Goal: Information Seeking & Learning: Learn about a topic

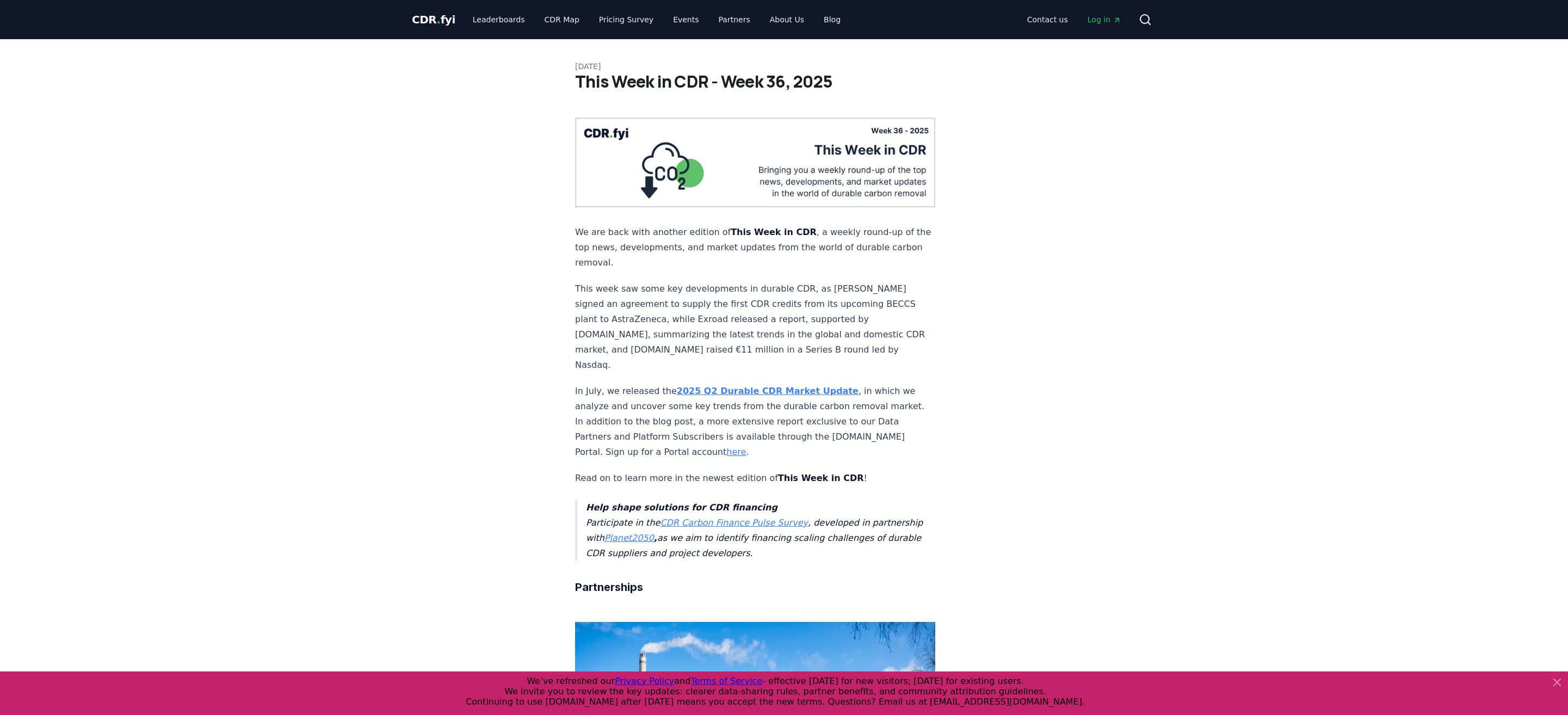
click at [443, 24] on span "CDR . fyi" at bounding box center [433, 19] width 44 height 13
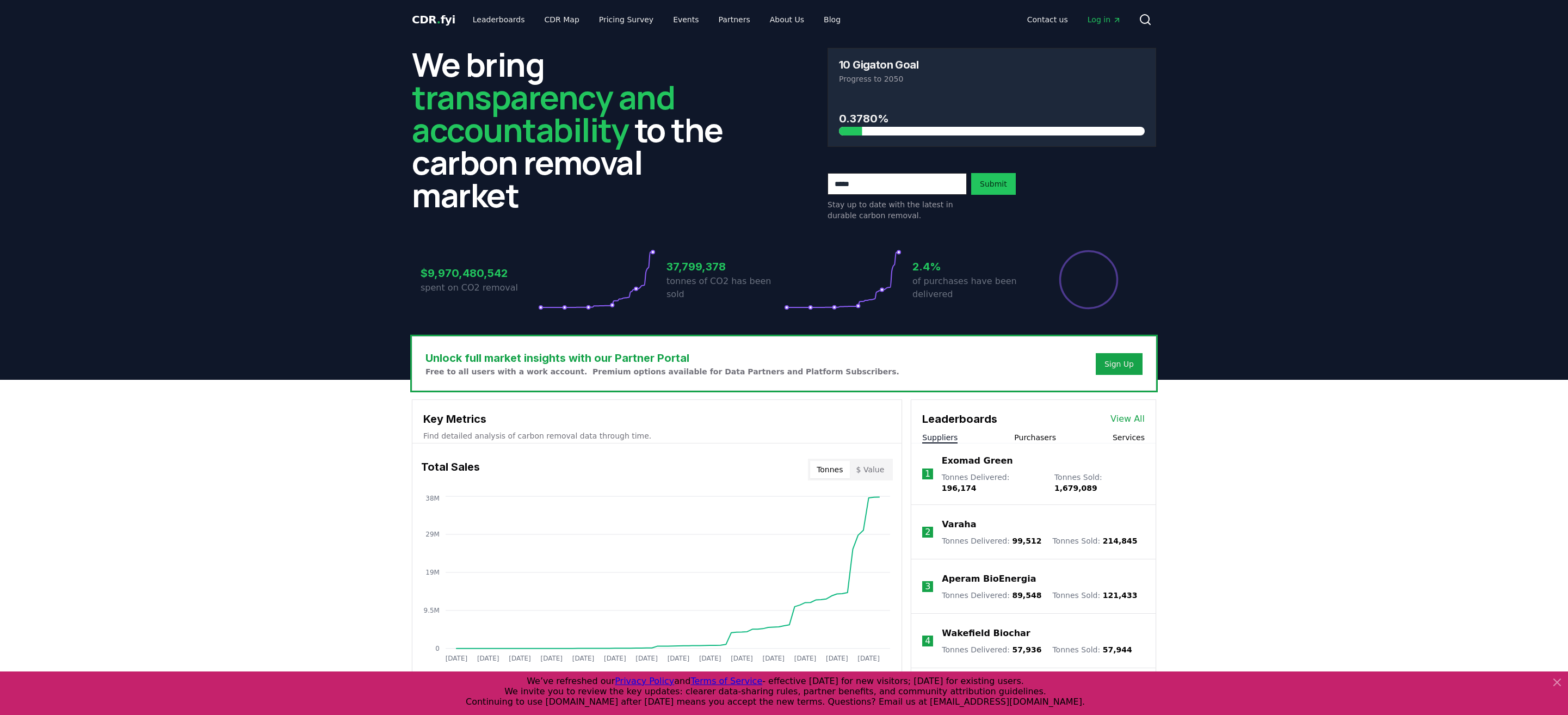
scroll to position [54, 0]
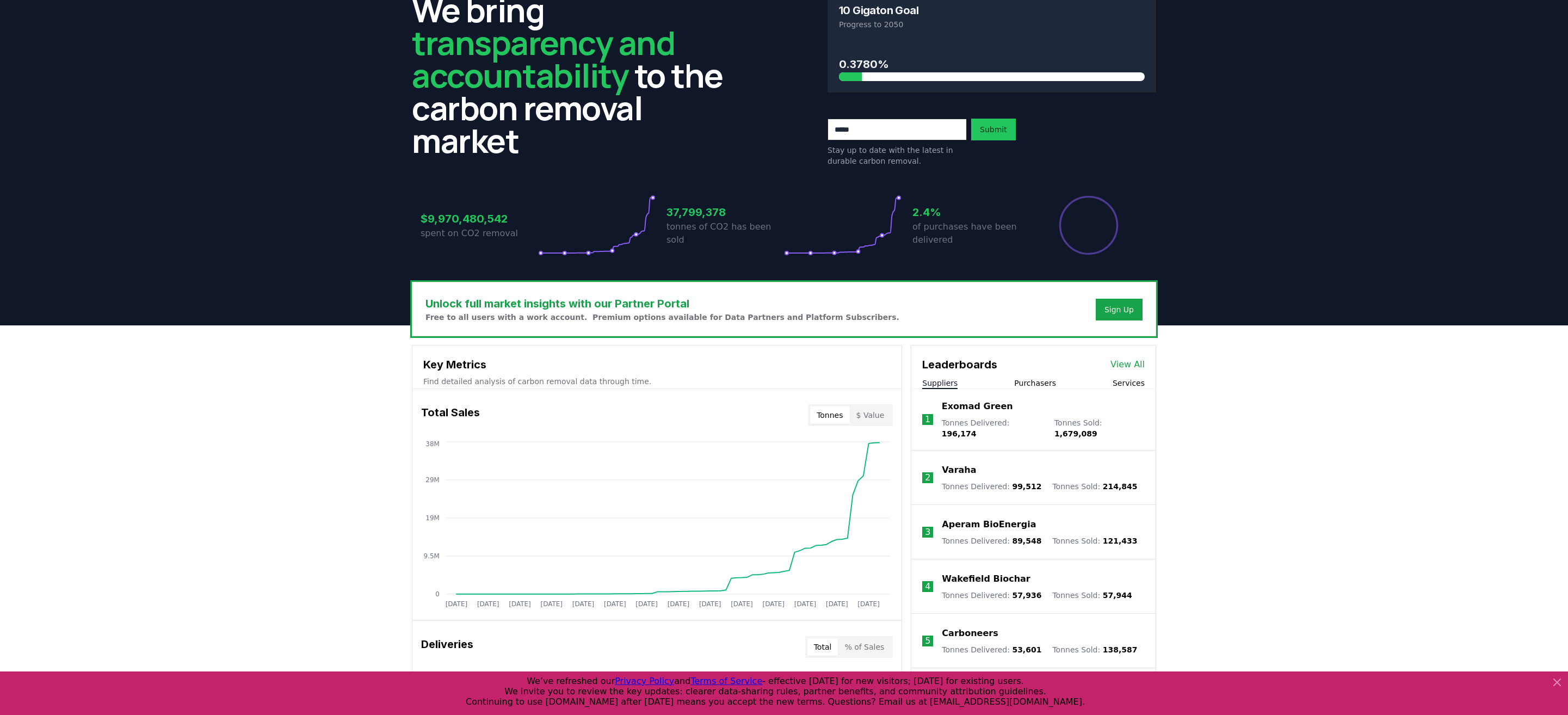
click at [1035, 381] on button "Purchasers" at bounding box center [1035, 383] width 42 height 11
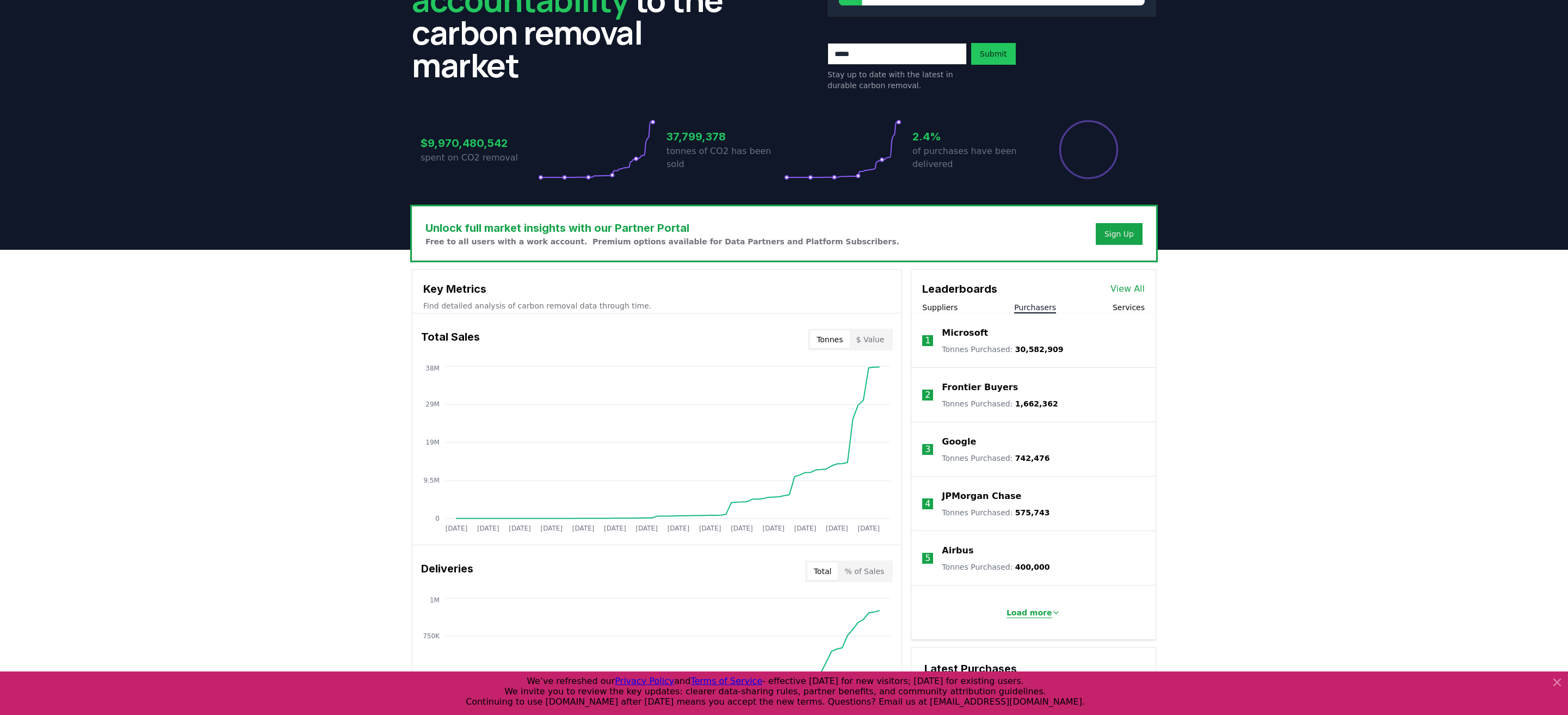
scroll to position [163, 0]
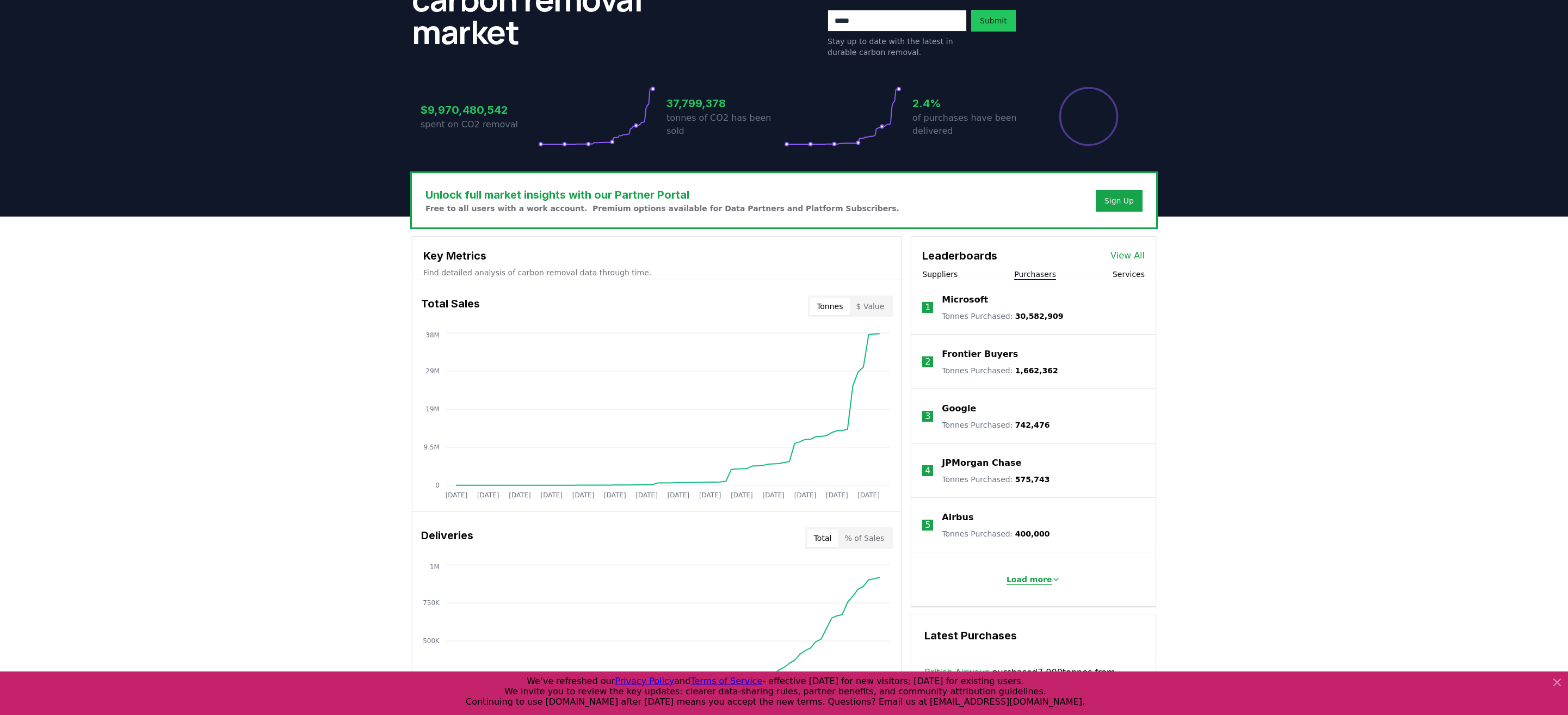
click at [1038, 577] on p "Load more" at bounding box center [1029, 579] width 46 height 11
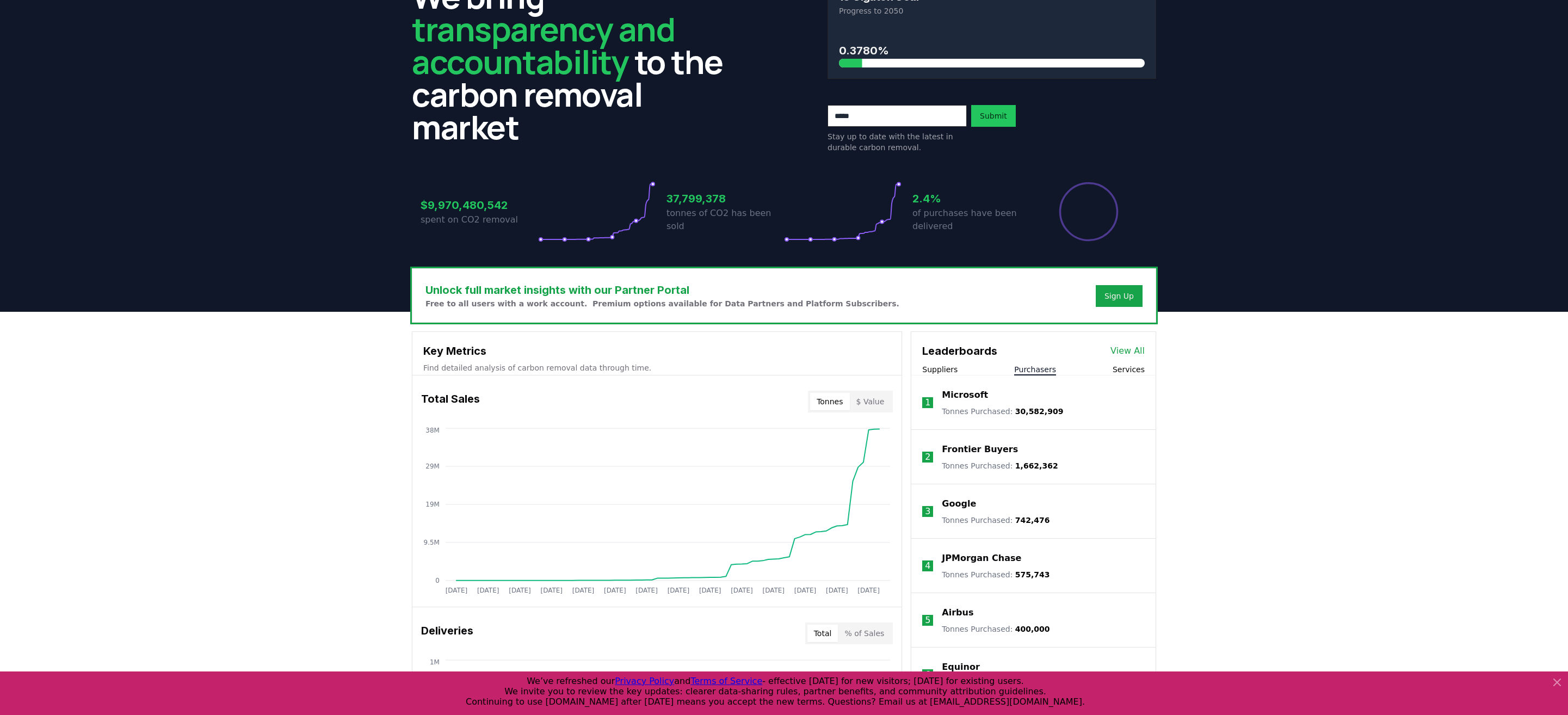
scroll to position [0, 0]
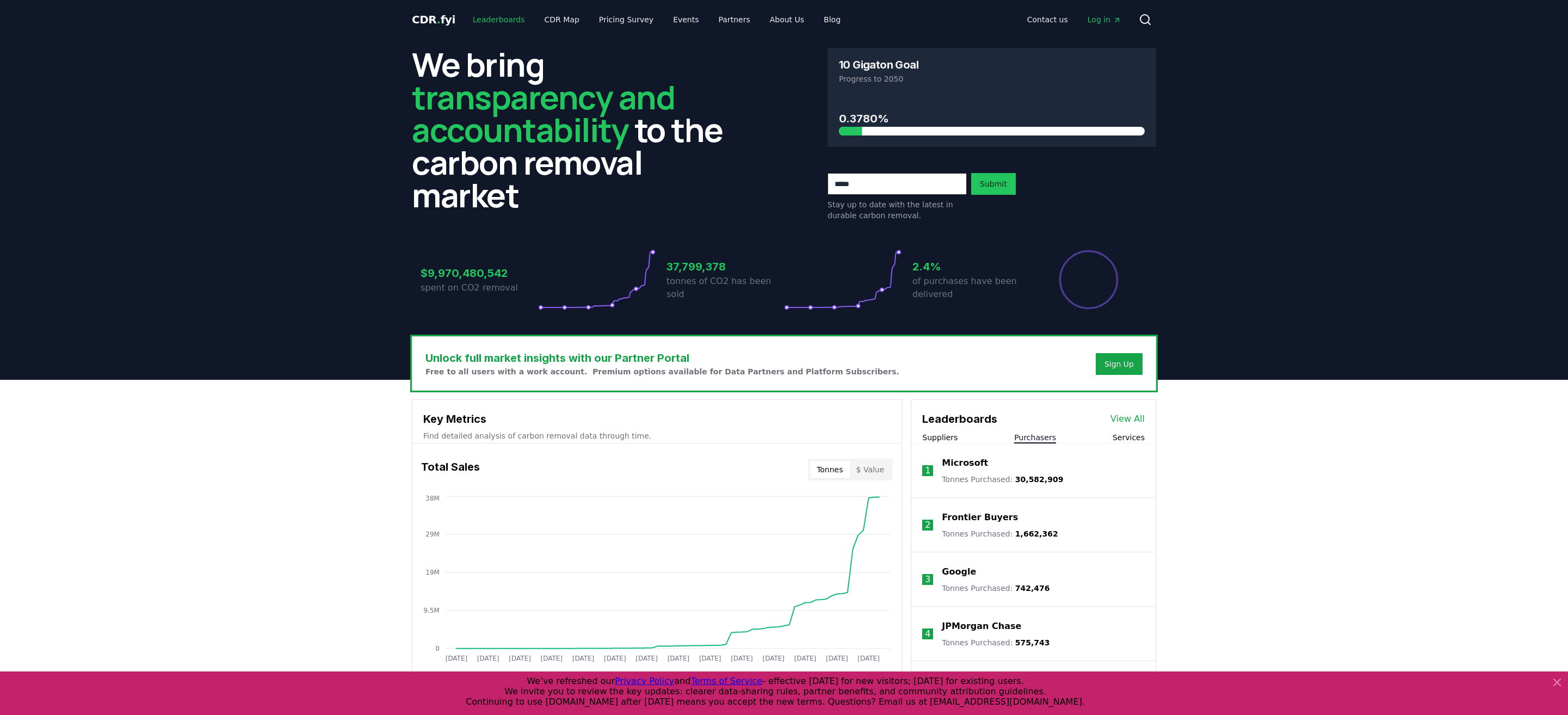
click at [481, 15] on link "Leaderboards" at bounding box center [499, 19] width 69 height 19
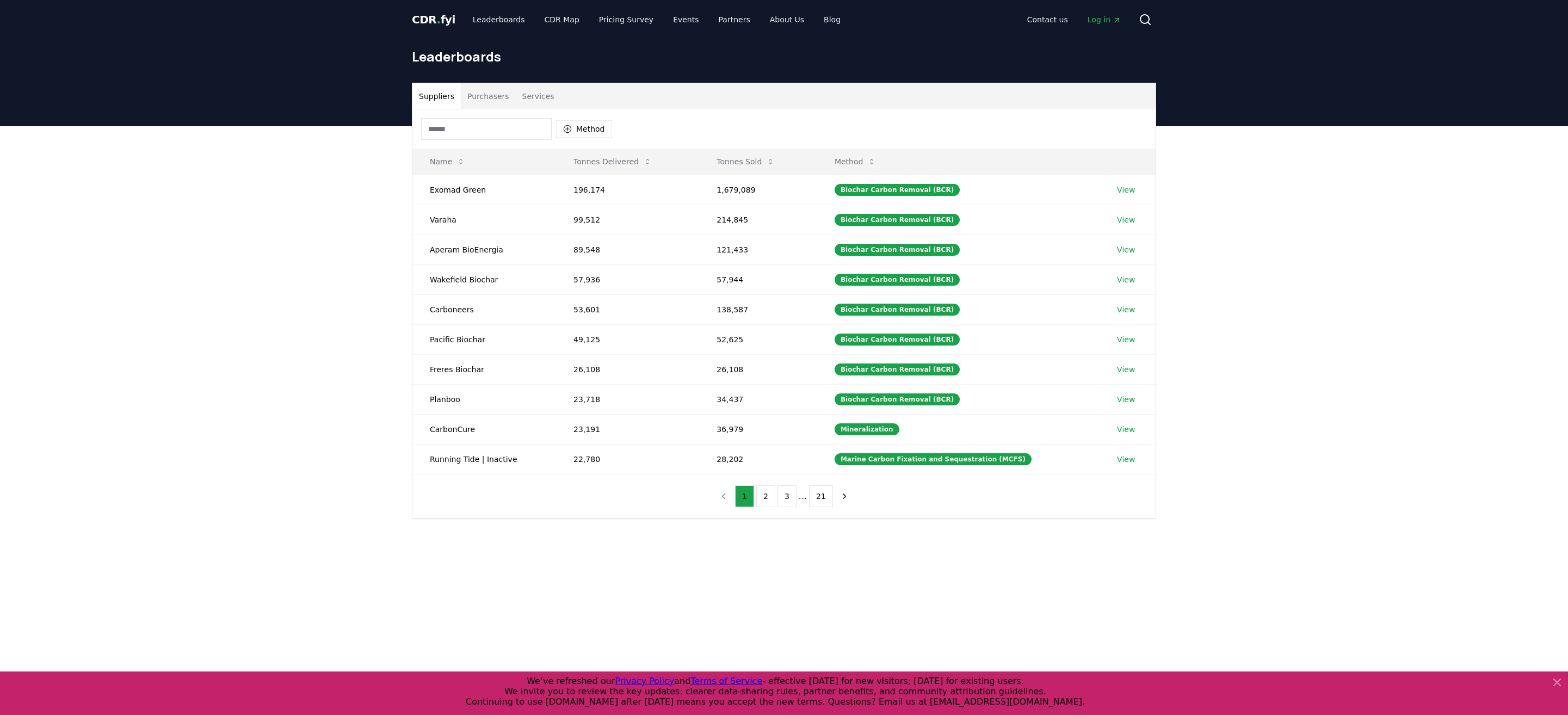
click at [471, 89] on button "Purchasers" at bounding box center [488, 96] width 55 height 26
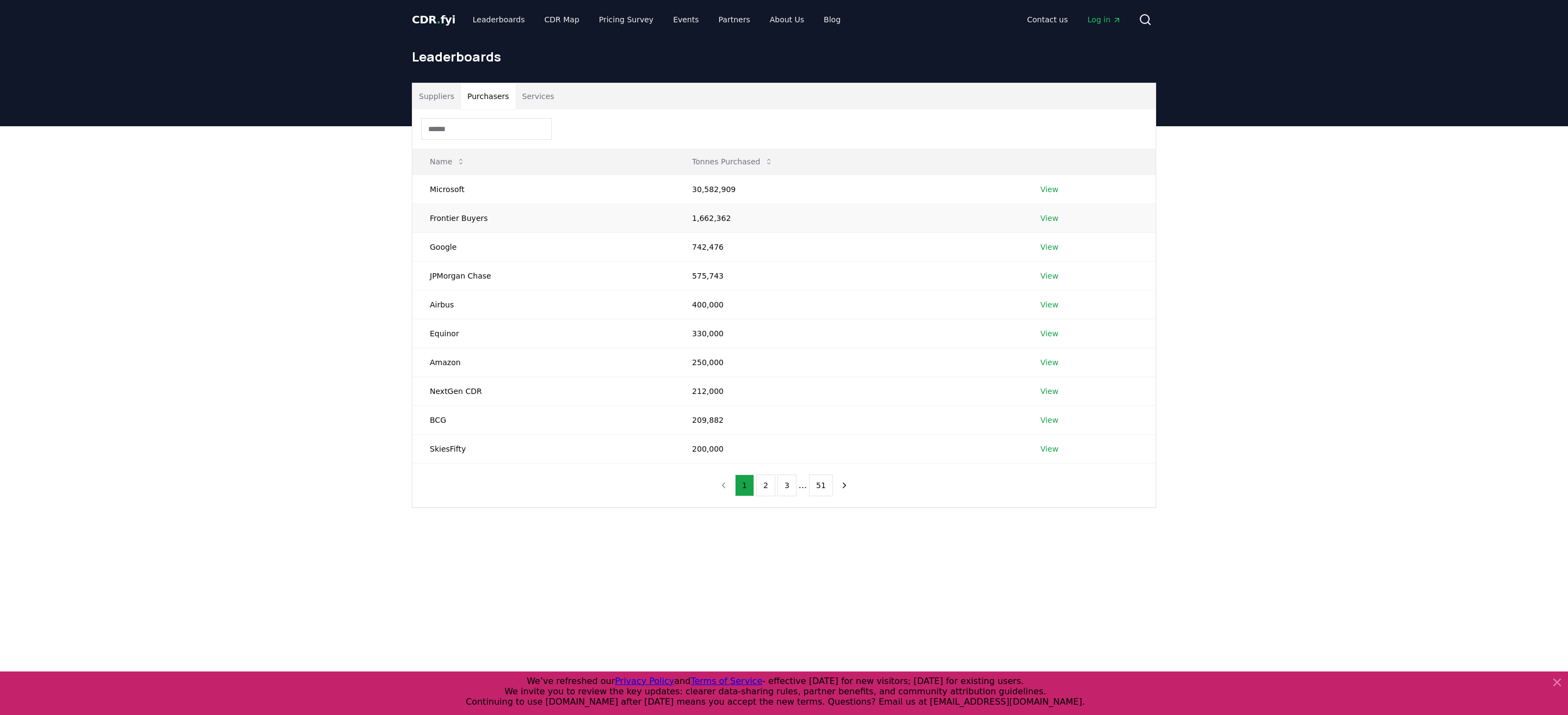
click at [458, 221] on td "Frontier Buyers" at bounding box center [544, 218] width 262 height 29
click at [666, 201] on td "Microsoft" at bounding box center [544, 189] width 262 height 29
click at [1044, 216] on link "View" at bounding box center [1049, 218] width 18 height 11
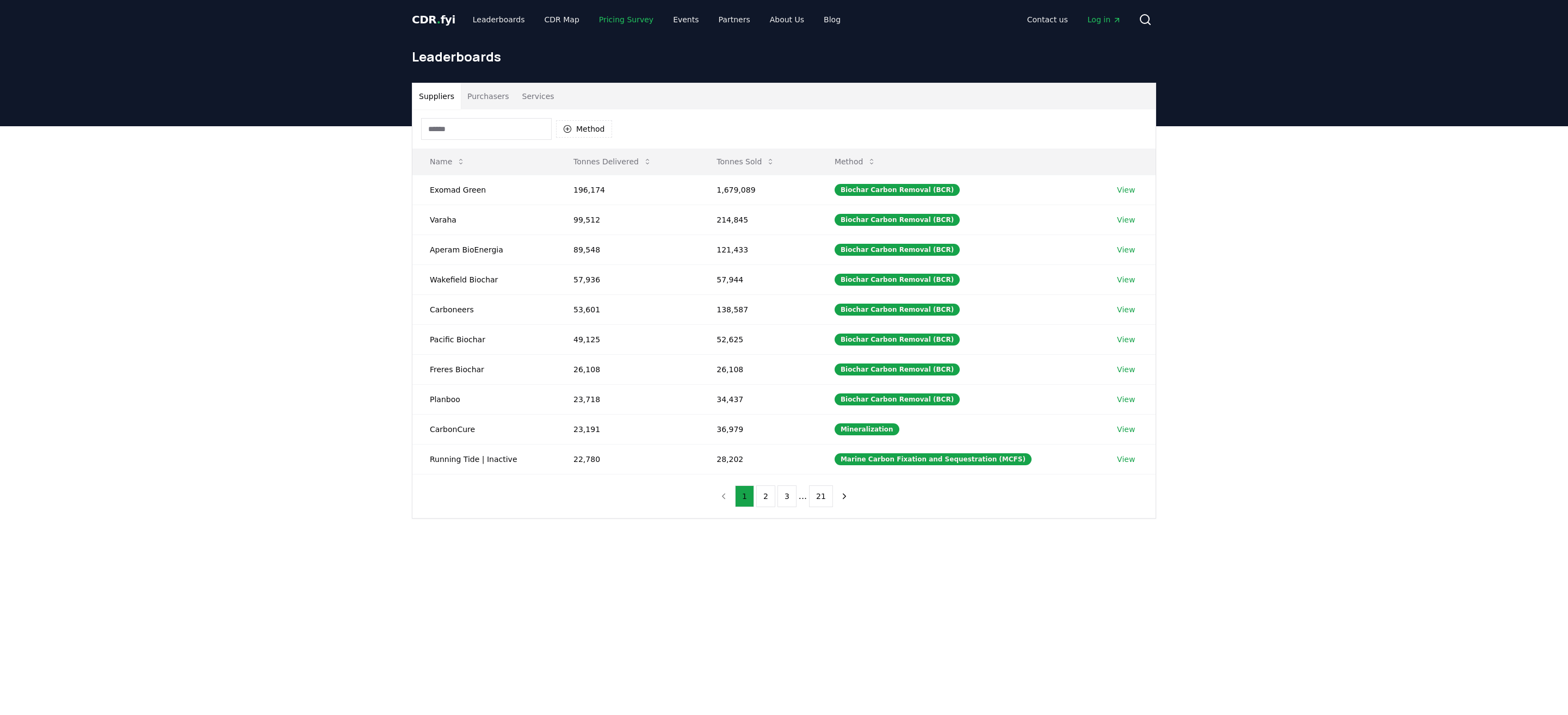
click at [625, 19] on link "Pricing Survey" at bounding box center [626, 19] width 72 height 19
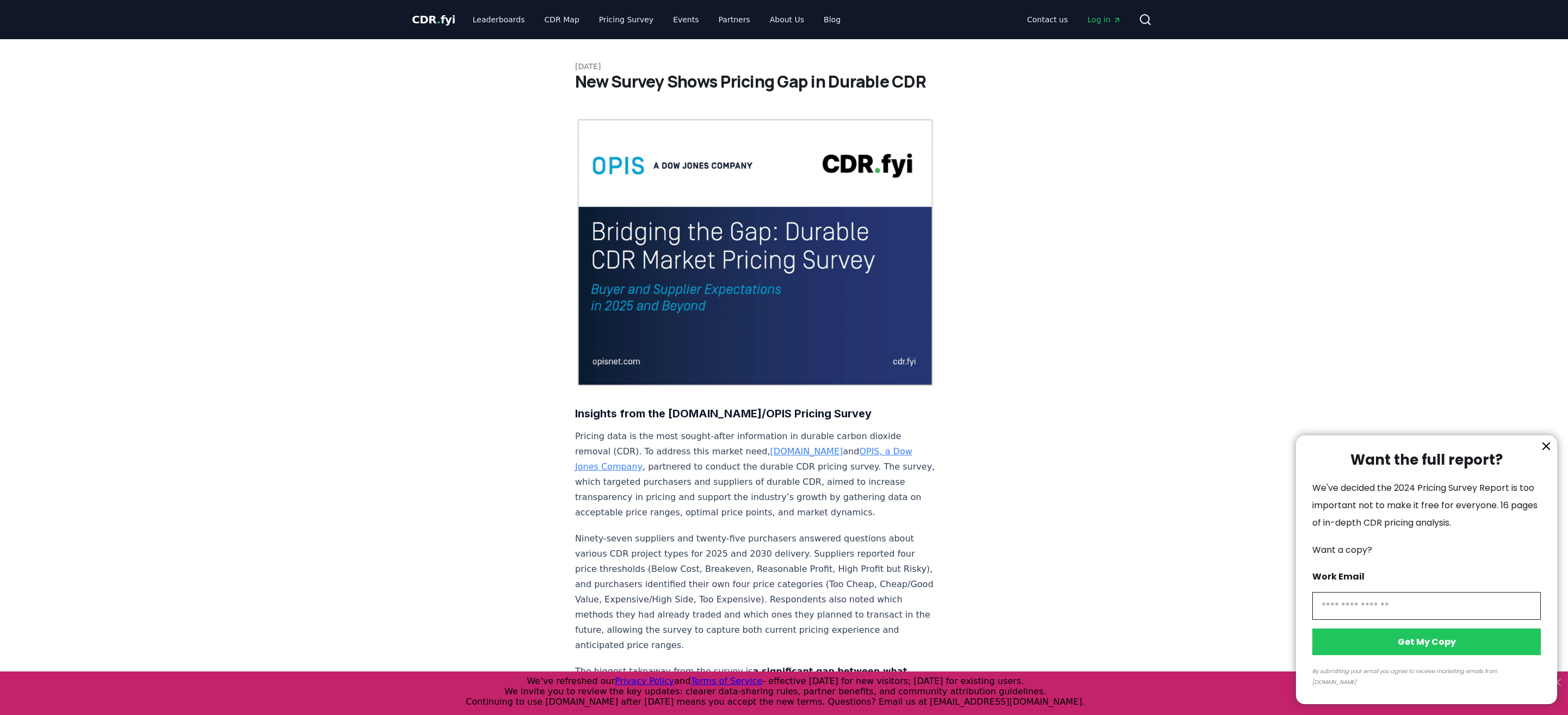
click at [934, 59] on div at bounding box center [784, 358] width 1568 height 715
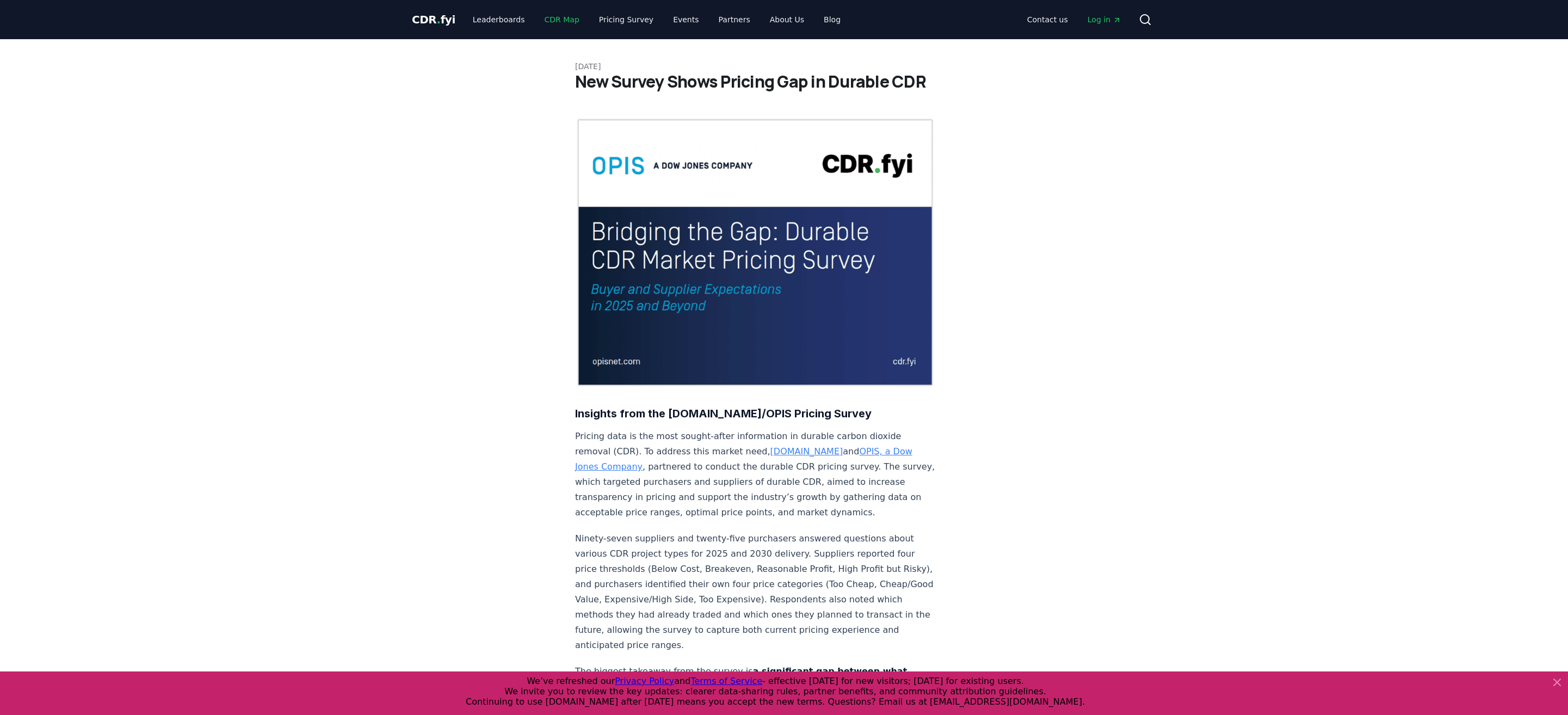
click at [545, 17] on link "CDR Map" at bounding box center [562, 19] width 52 height 19
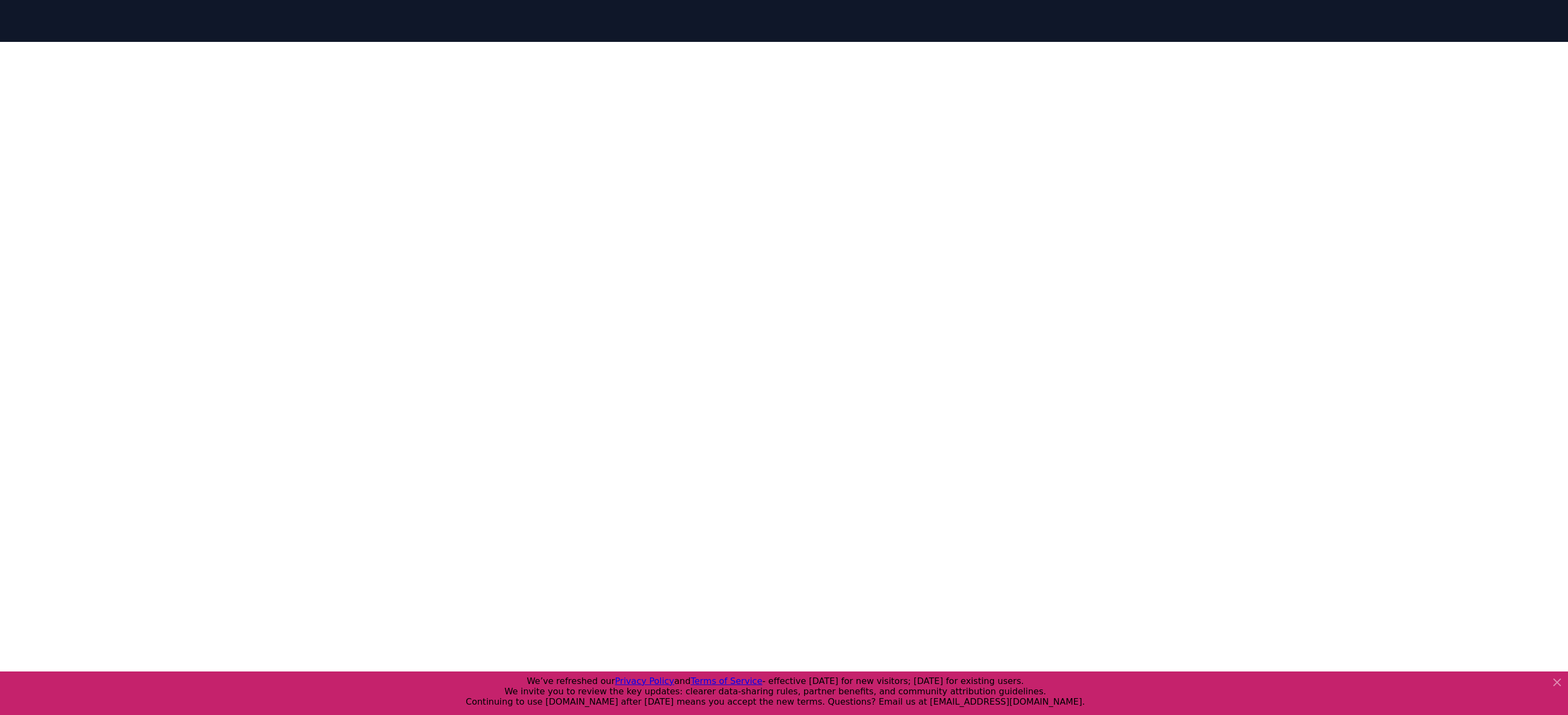
scroll to position [63, 0]
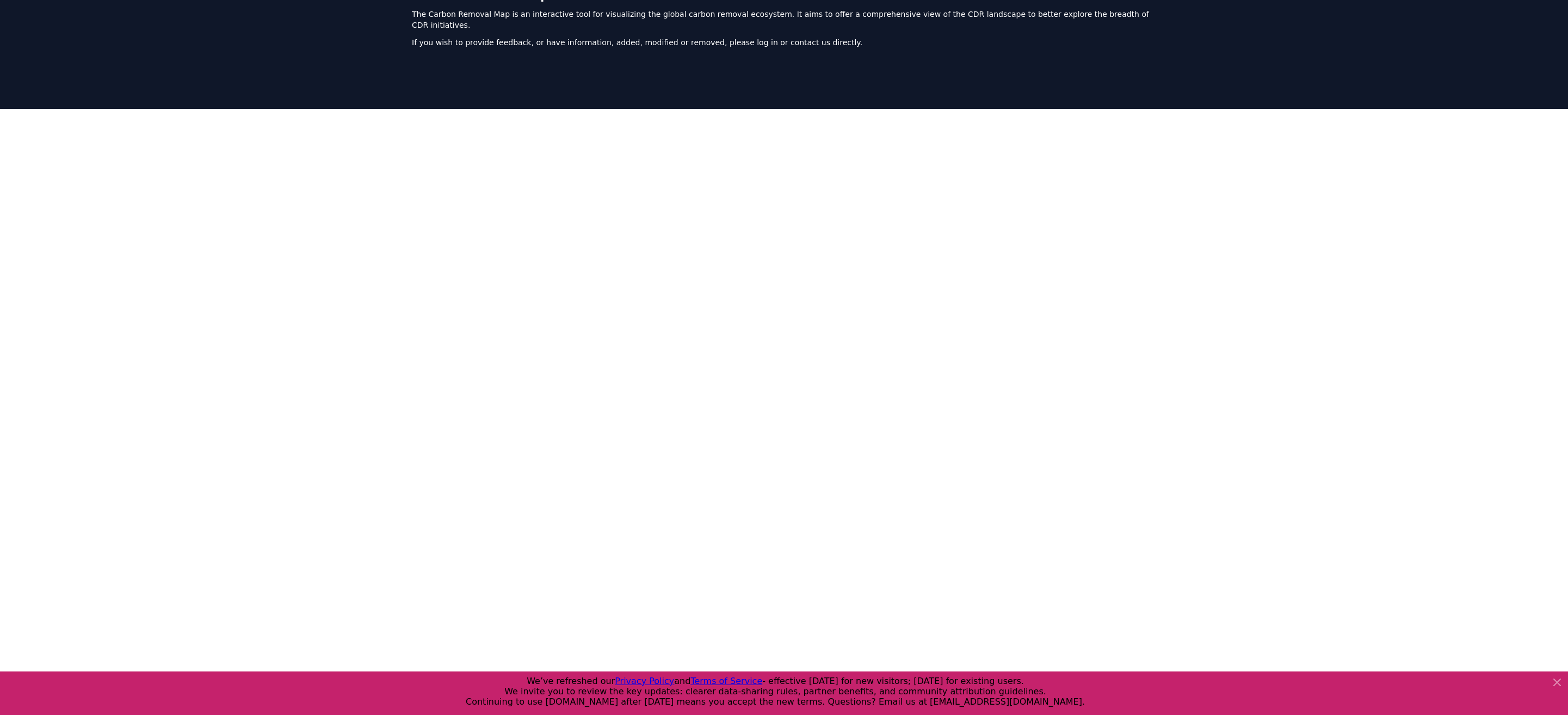
click at [327, 304] on div at bounding box center [784, 381] width 1568 height 544
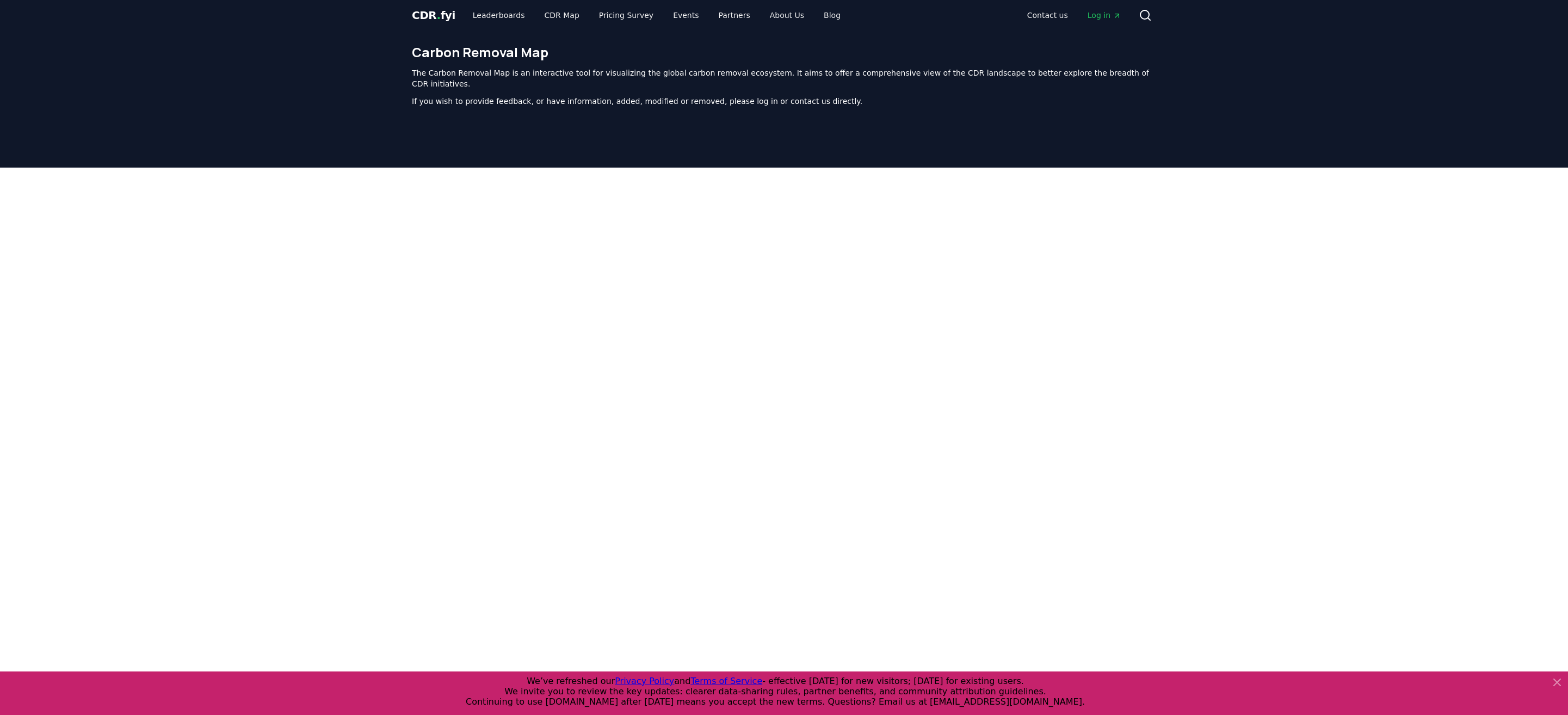
scroll to position [0, 0]
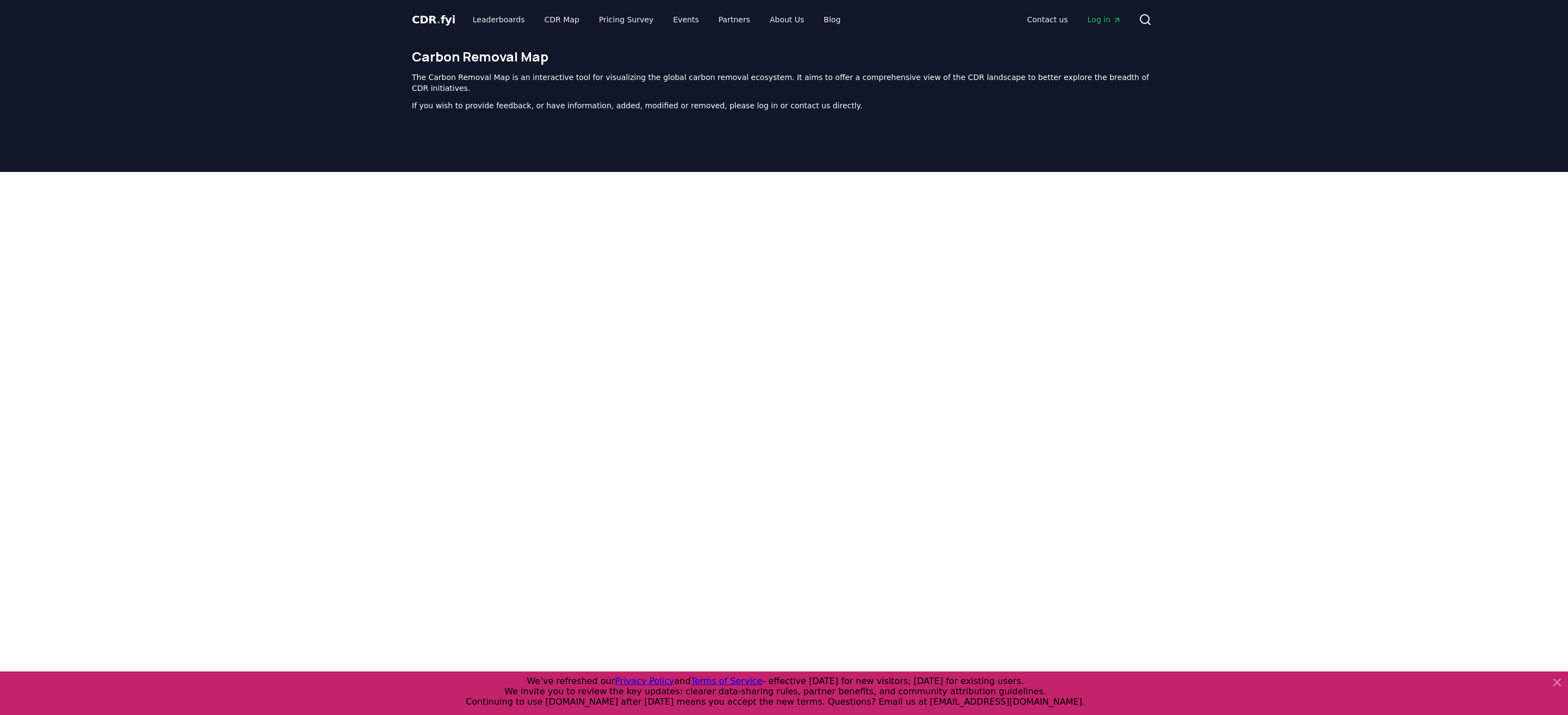
drag, startPoint x: 1276, startPoint y: 294, endPoint x: 1264, endPoint y: 302, distance: 14.4
click at [1264, 302] on div at bounding box center [784, 444] width 1568 height 544
click at [673, 15] on link "Events" at bounding box center [686, 19] width 43 height 19
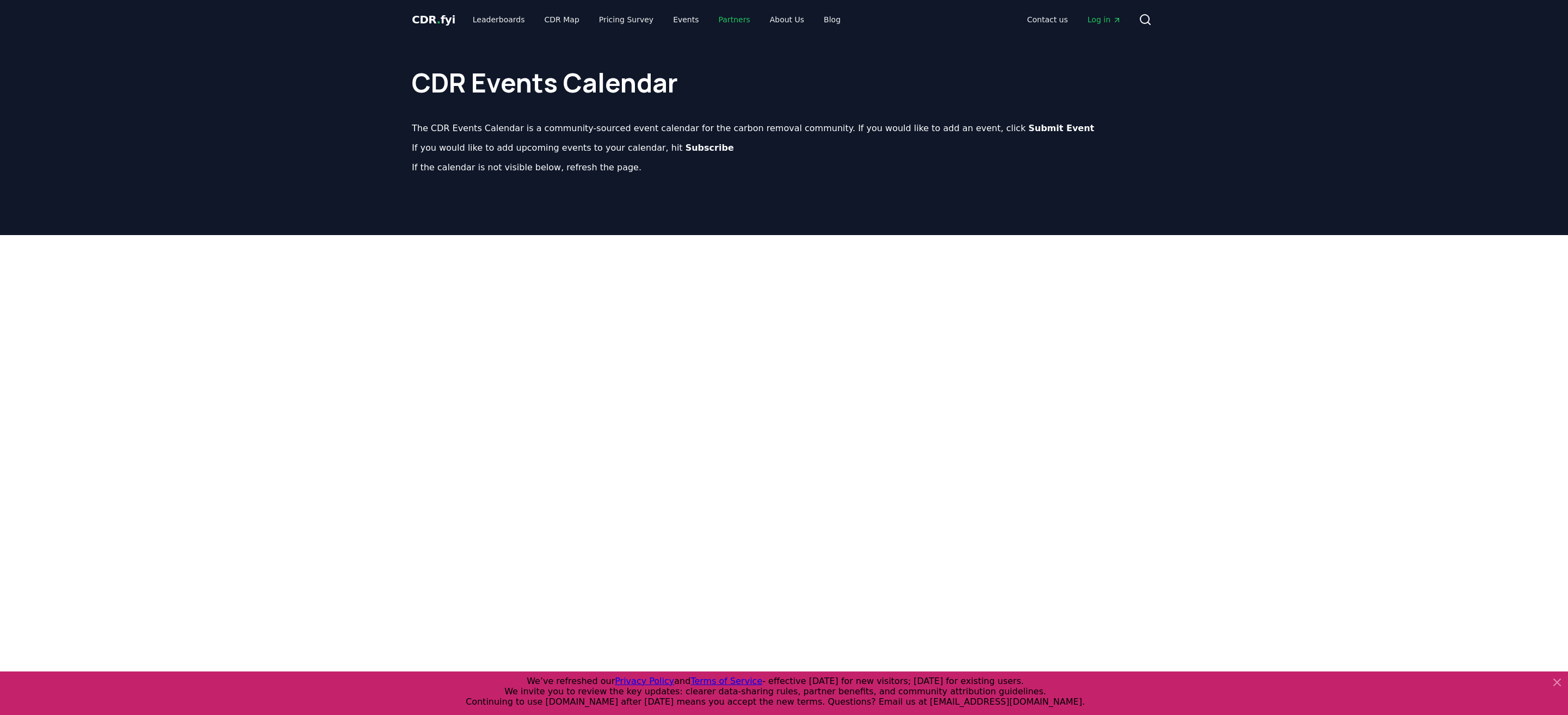
click at [718, 19] on link "Partners" at bounding box center [734, 19] width 49 height 19
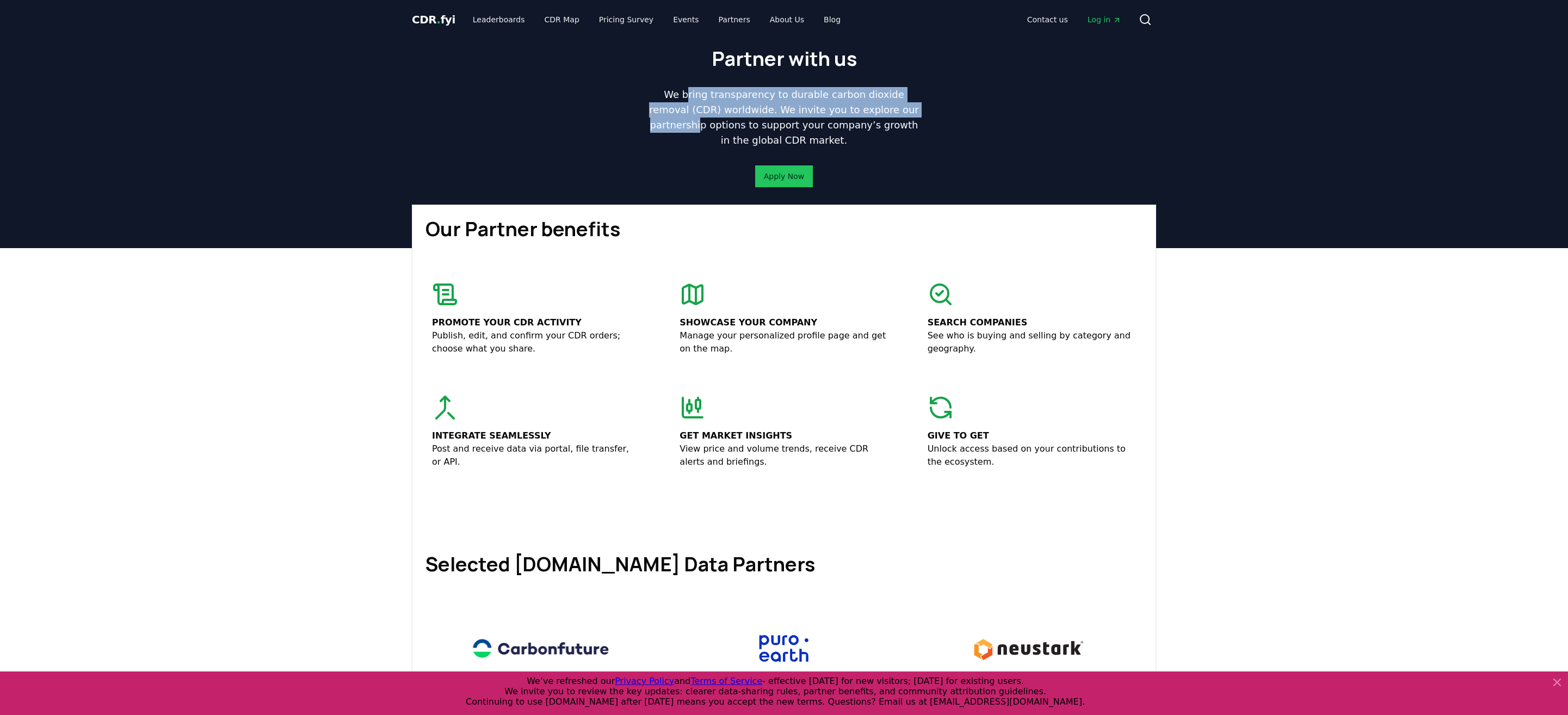
drag, startPoint x: 678, startPoint y: 97, endPoint x: 909, endPoint y: 105, distance: 231.1
click at [909, 105] on p "We bring transparency to durable carbon dioxide removal (CDR) worldwide. We inv…" at bounding box center [784, 117] width 279 height 61
click at [817, 137] on p "We bring transparency to durable carbon dioxide removal (CDR) worldwide. We inv…" at bounding box center [784, 117] width 279 height 61
click at [489, 17] on link "Leaderboards" at bounding box center [499, 19] width 69 height 19
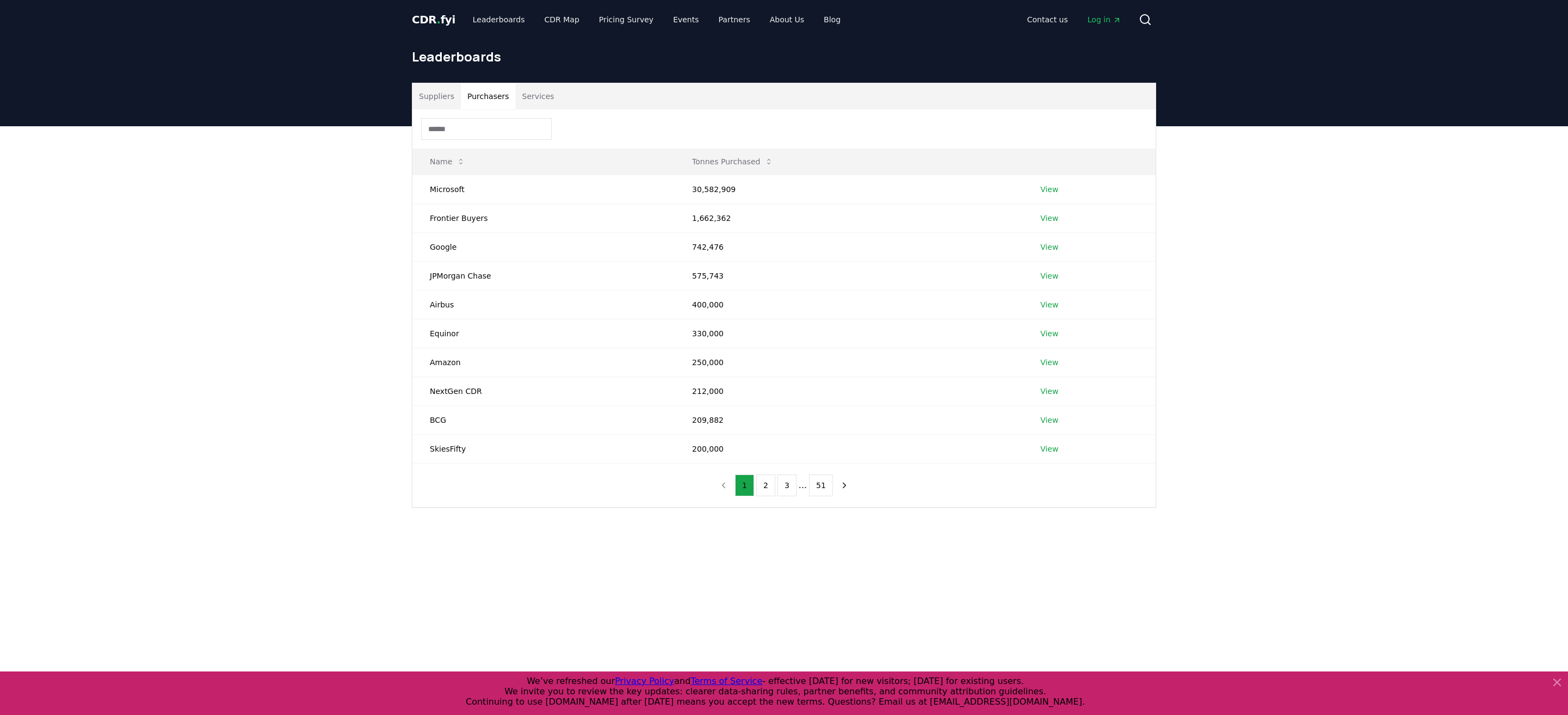
click at [478, 94] on button "Purchasers" at bounding box center [488, 96] width 55 height 26
click at [509, 98] on button "Purchasers" at bounding box center [488, 96] width 55 height 26
click at [516, 95] on button "Services" at bounding box center [538, 96] width 45 height 26
click at [530, 92] on button "Services" at bounding box center [538, 96] width 45 height 26
click at [769, 479] on button "2" at bounding box center [768, 485] width 19 height 21
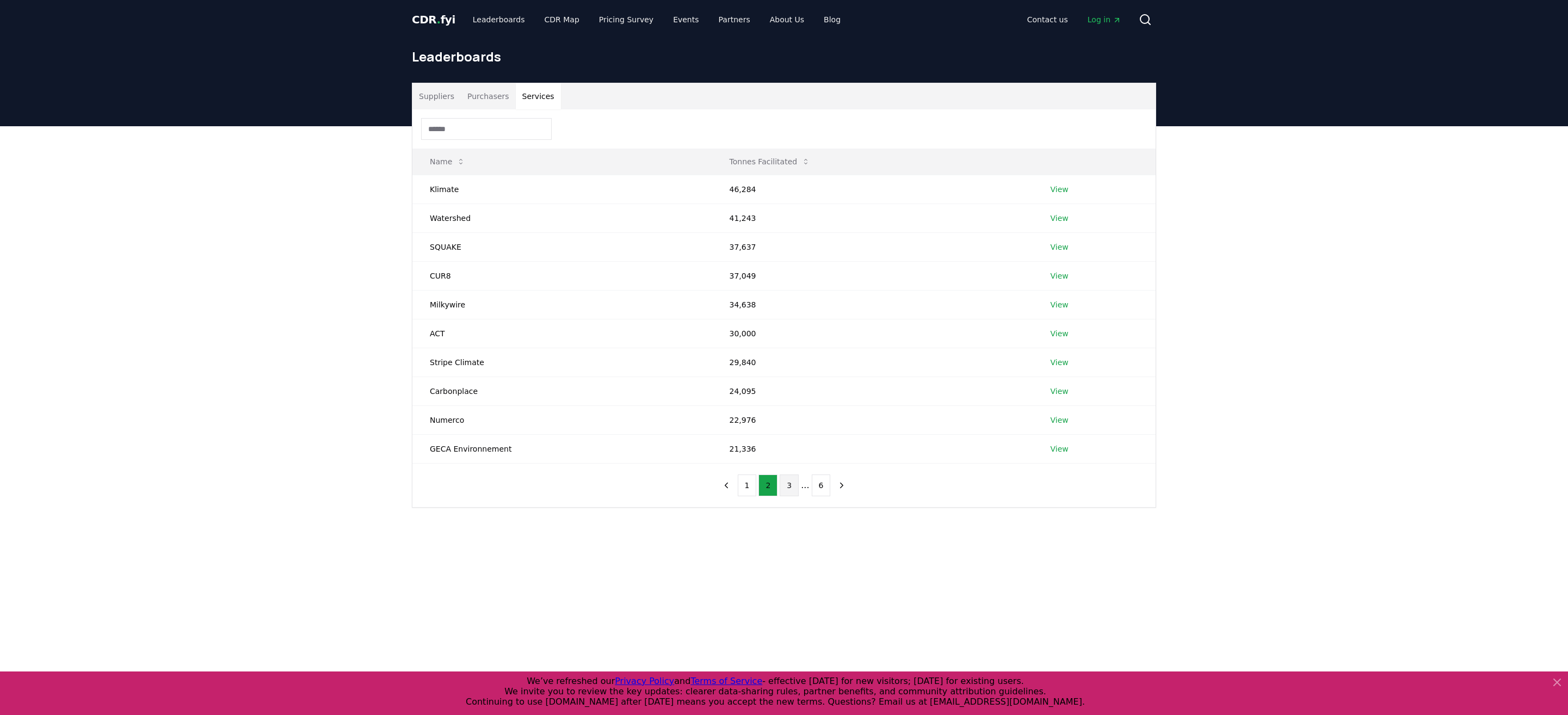
click at [784, 478] on button "3" at bounding box center [789, 485] width 19 height 21
click at [801, 484] on button "4" at bounding box center [800, 485] width 19 height 21
click at [812, 488] on button "5" at bounding box center [810, 485] width 19 height 21
click at [822, 487] on button "6" at bounding box center [821, 485] width 19 height 21
click at [749, 371] on button "1" at bounding box center [747, 370] width 19 height 21
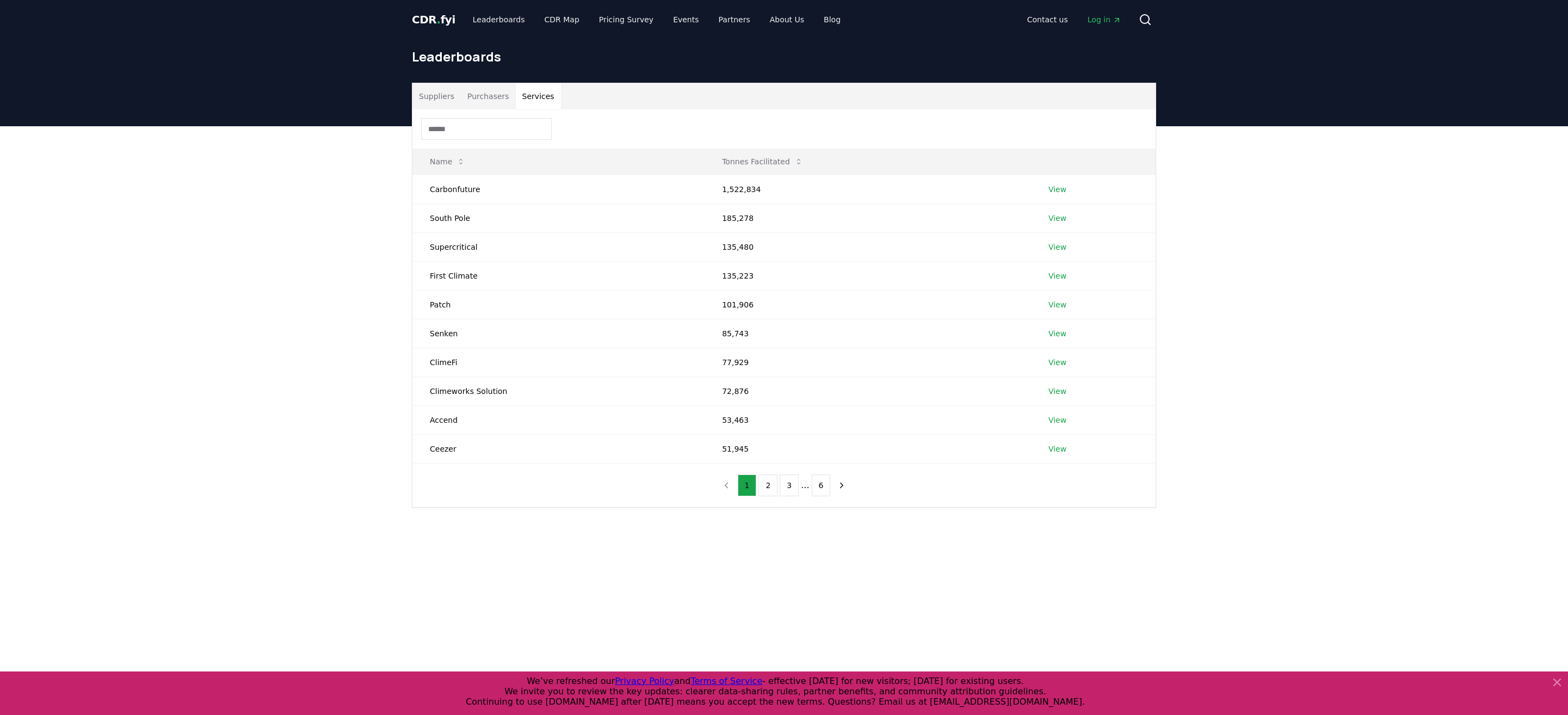
click at [486, 94] on button "Purchasers" at bounding box center [488, 96] width 55 height 26
click at [1047, 331] on link "View" at bounding box center [1049, 333] width 18 height 11
click at [473, 96] on button "Purchasers" at bounding box center [488, 96] width 55 height 26
click at [1038, 185] on td "View" at bounding box center [1089, 189] width 133 height 29
click at [1045, 186] on link "View" at bounding box center [1049, 189] width 18 height 11
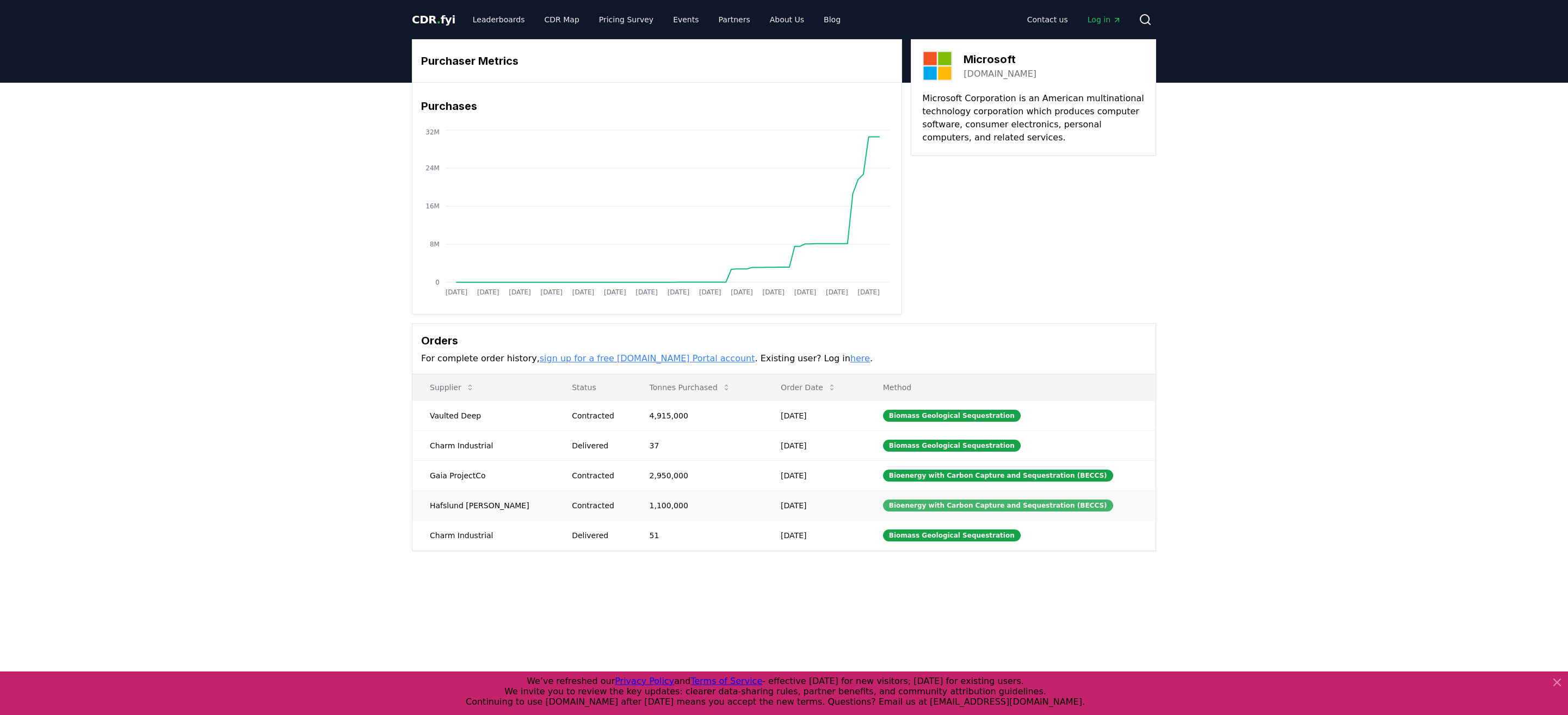
click at [946, 501] on div "Bioenergy with Carbon Capture and Sequestration (BECCS)" at bounding box center [998, 505] width 230 height 12
click at [1054, 499] on div "Bioenergy with Carbon Capture and Sequestration (BECCS)" at bounding box center [998, 505] width 230 height 12
drag, startPoint x: 532, startPoint y: 495, endPoint x: 517, endPoint y: 499, distance: 15.5
click at [554, 496] on td "Contracted" at bounding box center [593, 505] width 77 height 30
click at [484, 502] on td "Hafslund Celsio" at bounding box center [484, 505] width 142 height 30
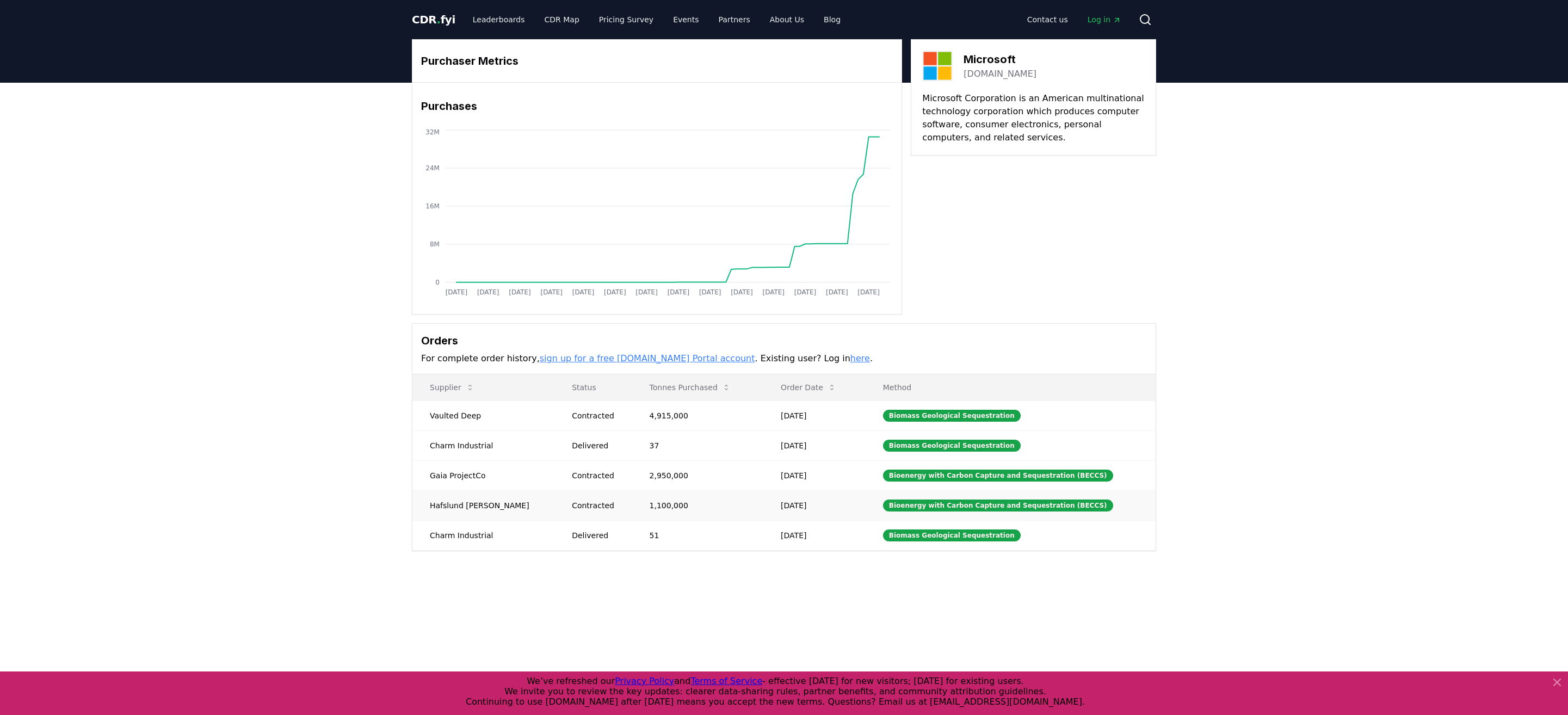
click at [466, 506] on td "Hafslund Celsio" at bounding box center [484, 505] width 142 height 30
click at [730, 495] on td "1,100,000" at bounding box center [698, 505] width 132 height 30
click at [505, 23] on link "Leaderboards" at bounding box center [499, 19] width 69 height 19
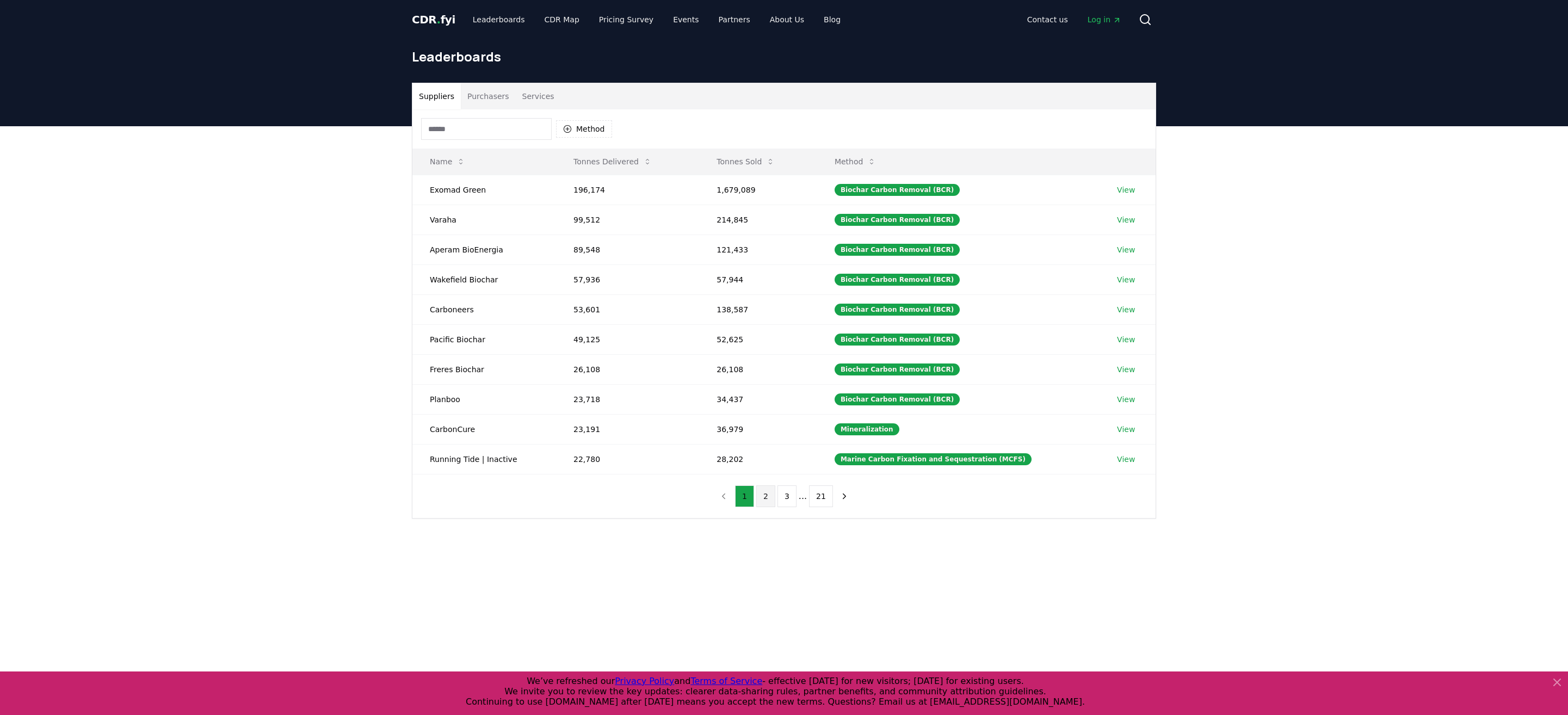
click at [769, 494] on button "2" at bounding box center [766, 496] width 19 height 21
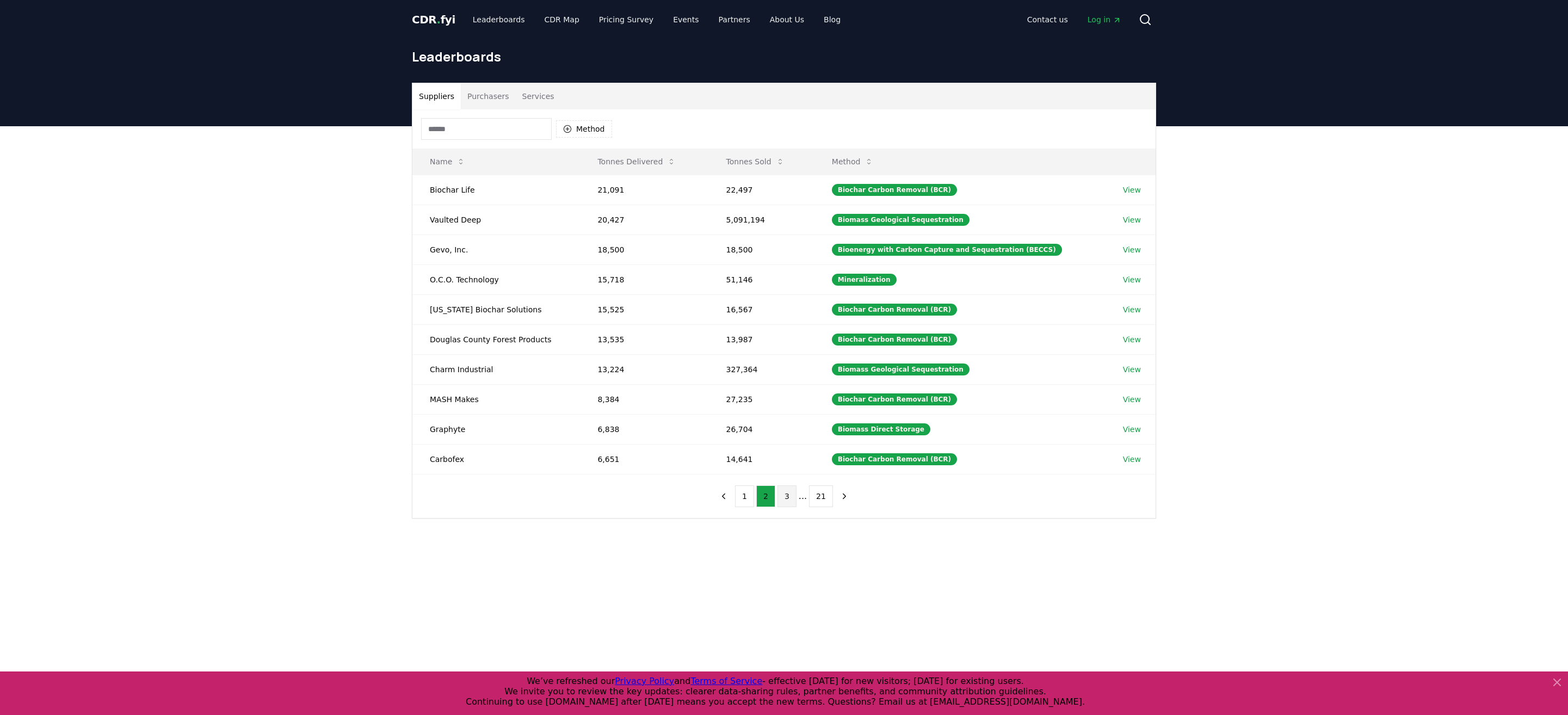
click at [780, 491] on button "3" at bounding box center [787, 496] width 19 height 21
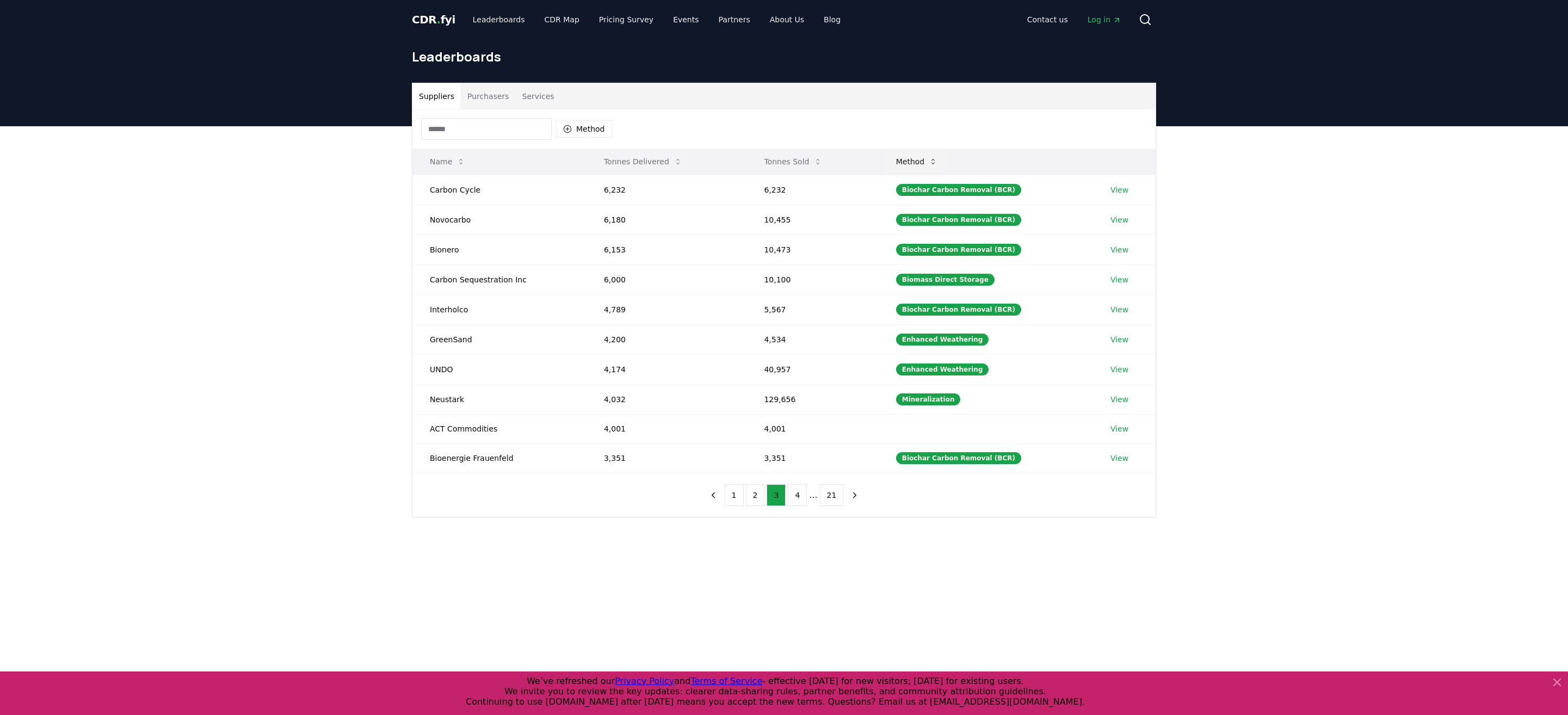
click at [922, 161] on button "Method" at bounding box center [917, 161] width 59 height 21
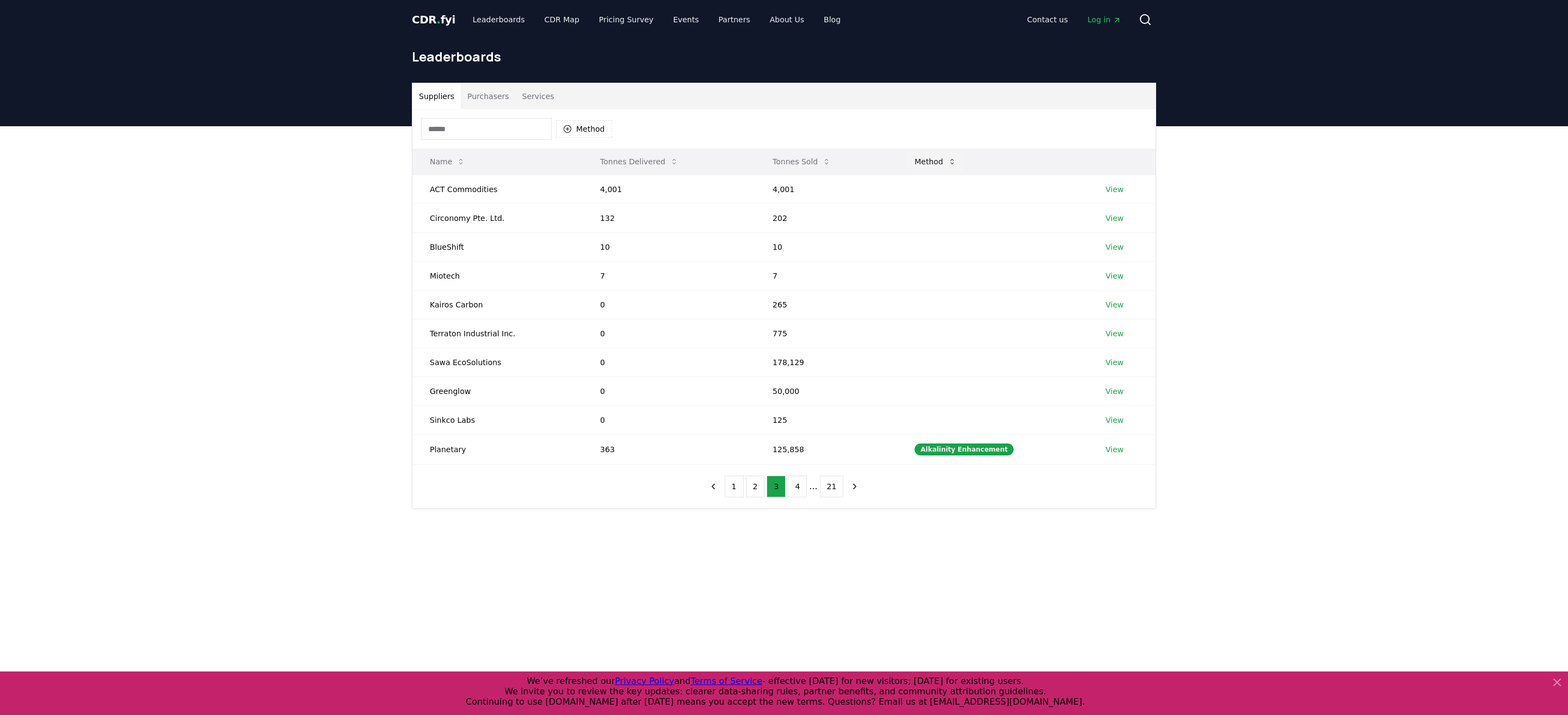
click at [943, 158] on button "Method" at bounding box center [935, 161] width 59 height 21
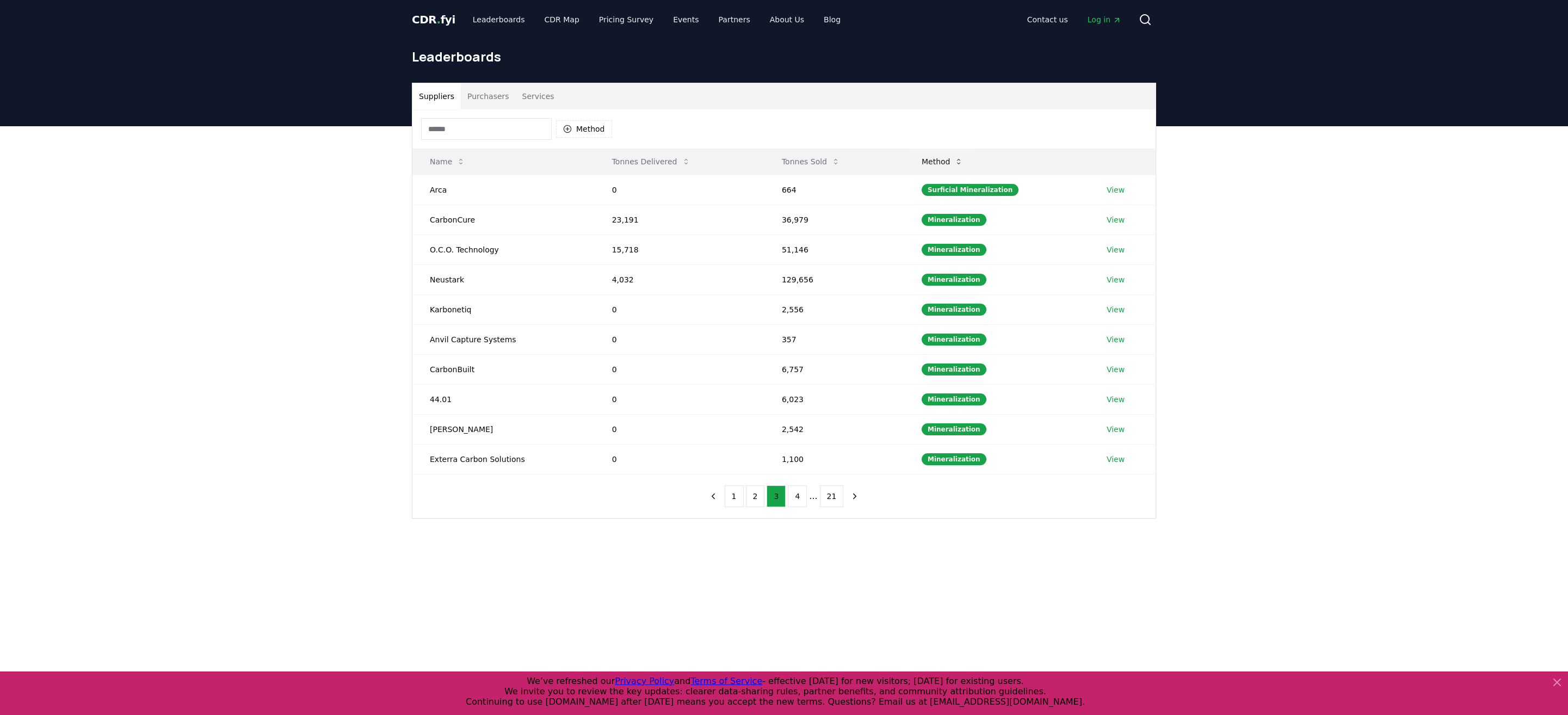
click at [943, 158] on button "Method" at bounding box center [943, 161] width 59 height 21
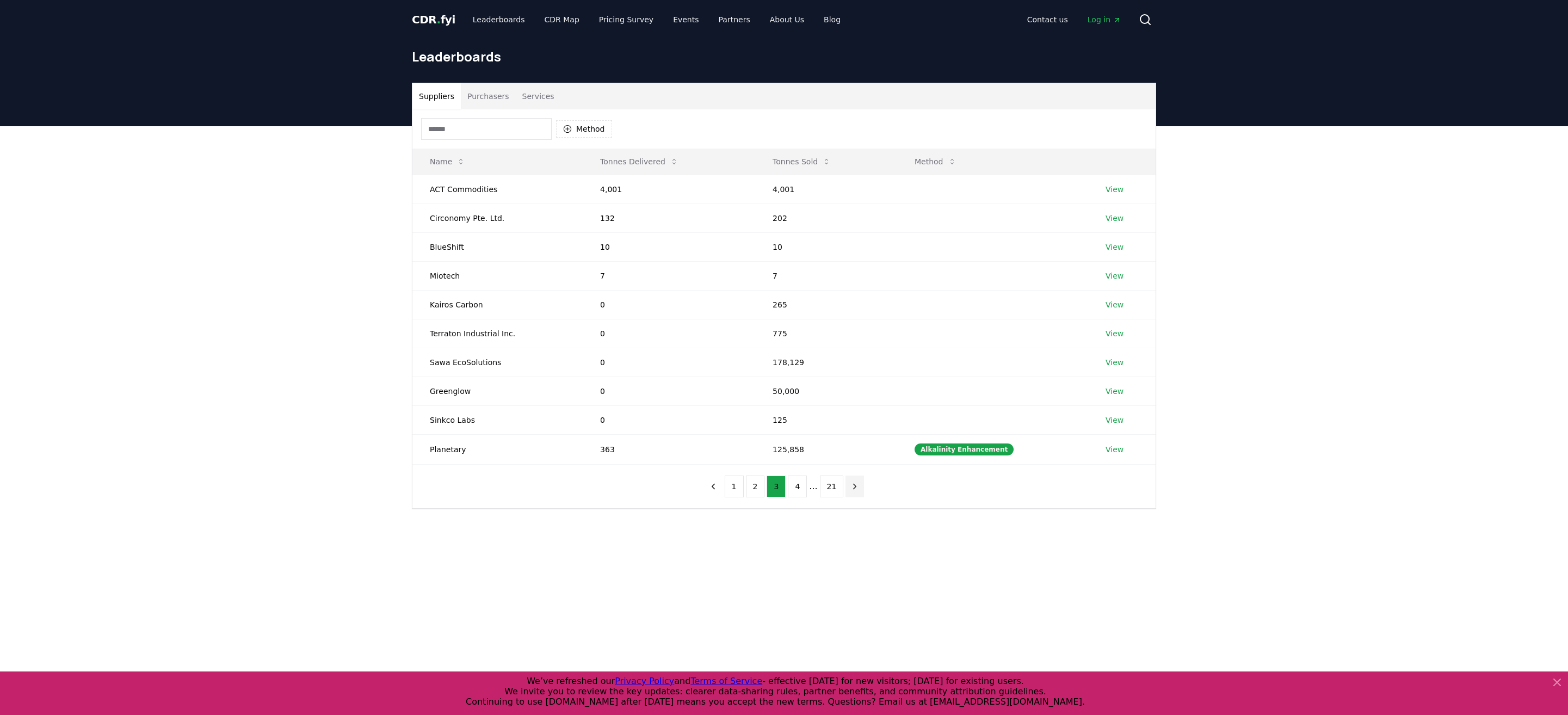
click at [850, 484] on icon "next page" at bounding box center [855, 486] width 10 height 10
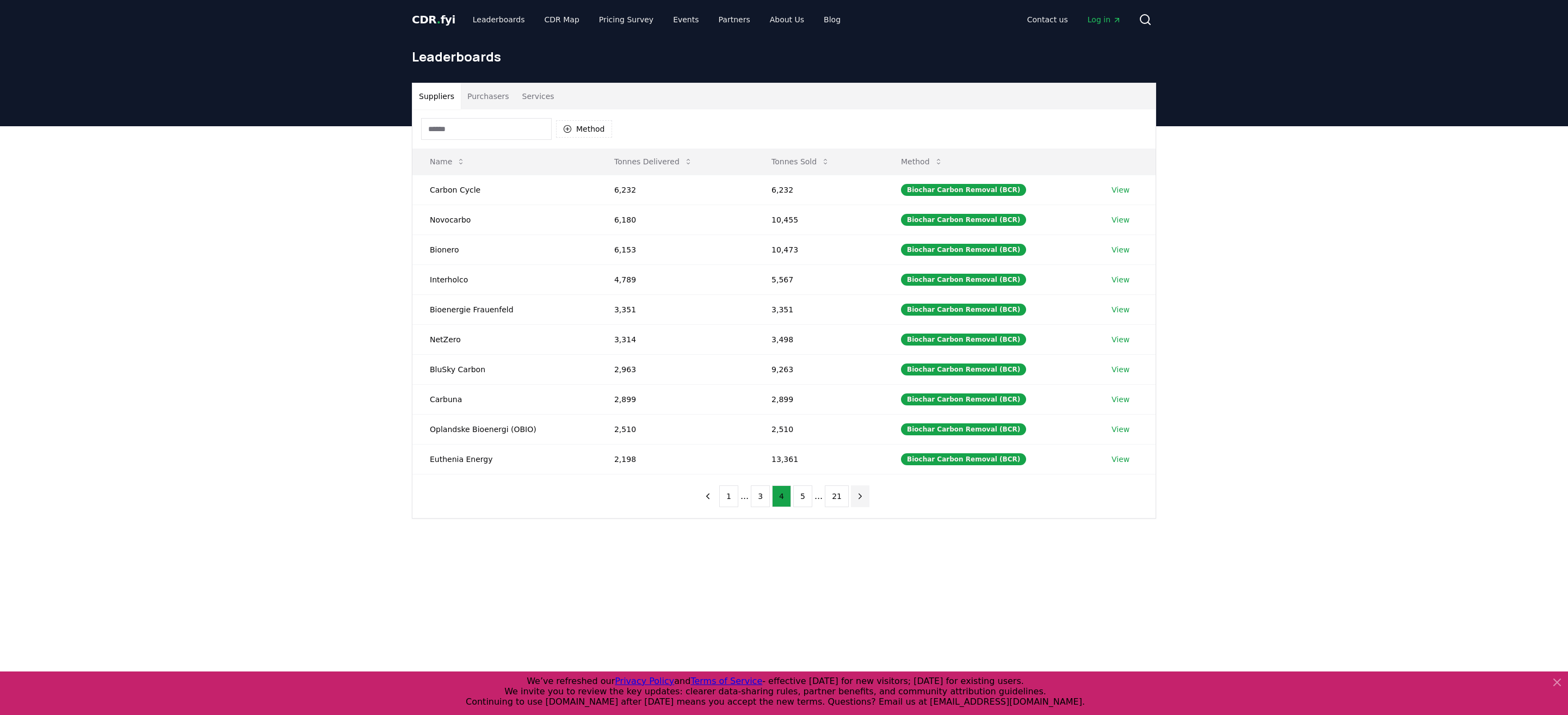
click at [857, 491] on icon "next page" at bounding box center [860, 496] width 10 height 10
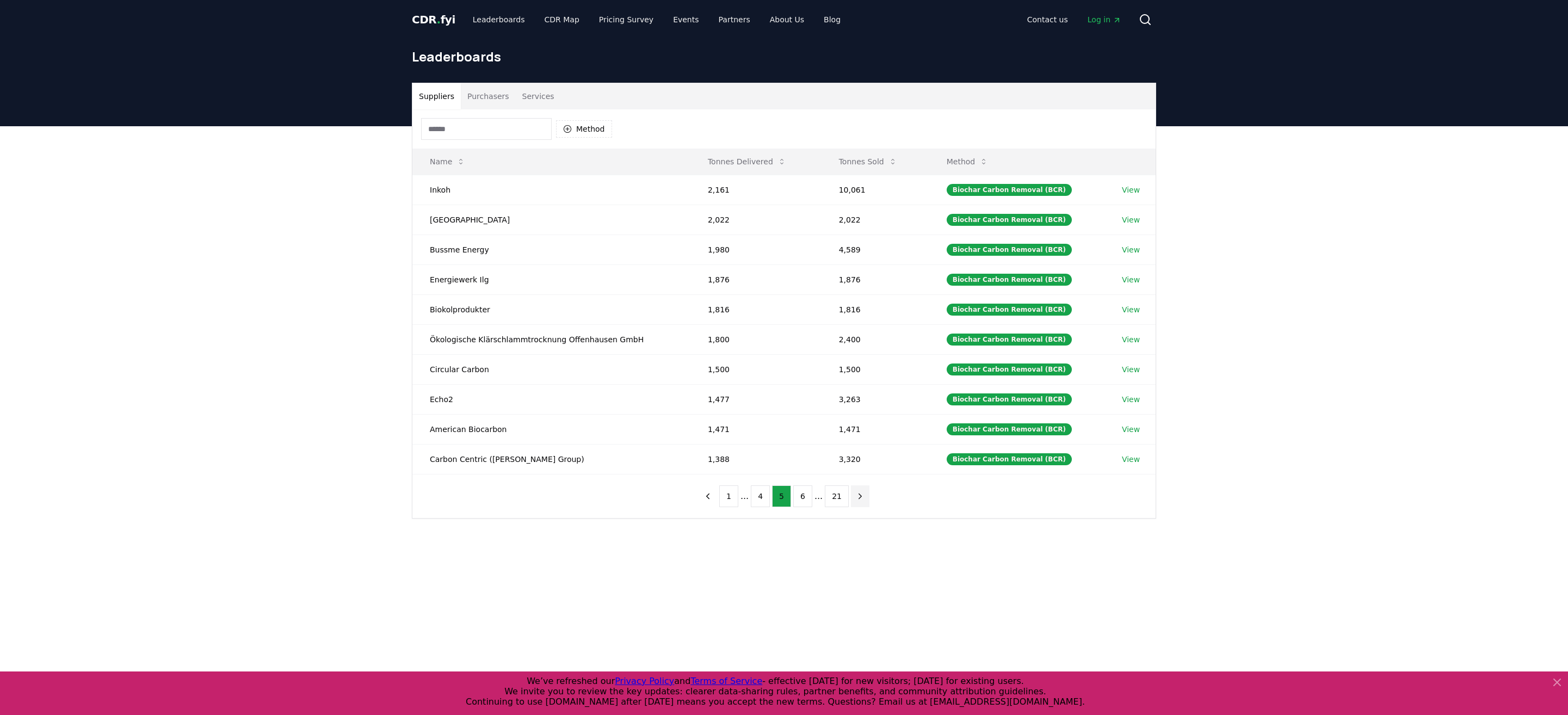
click at [860, 488] on button "next page" at bounding box center [860, 496] width 19 height 21
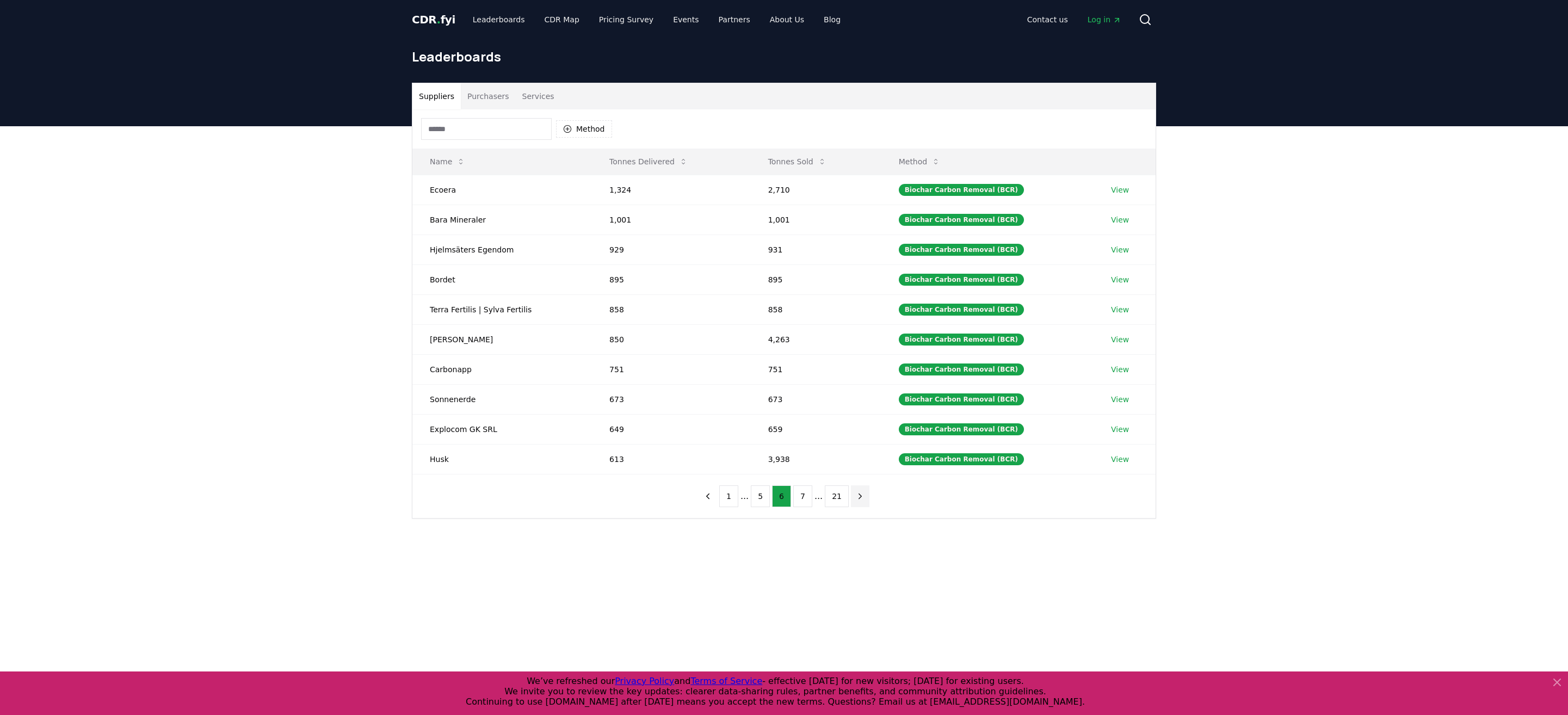
click at [859, 491] on icon "next page" at bounding box center [860, 496] width 10 height 10
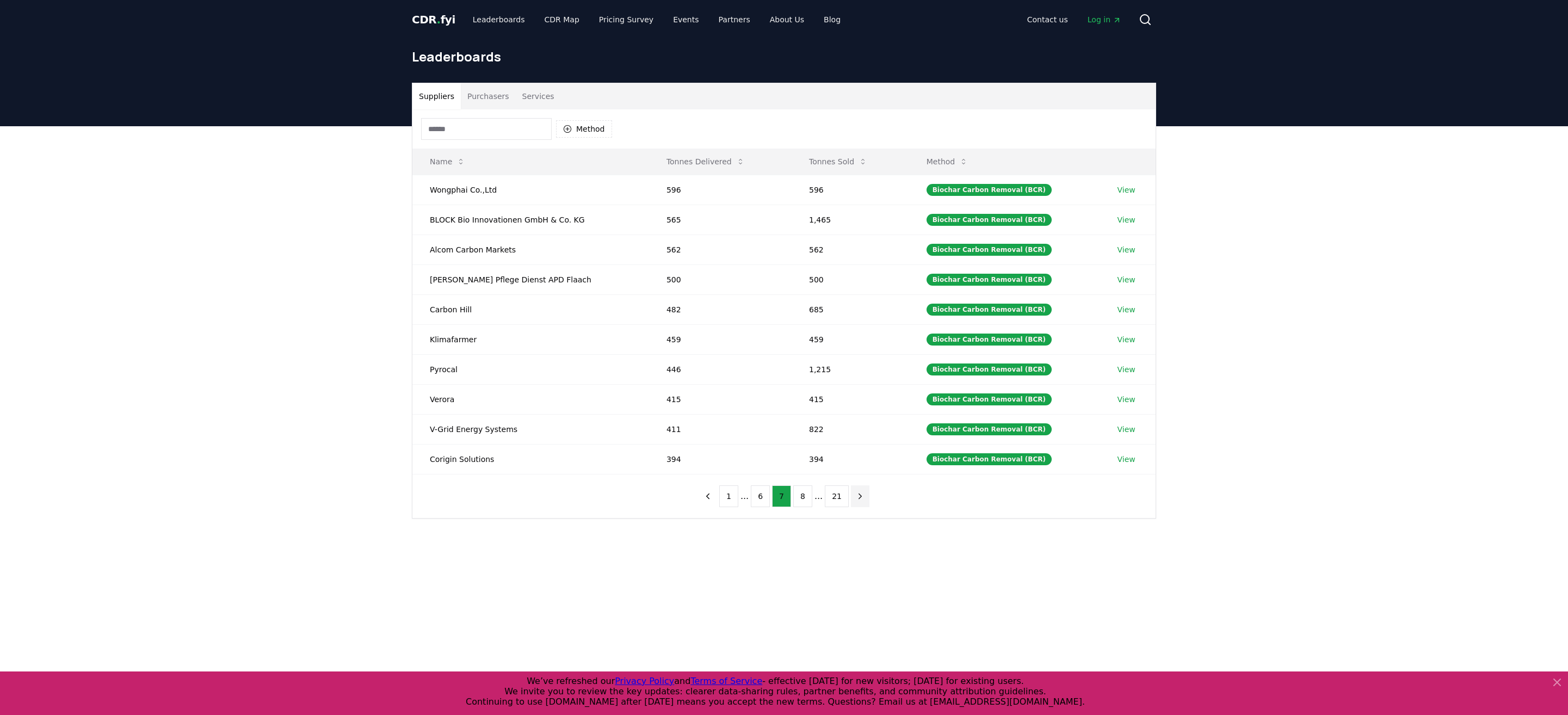
click at [859, 491] on icon "next page" at bounding box center [860, 496] width 10 height 10
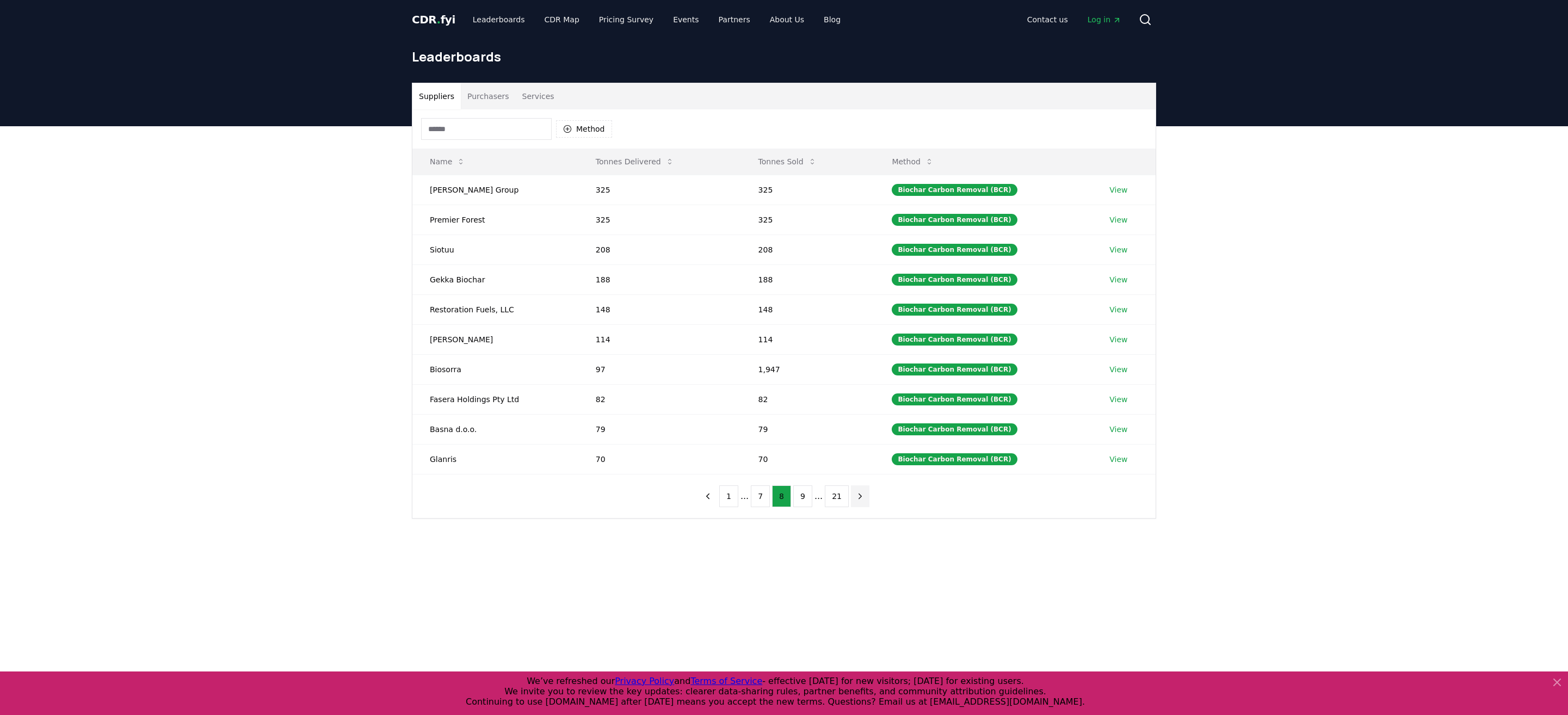
click at [859, 491] on icon "next page" at bounding box center [860, 496] width 10 height 10
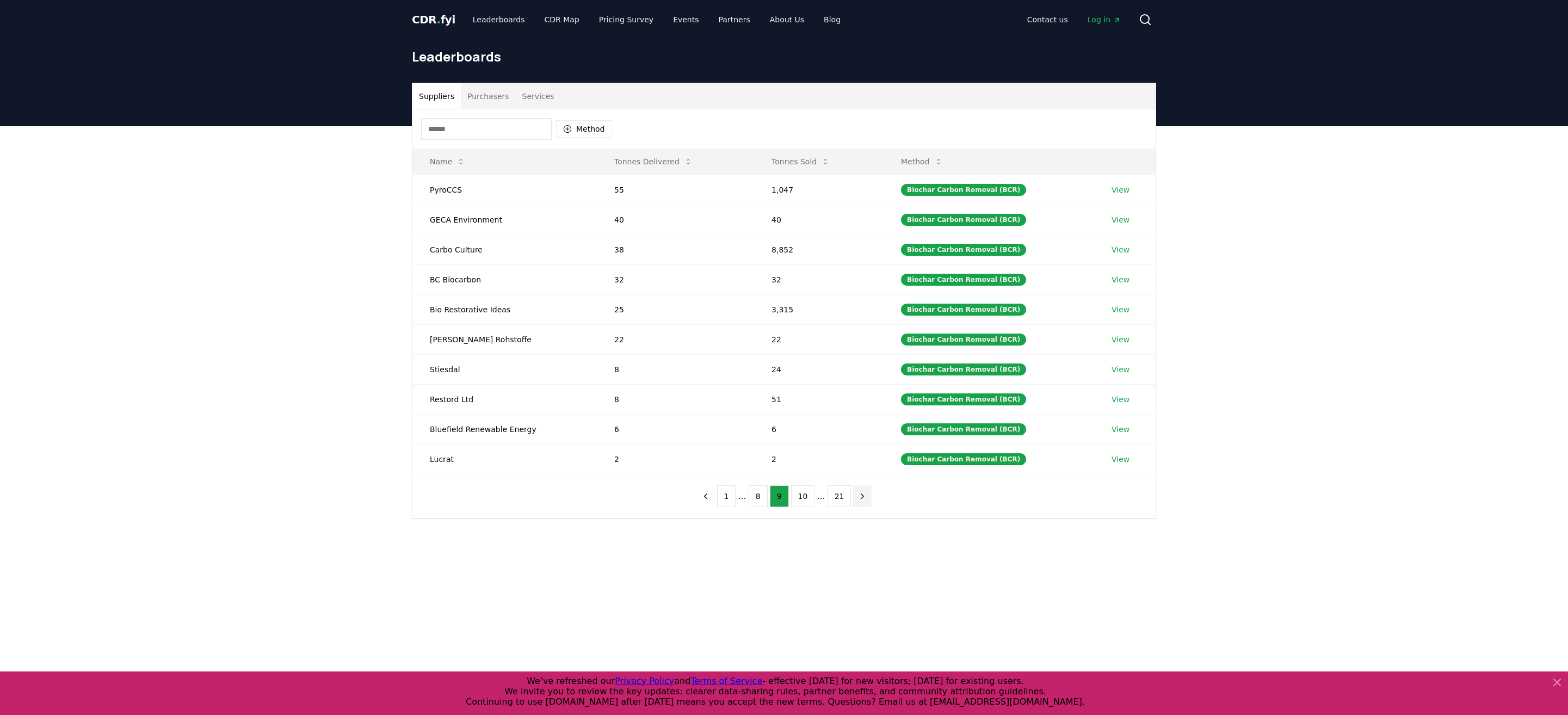
click at [859, 491] on icon "next page" at bounding box center [862, 496] width 10 height 10
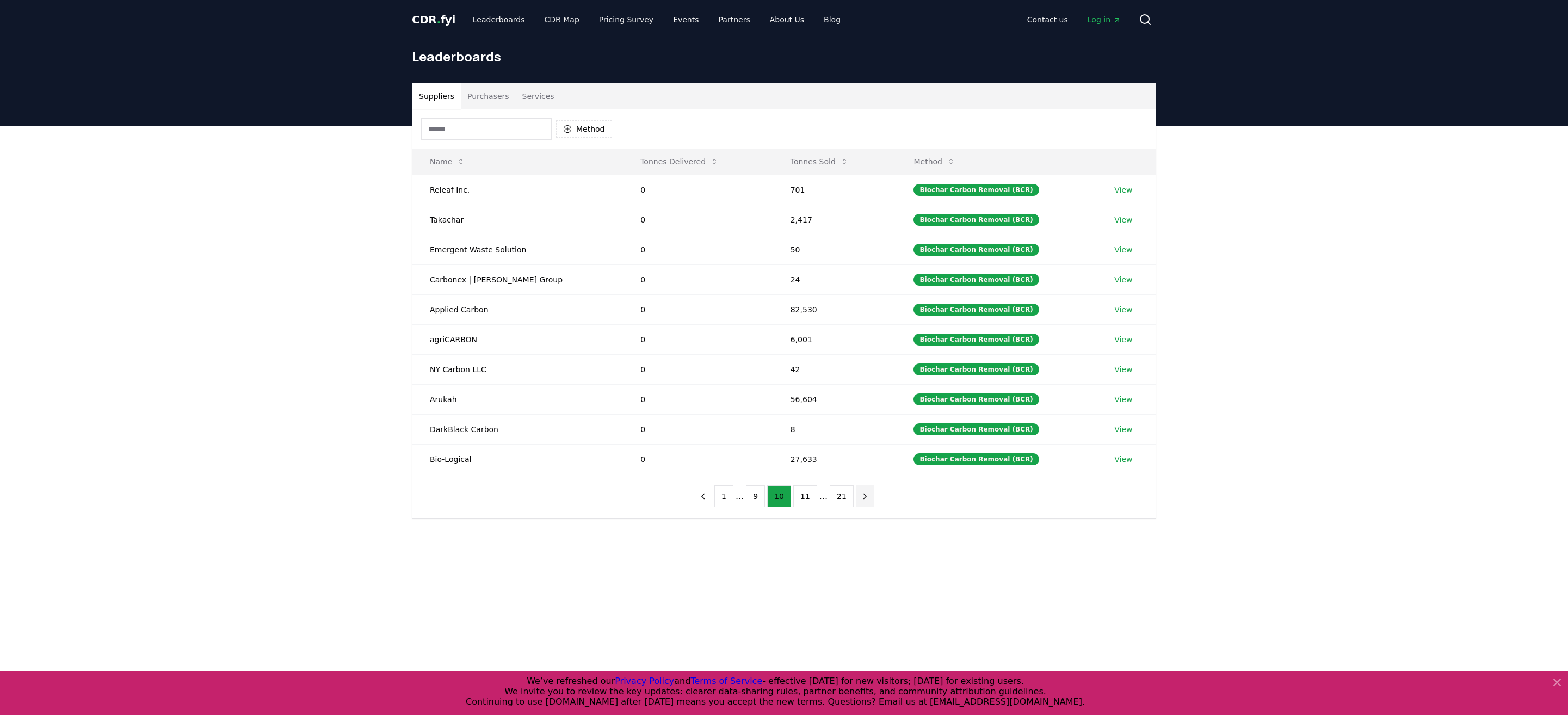
click at [860, 491] on icon "next page" at bounding box center [865, 496] width 10 height 10
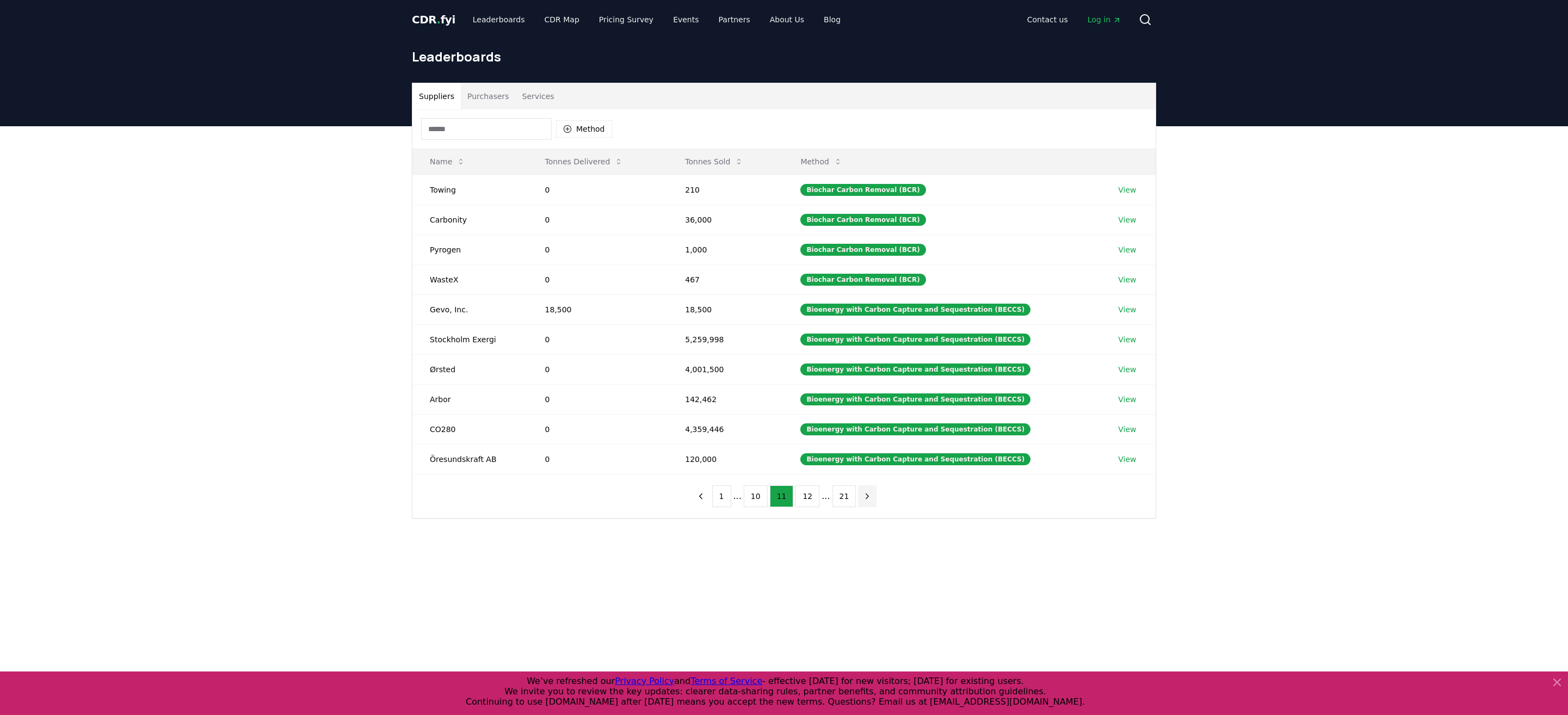
click at [862, 491] on icon "next page" at bounding box center [867, 496] width 10 height 10
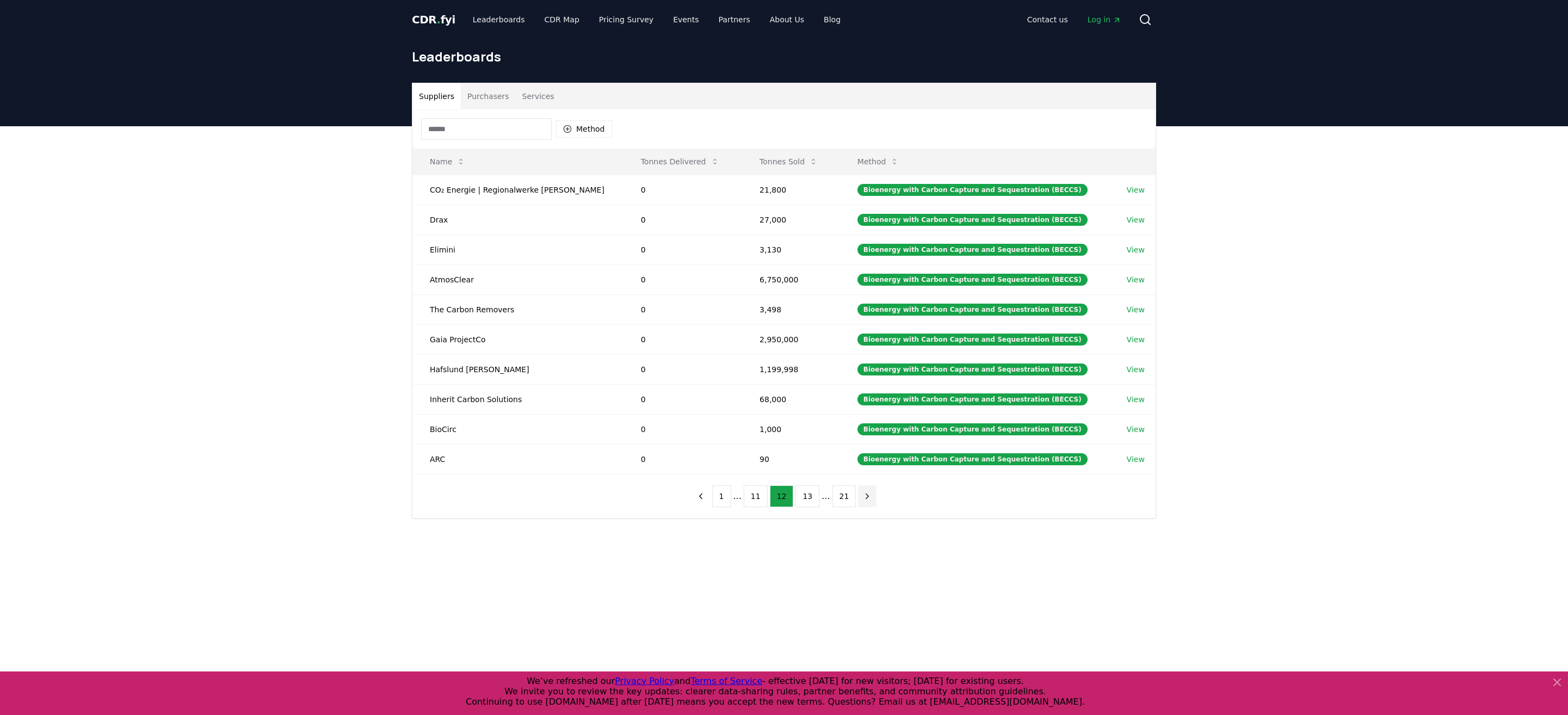
click at [862, 491] on icon "next page" at bounding box center [867, 496] width 10 height 10
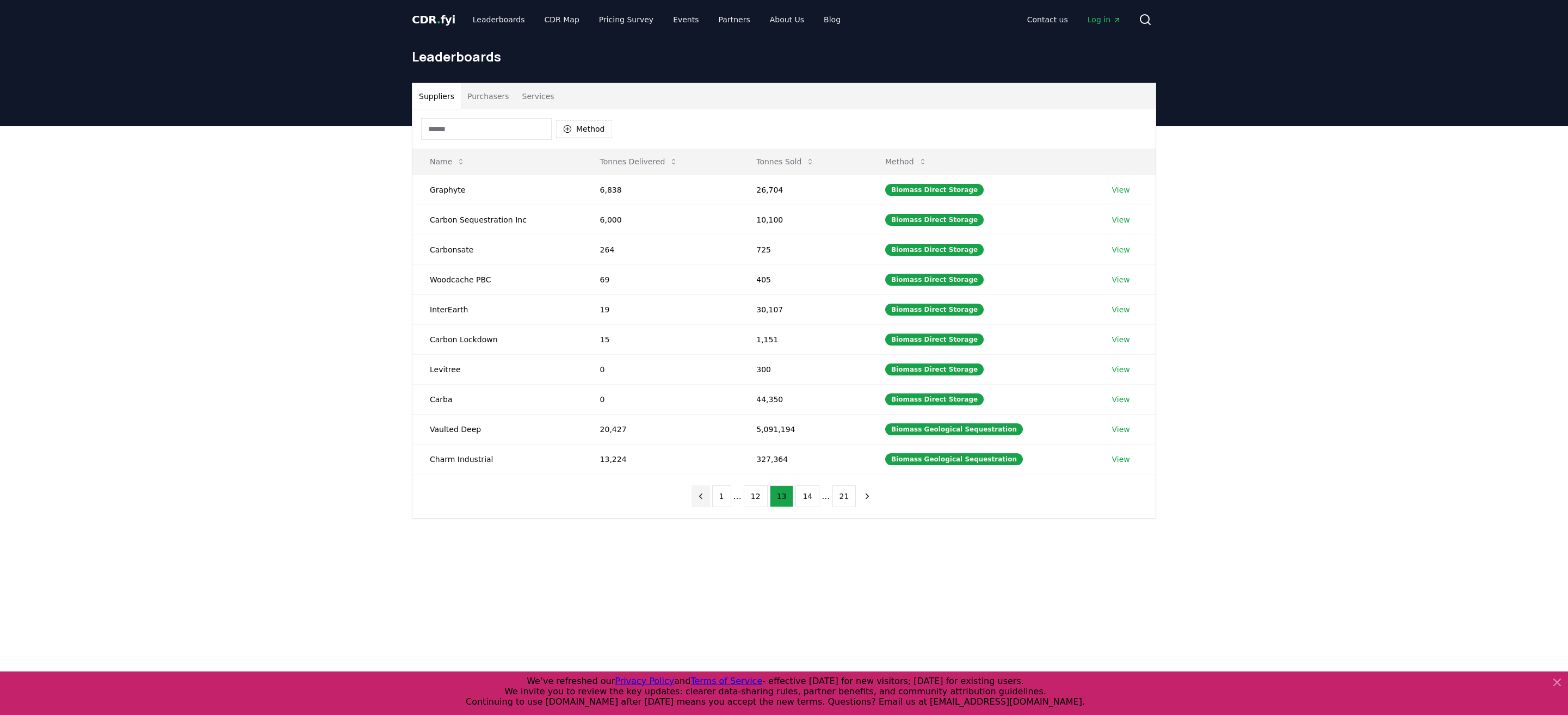
click at [706, 492] on icon "previous page" at bounding box center [701, 496] width 10 height 10
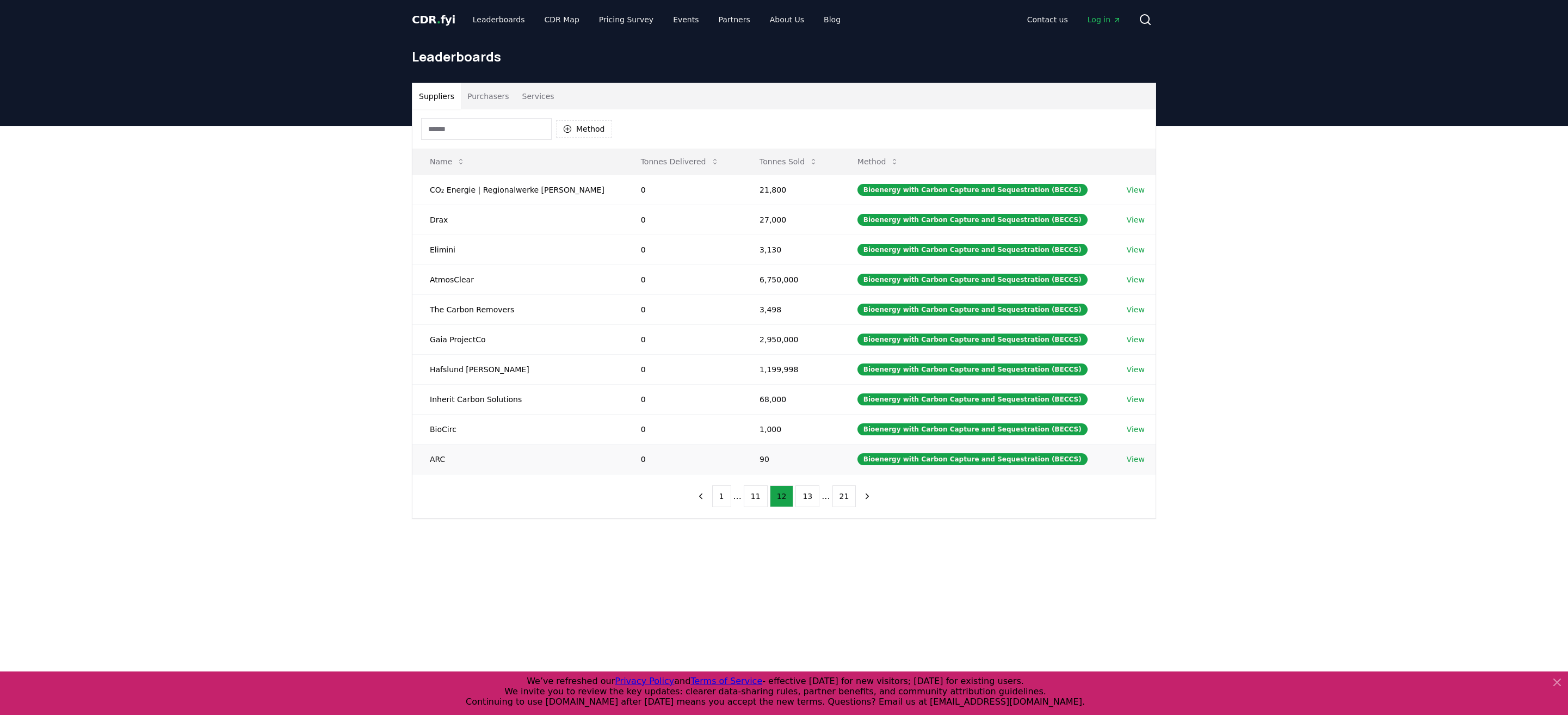
click at [540, 453] on td "ARC" at bounding box center [518, 459] width 211 height 30
click at [976, 460] on td "Bioenergy with Carbon Capture and Sequestration (BECCS)" at bounding box center [975, 459] width 269 height 30
click at [1139, 454] on link "View" at bounding box center [1135, 459] width 18 height 11
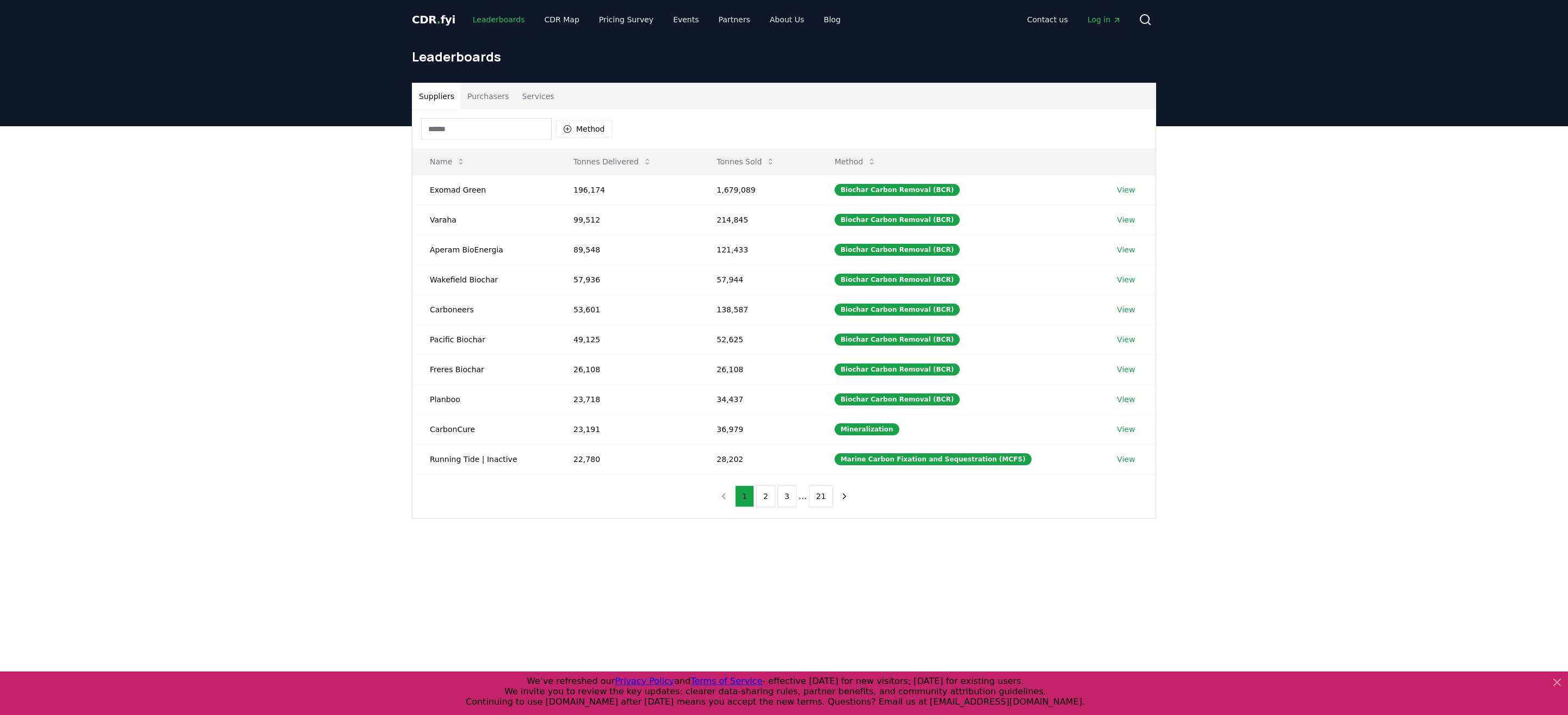
click at [481, 16] on link "Leaderboards" at bounding box center [499, 19] width 69 height 19
click at [334, 159] on div "Suppliers Purchasers Services Method Name Tonnes Delivered Tonnes Sold Method E…" at bounding box center [784, 344] width 1568 height 436
click at [499, 95] on button "Purchasers" at bounding box center [488, 96] width 55 height 26
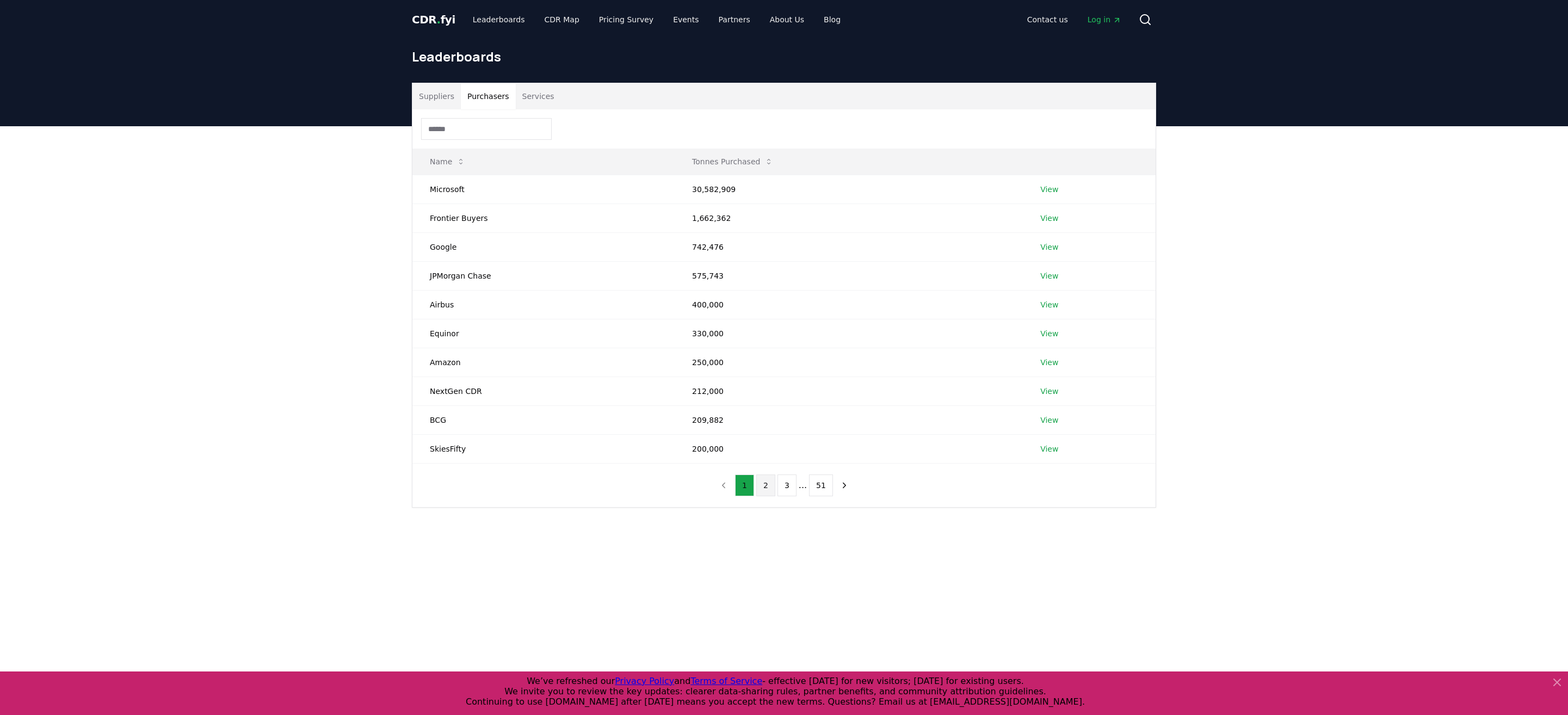
click at [773, 483] on button "2" at bounding box center [766, 485] width 19 height 21
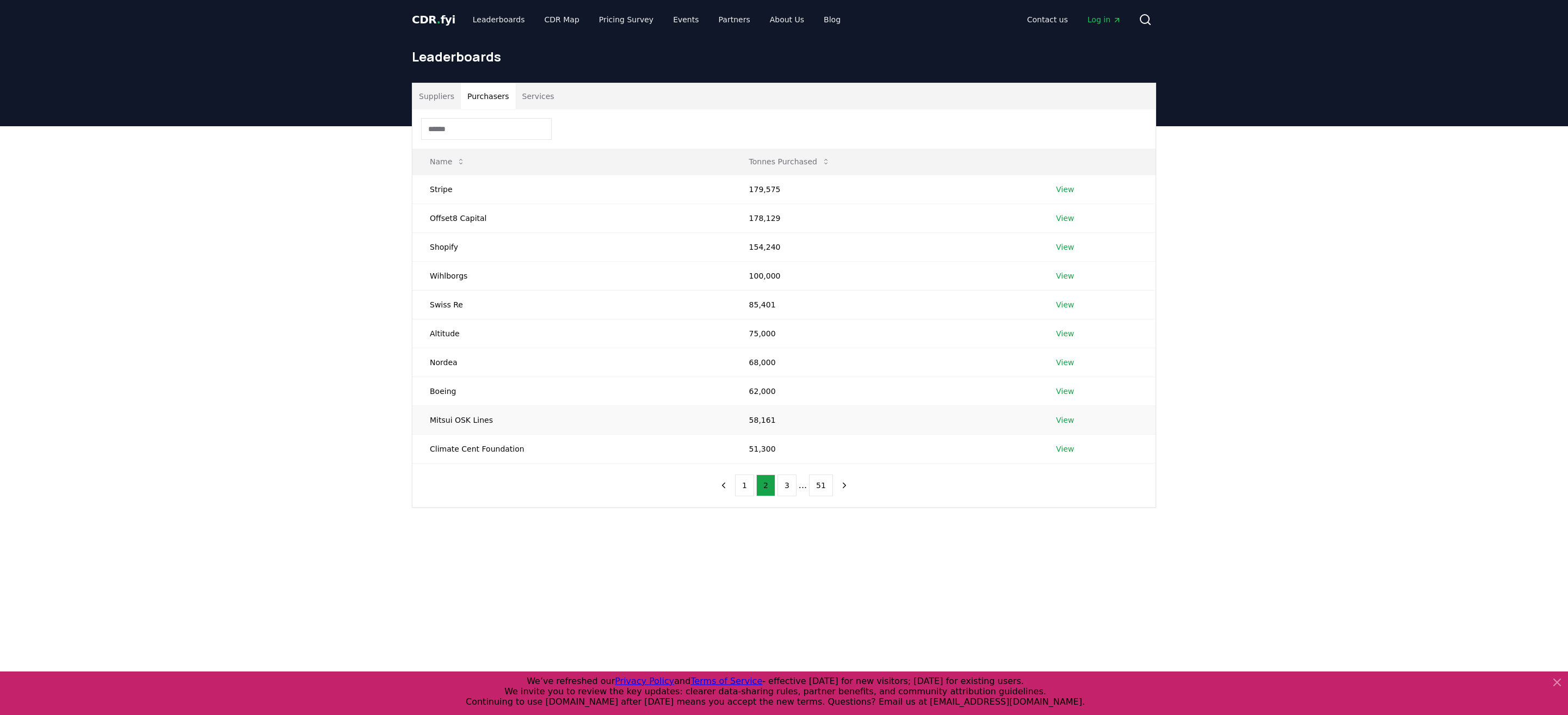
click at [1056, 418] on link "View" at bounding box center [1064, 420] width 18 height 11
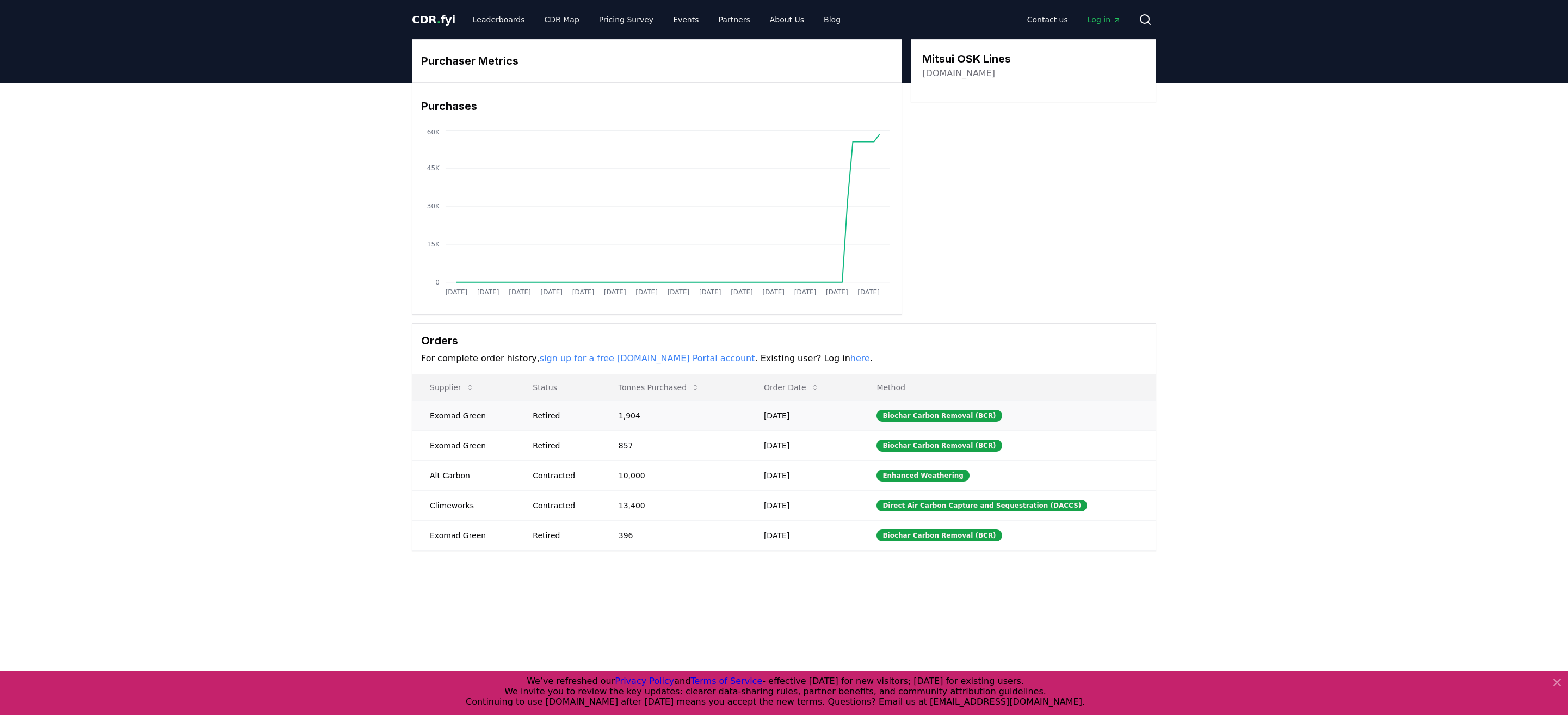
click at [478, 413] on td "Exomad Green" at bounding box center [464, 416] width 103 height 30
click at [444, 388] on button "Supplier" at bounding box center [452, 388] width 62 height 21
click at [537, 390] on p "Status" at bounding box center [558, 387] width 68 height 11
click at [547, 384] on p "Status" at bounding box center [558, 387] width 68 height 11
click at [548, 385] on p "Status" at bounding box center [558, 387] width 68 height 11
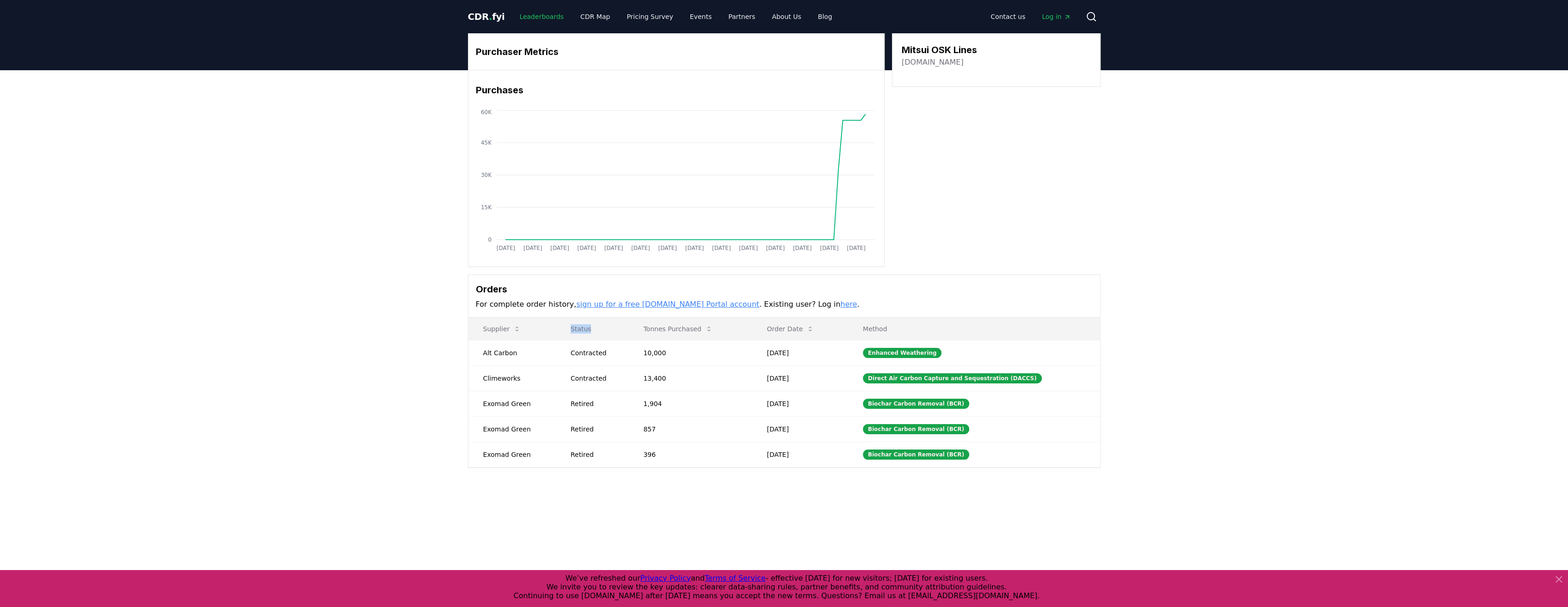
click at [534, 21] on link "Leaderboards" at bounding box center [541, 16] width 59 height 16
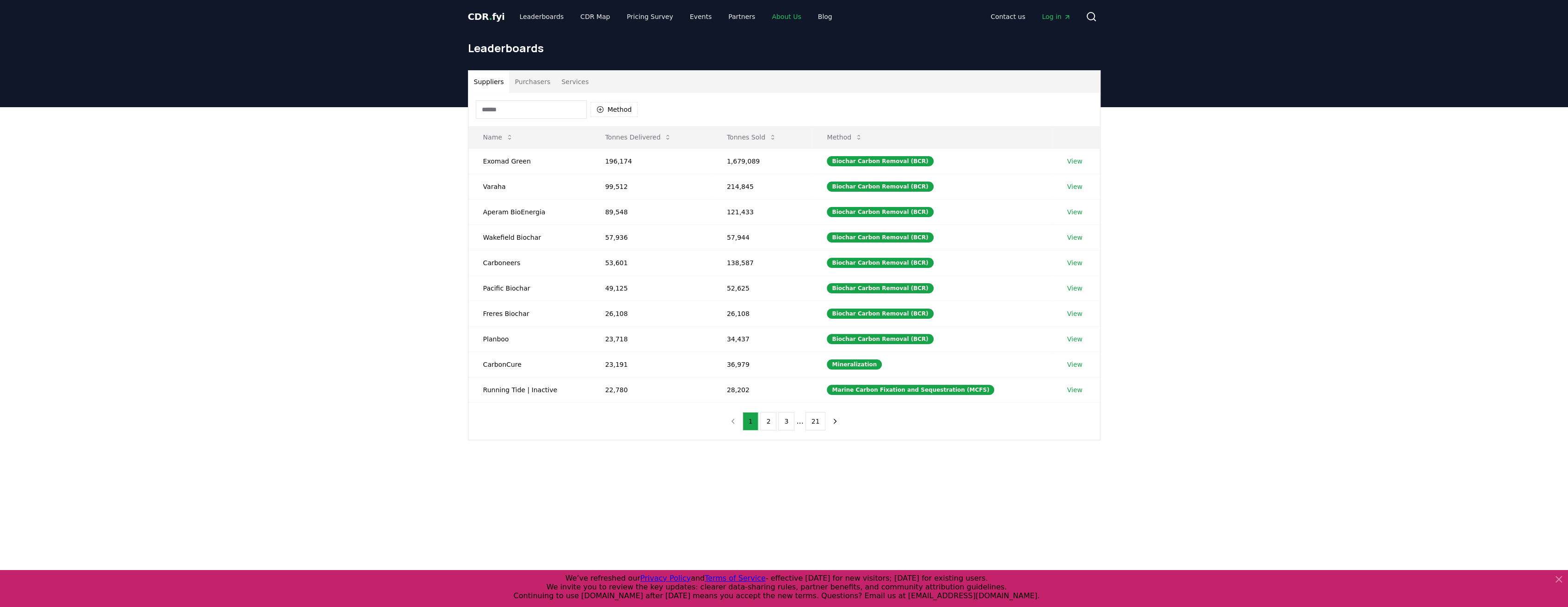
click at [778, 18] on link "About Us" at bounding box center [786, 16] width 44 height 16
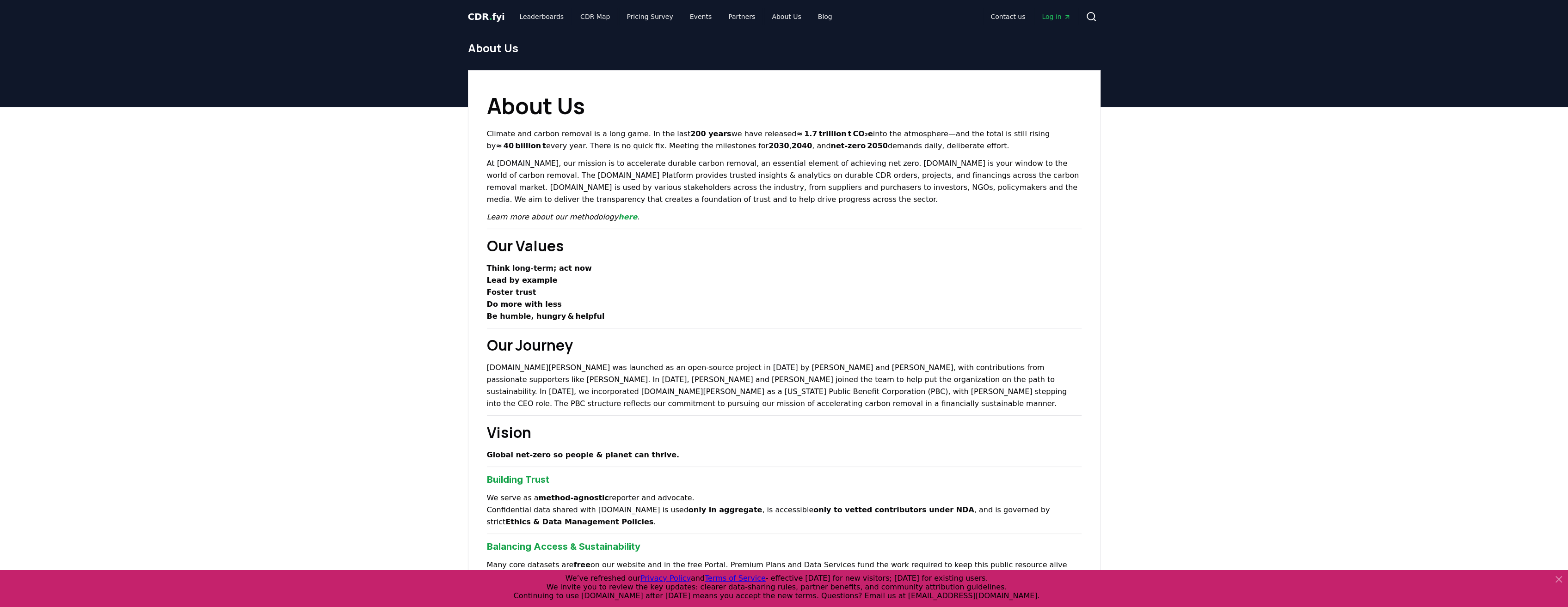
click at [530, 279] on strong "Lead by example" at bounding box center [522, 280] width 71 height 9
click at [518, 293] on strong "Foster trust" at bounding box center [511, 292] width 49 height 9
click at [536, 305] on strong "Do more with less" at bounding box center [524, 304] width 75 height 9
click at [570, 317] on strong "Be humble, hungry & helpful" at bounding box center [546, 316] width 118 height 9
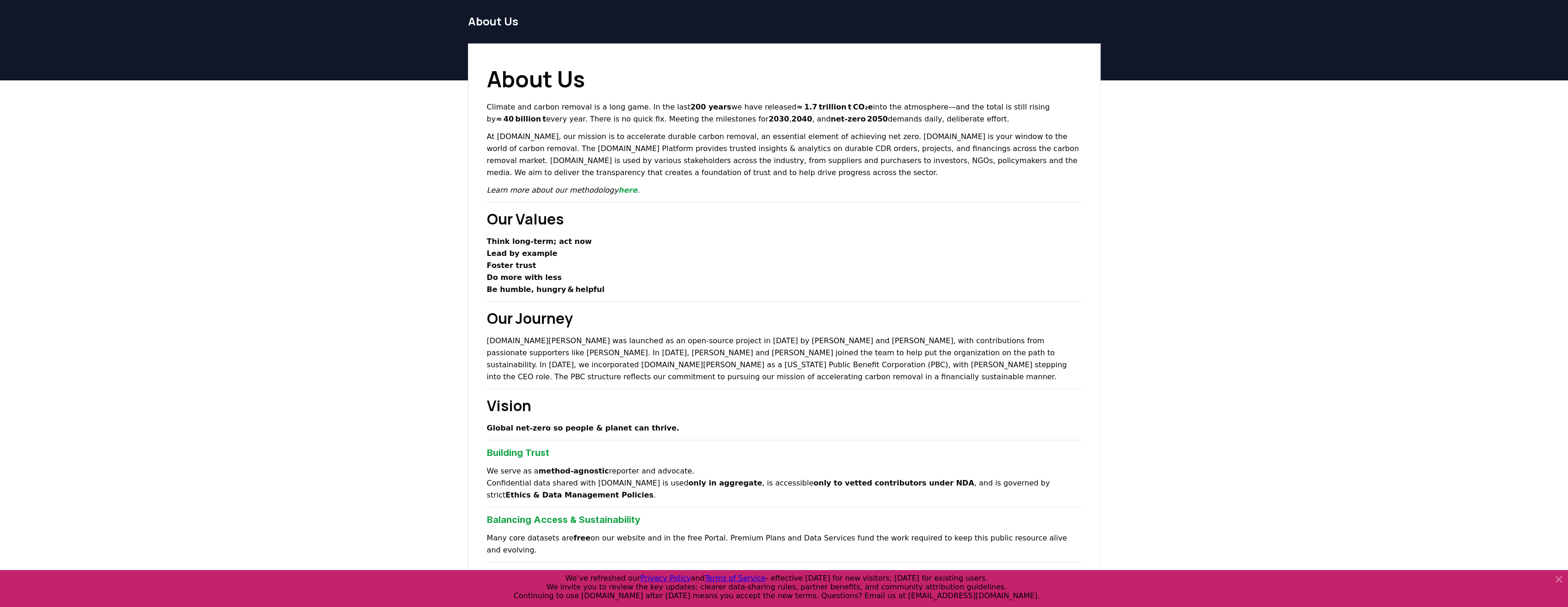
scroll to position [46, 0]
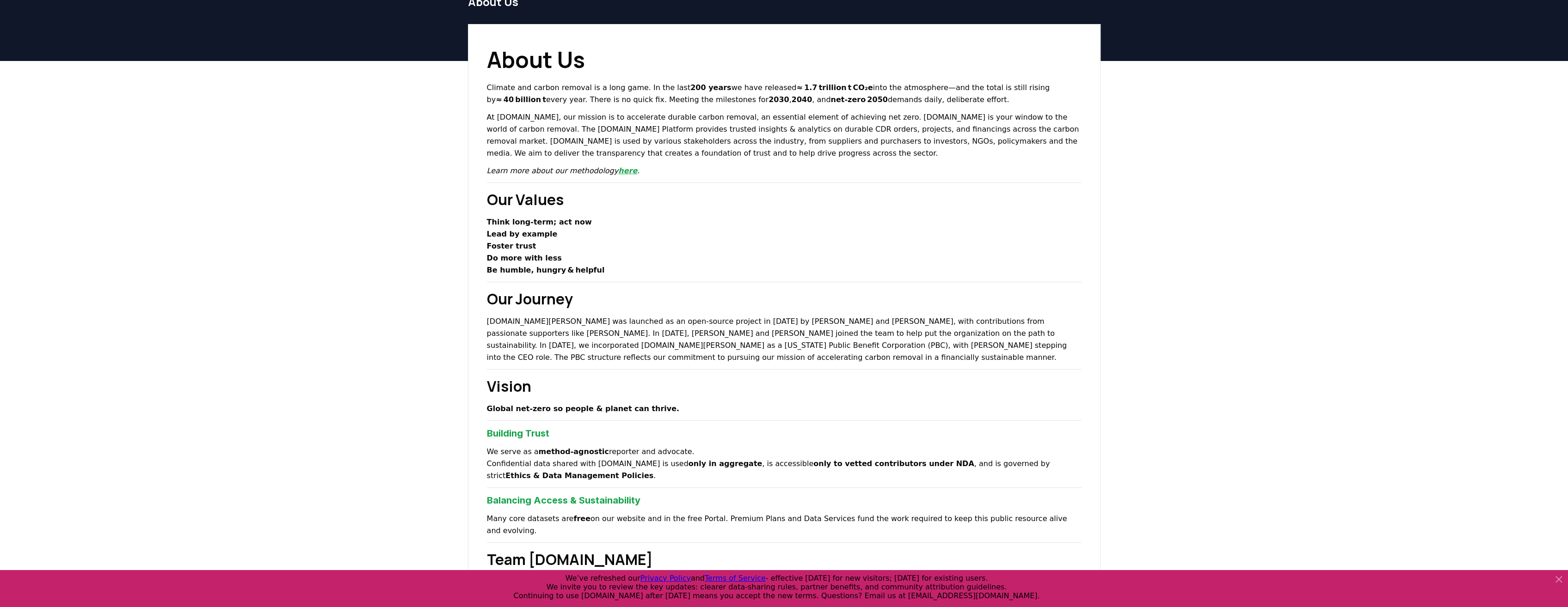
click at [618, 174] on link "here" at bounding box center [628, 170] width 19 height 9
click at [618, 172] on link "here" at bounding box center [628, 170] width 19 height 9
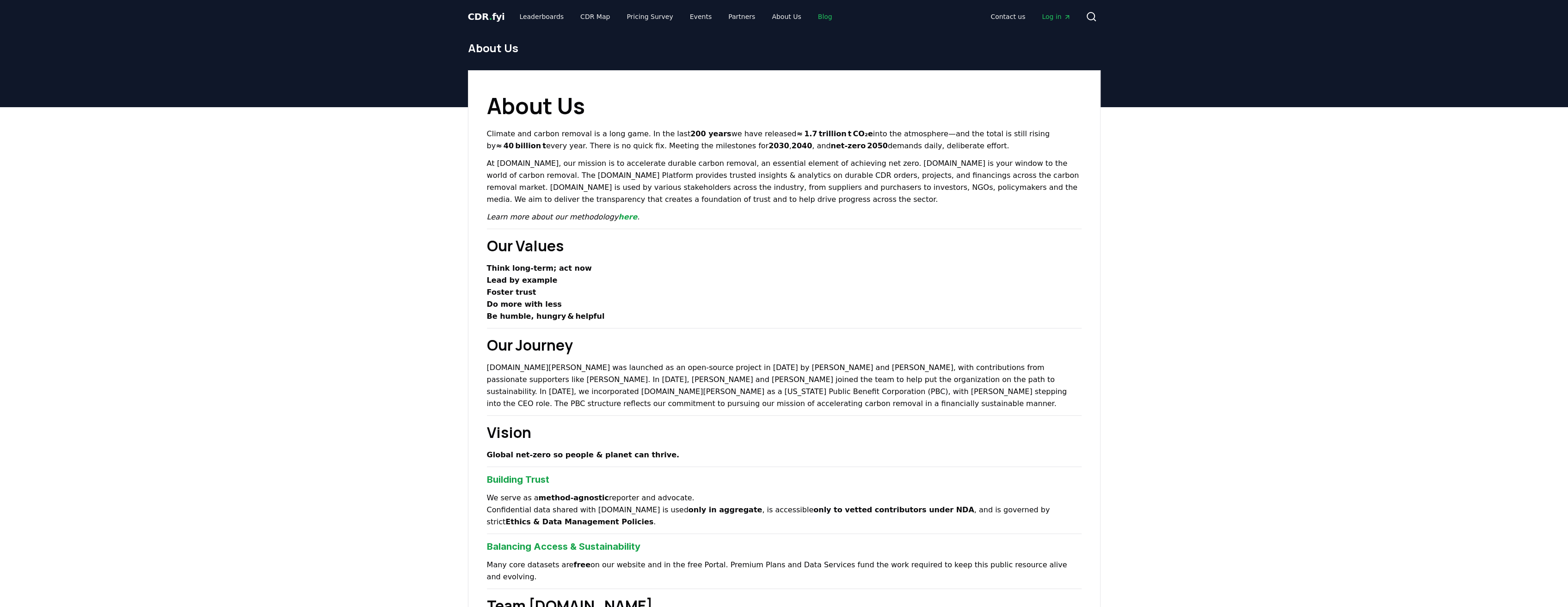
click at [811, 13] on link "Blog" at bounding box center [825, 16] width 29 height 16
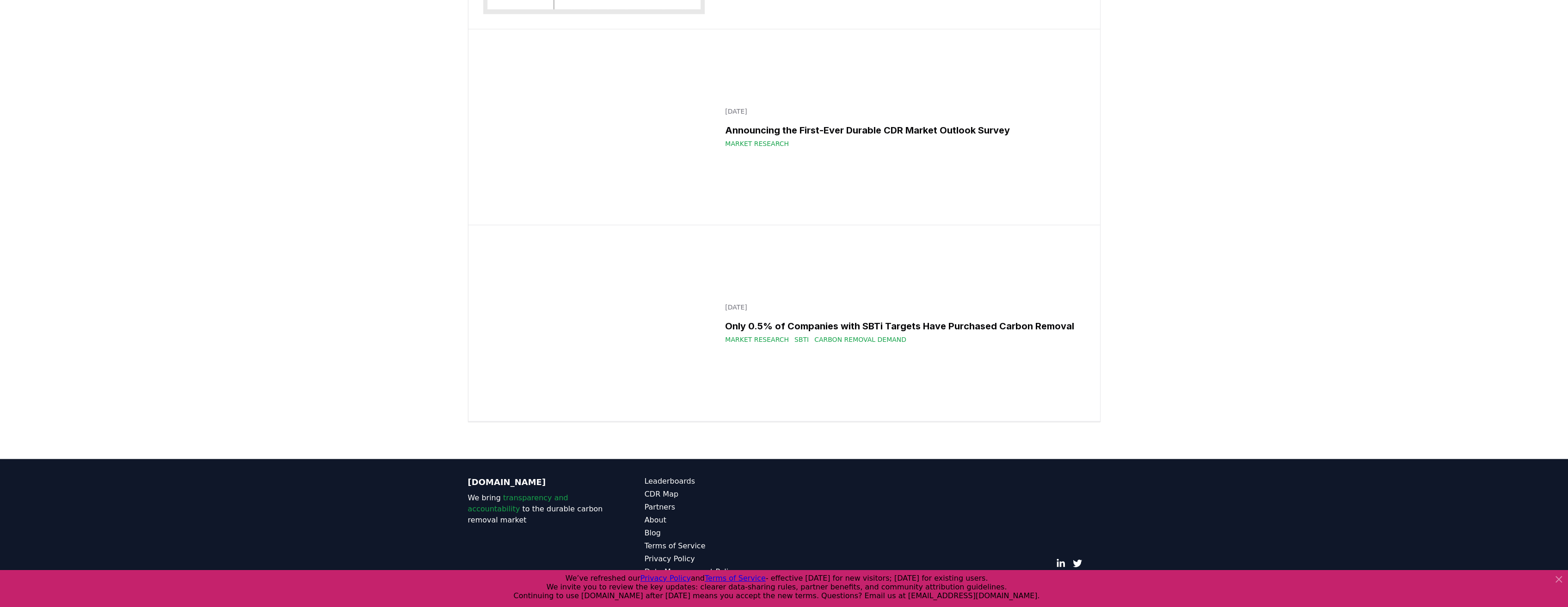
scroll to position [16634, 0]
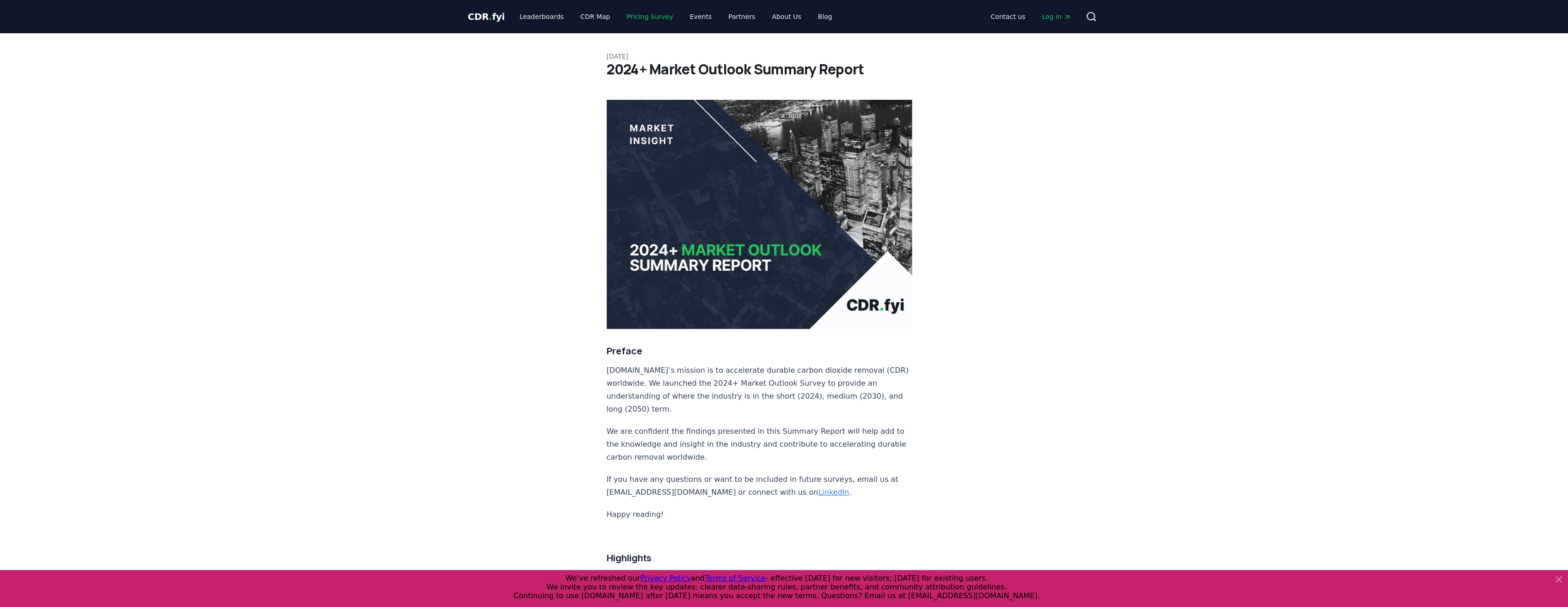
click at [643, 16] on link "Pricing Survey" at bounding box center [649, 16] width 61 height 16
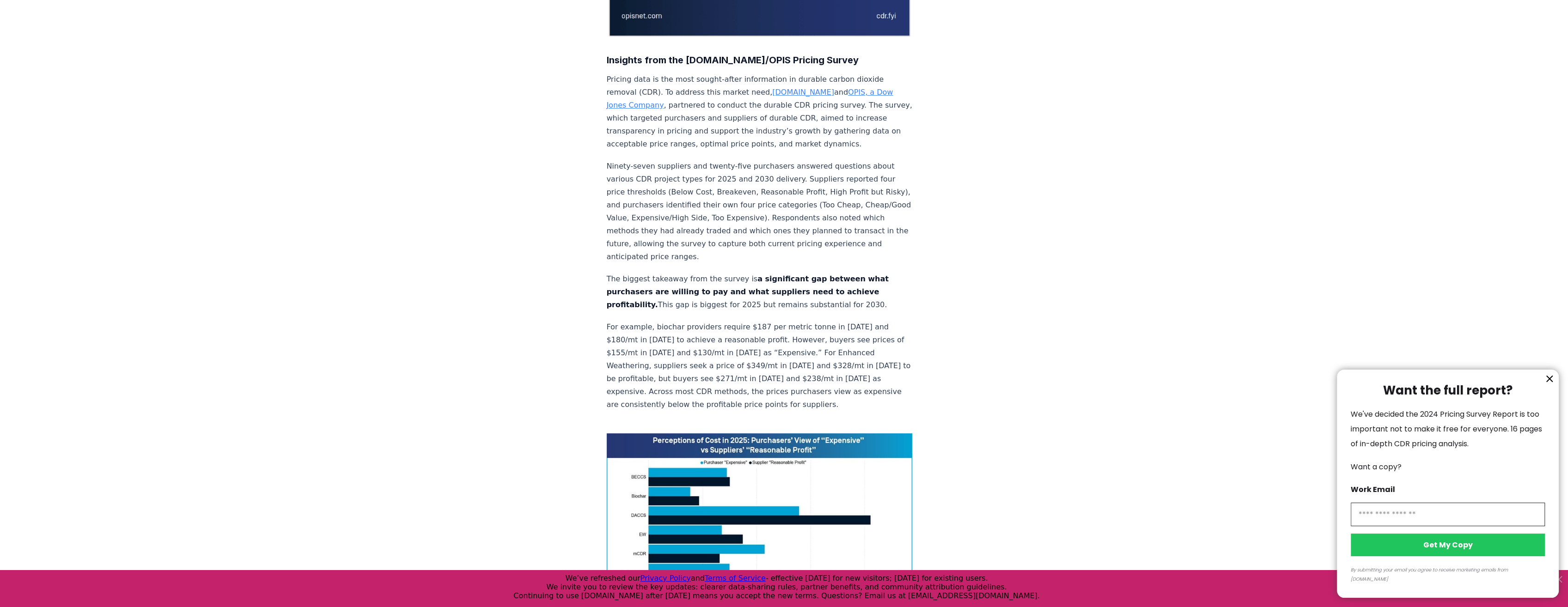
scroll to position [277, 0]
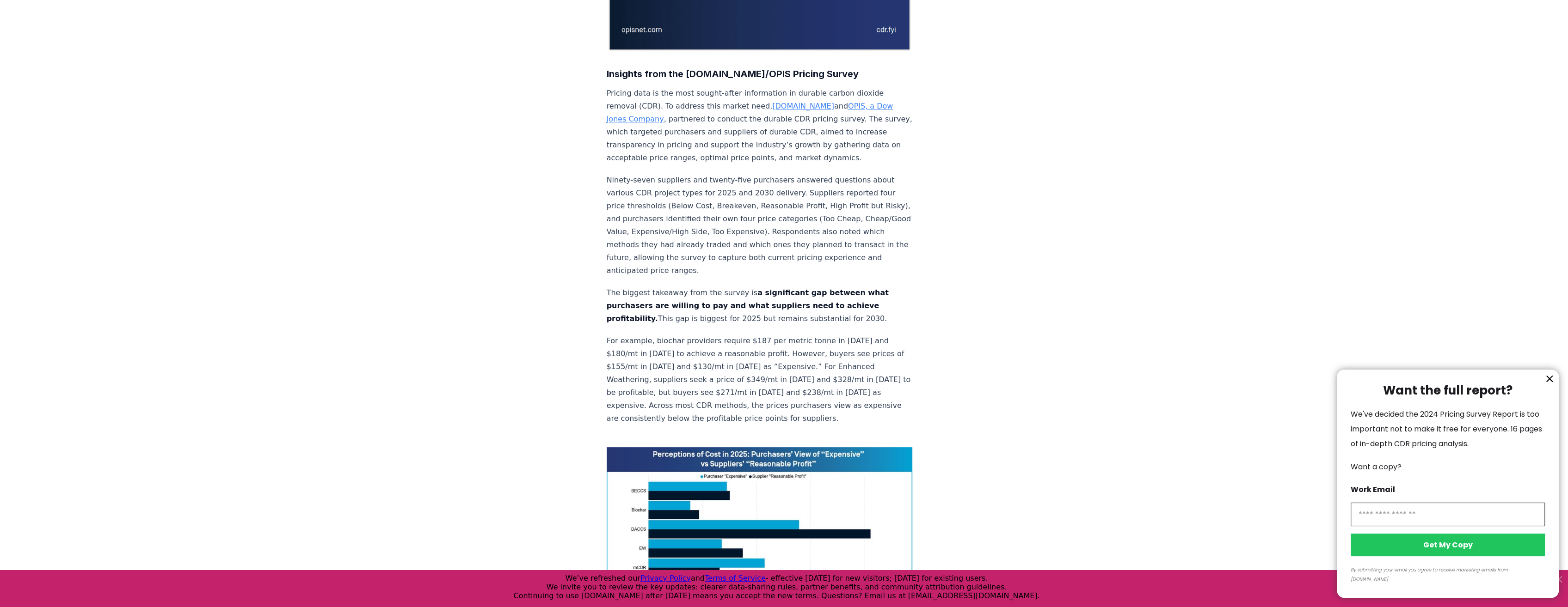
drag, startPoint x: 707, startPoint y: 451, endPoint x: 724, endPoint y: 457, distance: 18.0
click at [724, 457] on div at bounding box center [784, 304] width 1568 height 607
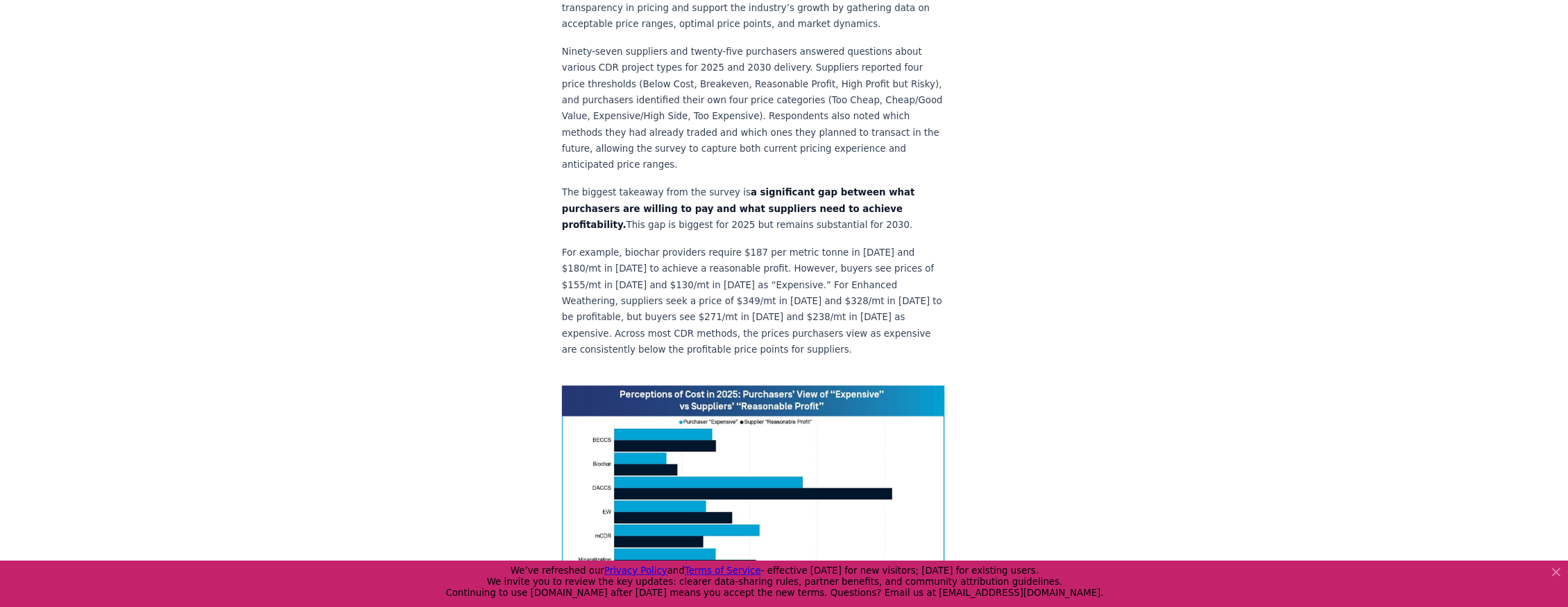
scroll to position [624, 0]
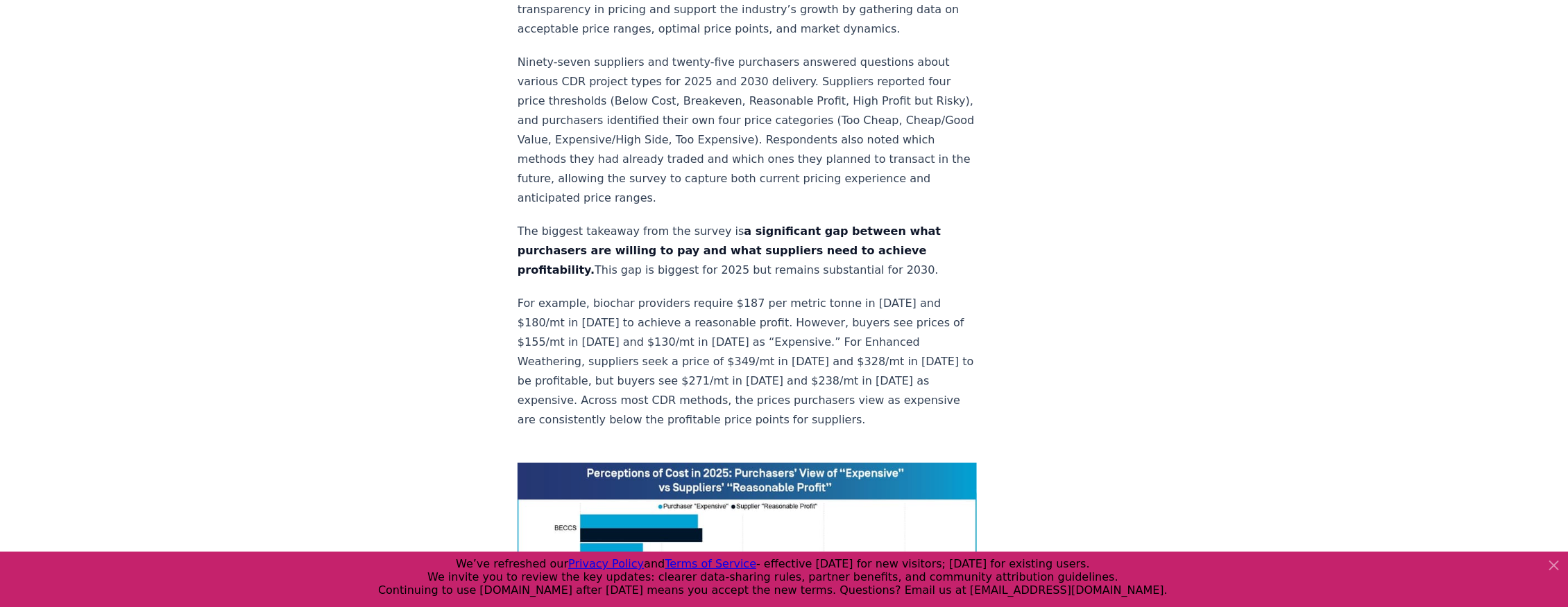
drag, startPoint x: 2089, startPoint y: 0, endPoint x: 989, endPoint y: 246, distance: 1127.2
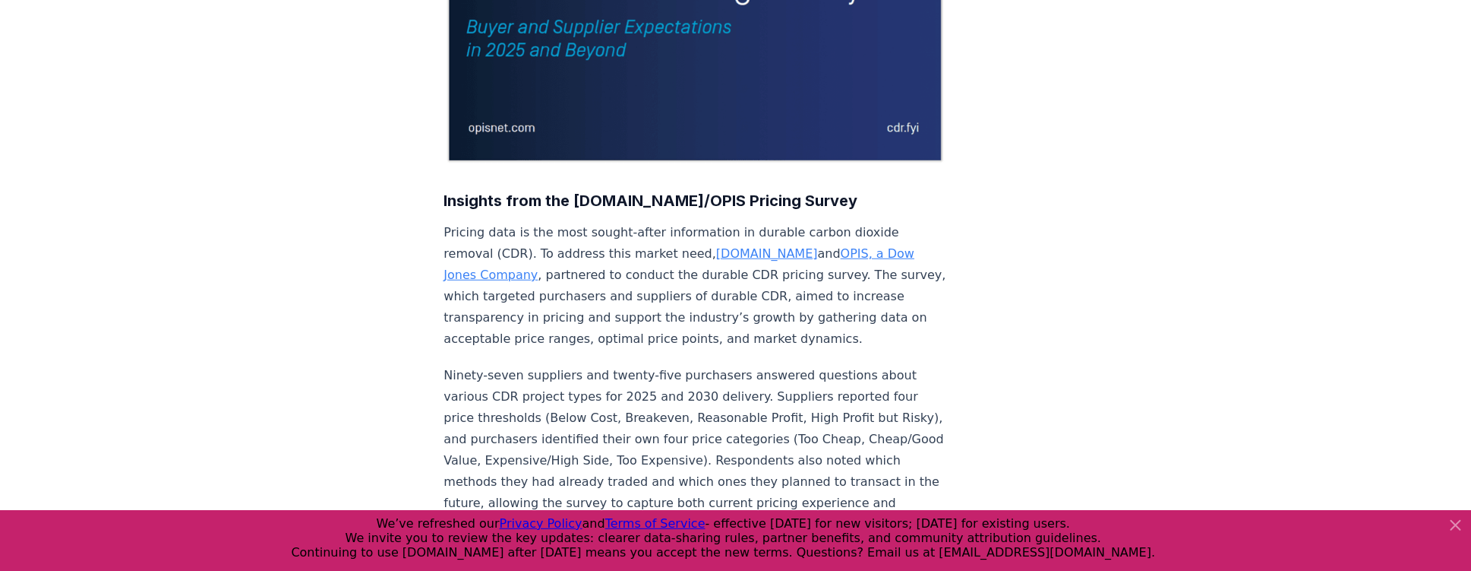
scroll to position [390, 0]
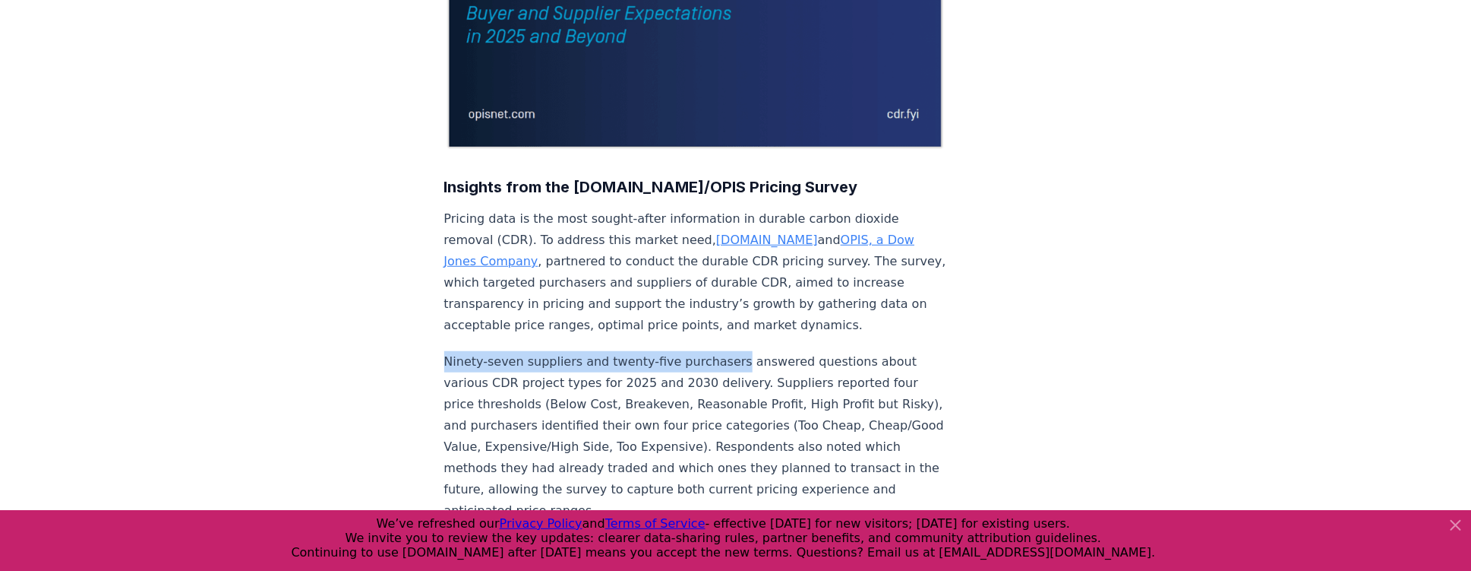
drag, startPoint x: 710, startPoint y: 311, endPoint x: 402, endPoint y: 321, distance: 307.8
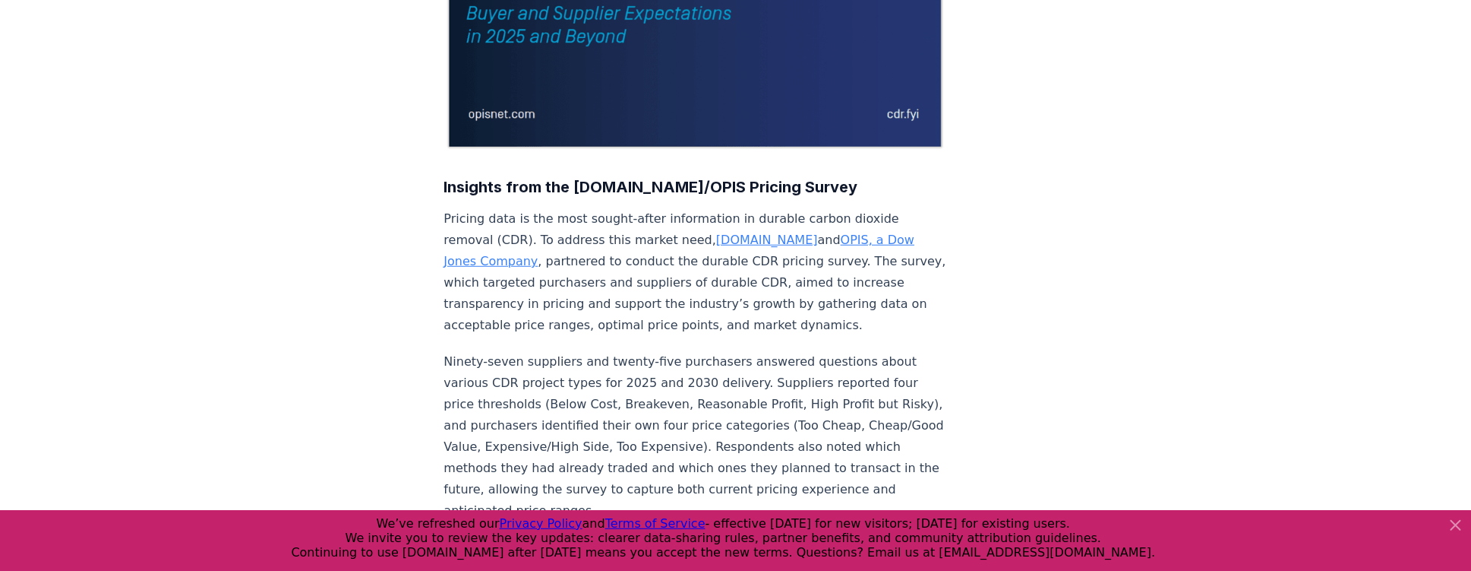
click at [727, 351] on p "Ninety-seven suppliers and twenty-five purchasers answered questions about vari…" at bounding box center [695, 436] width 503 height 170
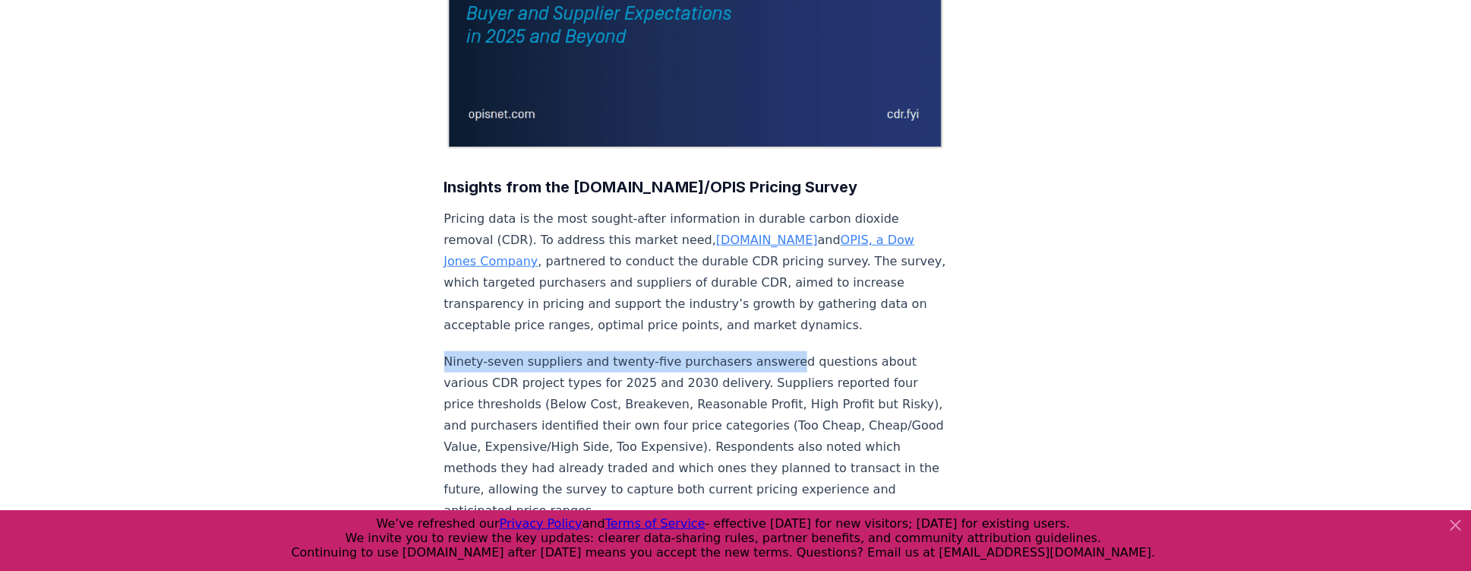
drag, startPoint x: 770, startPoint y: 314, endPoint x: 400, endPoint y: 292, distance: 371.4
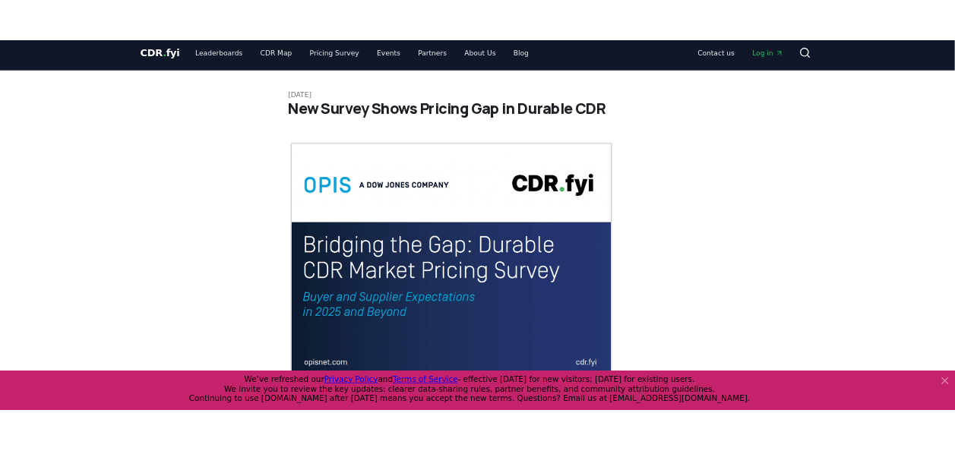
scroll to position [0, 0]
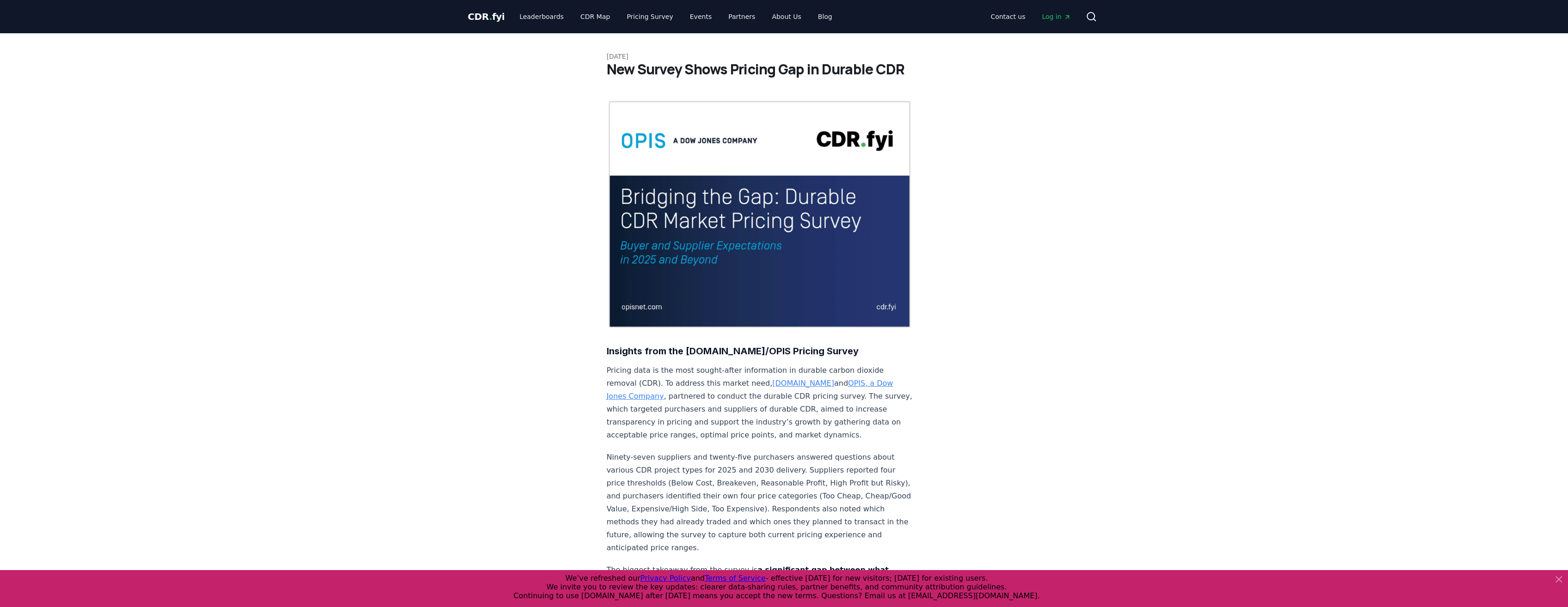
drag, startPoint x: 849, startPoint y: 3, endPoint x: 1197, endPoint y: 162, distance: 382.6
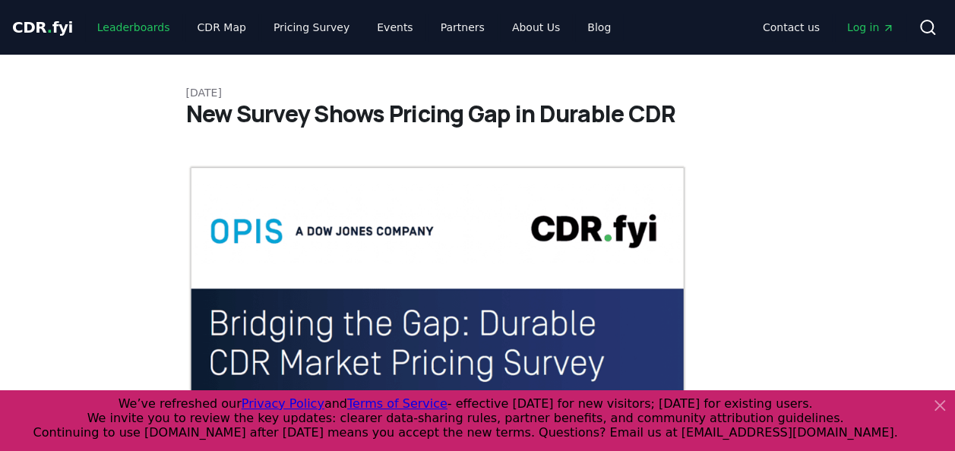
click at [103, 24] on link "Leaderboards" at bounding box center [133, 27] width 97 height 27
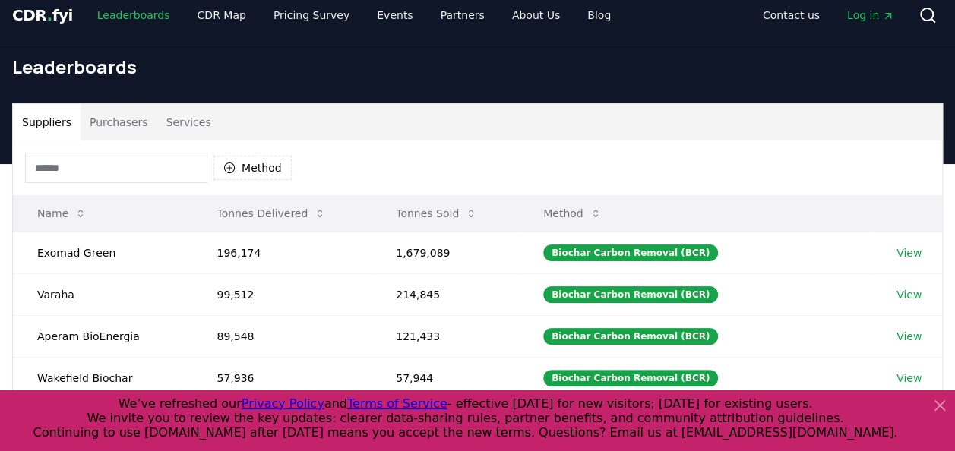
scroll to position [186, 0]
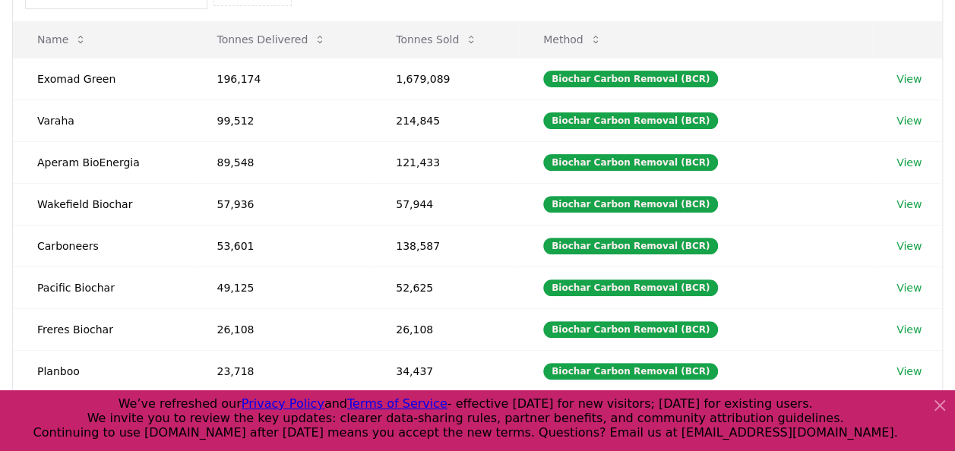
click at [929, 404] on div at bounding box center [937, 421] width 24 height 49
click at [932, 406] on icon at bounding box center [940, 406] width 18 height 18
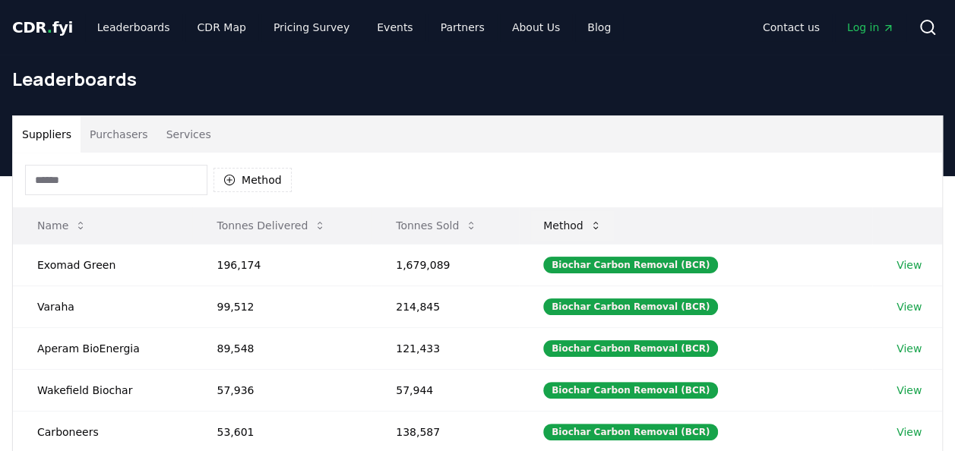
scroll to position [3, 0]
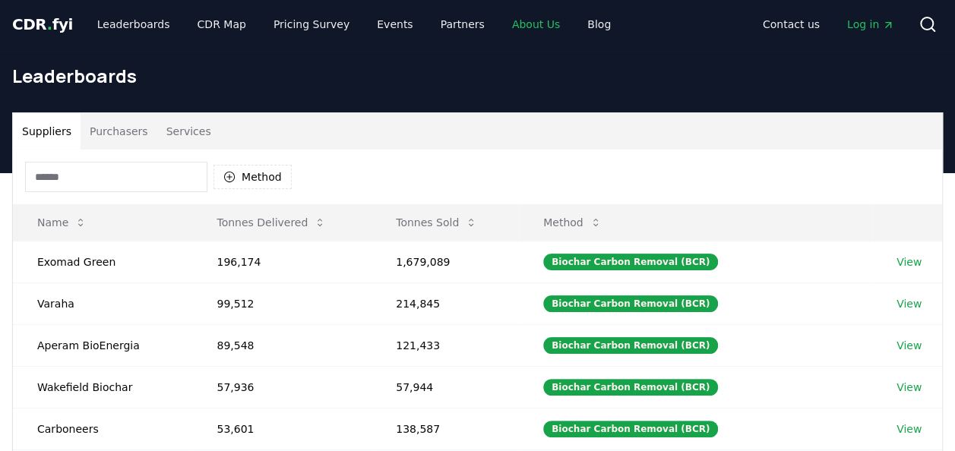
click at [504, 30] on link "About Us" at bounding box center [536, 24] width 72 height 27
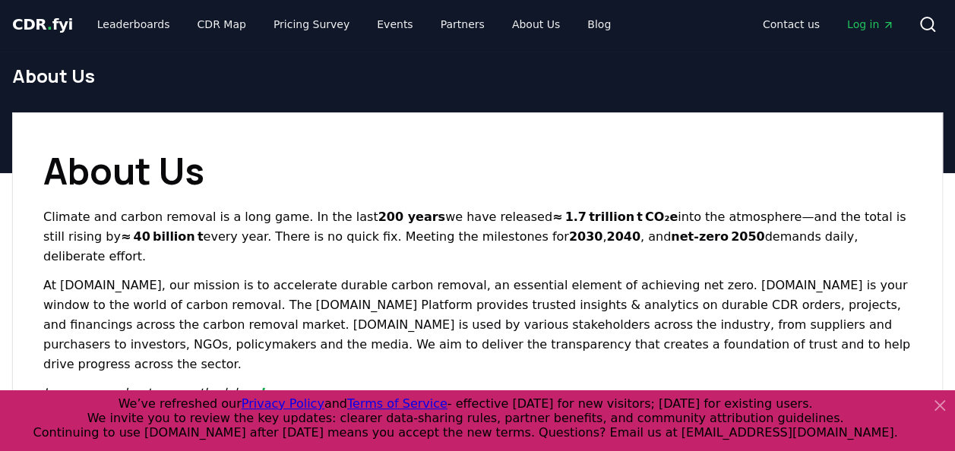
click at [939, 400] on icon at bounding box center [940, 406] width 18 height 18
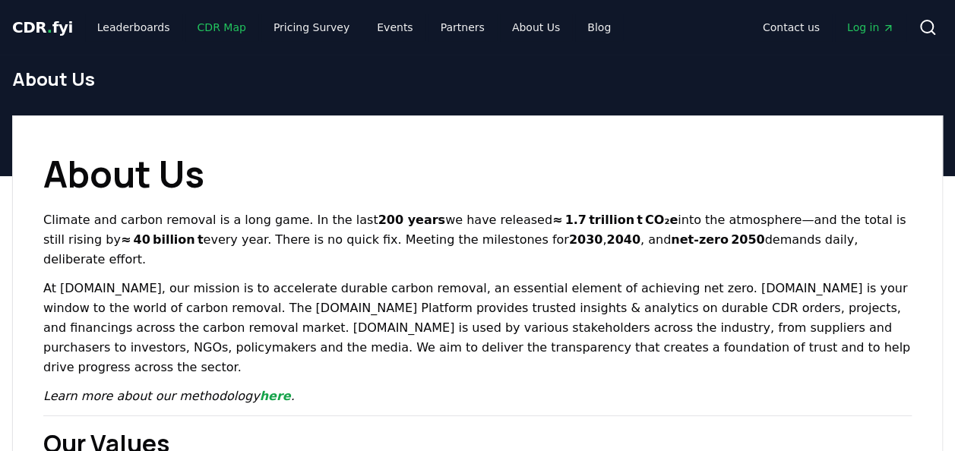
click at [203, 24] on link "CDR Map" at bounding box center [221, 27] width 73 height 27
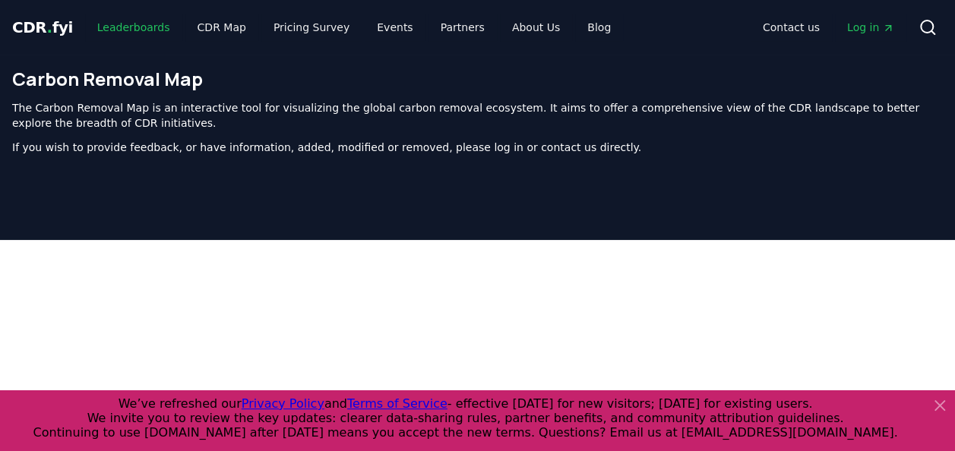
click at [122, 24] on link "Leaderboards" at bounding box center [133, 27] width 97 height 27
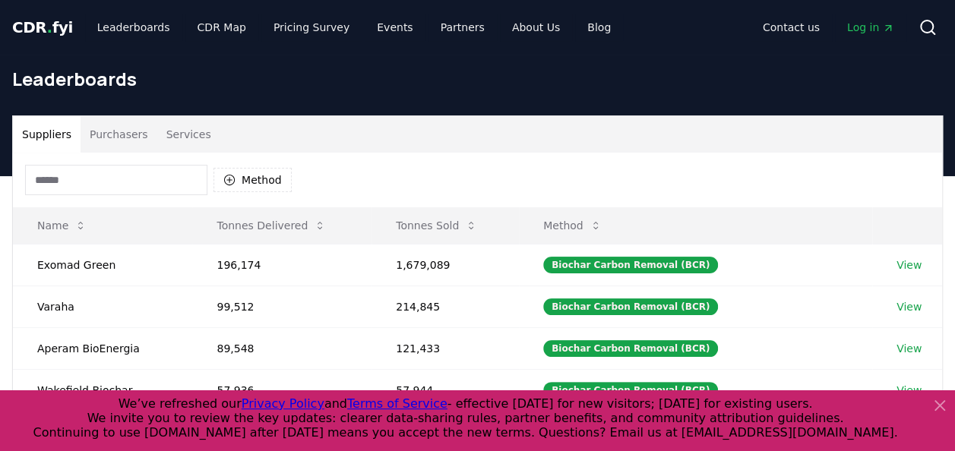
click at [119, 135] on button "Purchasers" at bounding box center [119, 134] width 77 height 36
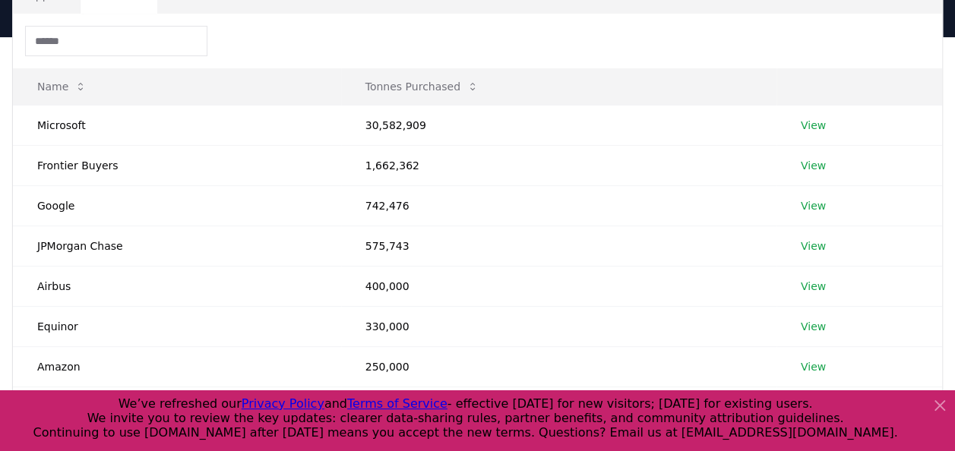
scroll to position [134, 0]
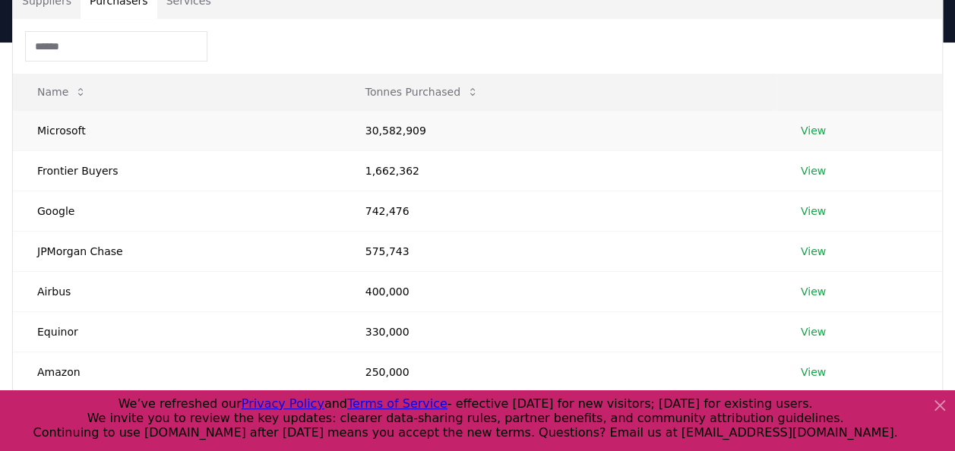
click at [808, 123] on link "View" at bounding box center [813, 130] width 25 height 15
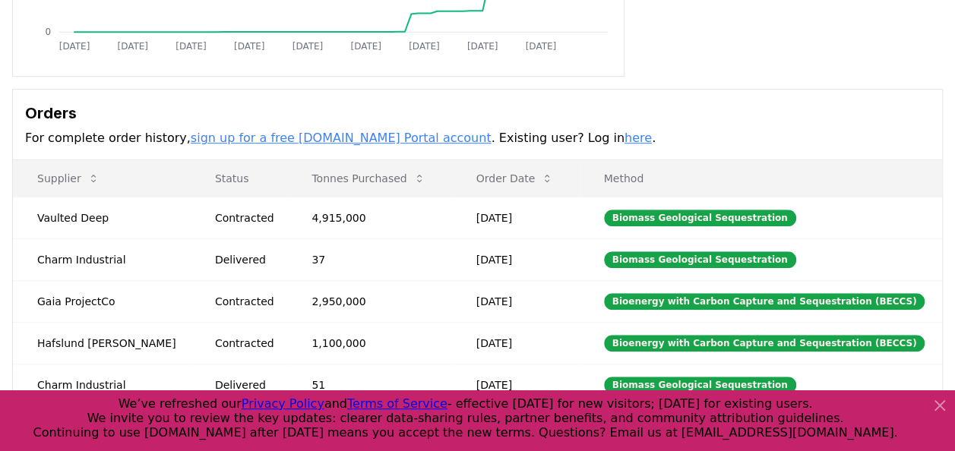
scroll to position [363, 0]
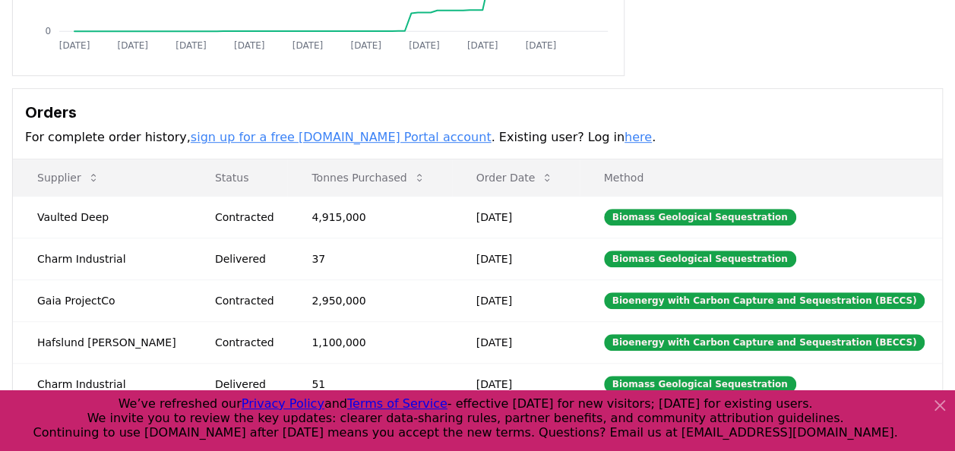
click at [942, 406] on icon at bounding box center [940, 406] width 18 height 18
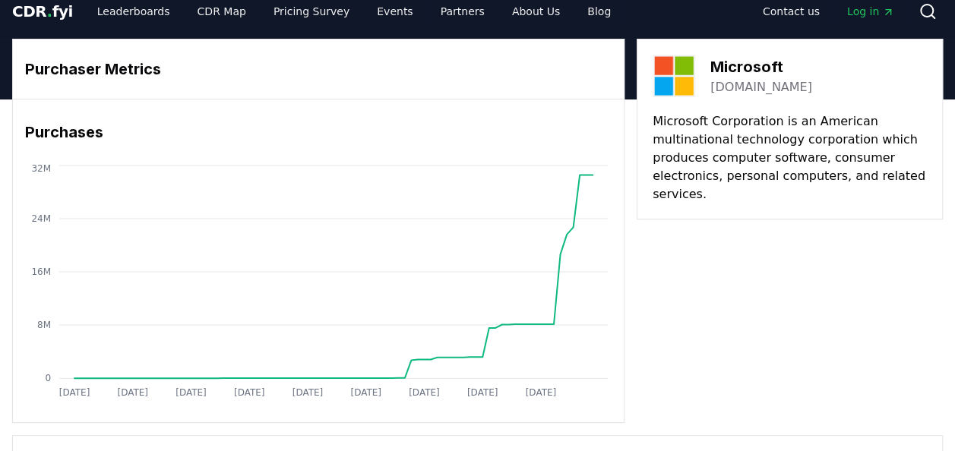
scroll to position [15, 0]
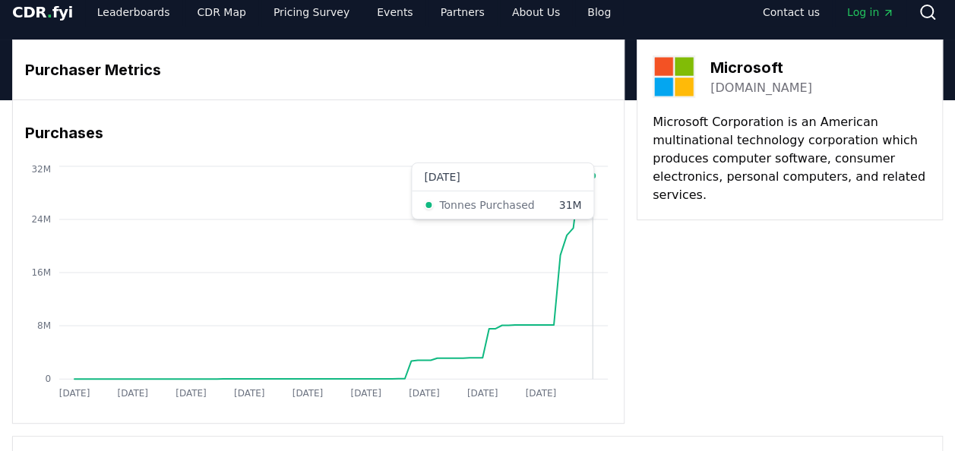
click at [595, 198] on icon "[DATE] [DATE] [DATE] [DATE] [DATE] [DATE] [DATE] [DATE] [DATE] 0 8M 16M 24M 32M" at bounding box center [312, 284] width 599 height 243
click at [564, 401] on icon "[DATE] [DATE] [DATE] [DATE] [DATE] [DATE] [DATE] [DATE] [DATE] 0 8M 16M 24M 32M" at bounding box center [312, 284] width 599 height 243
click at [559, 401] on icon "[DATE] [DATE] [DATE] [DATE] [DATE] [DATE] [DATE] [DATE] [DATE] 0 8M 16M 24M 32M" at bounding box center [312, 284] width 599 height 243
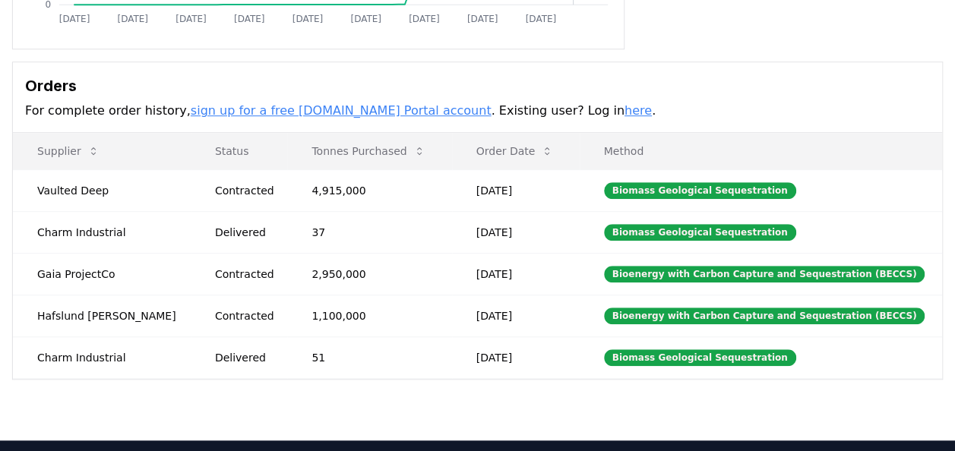
scroll to position [389, 0]
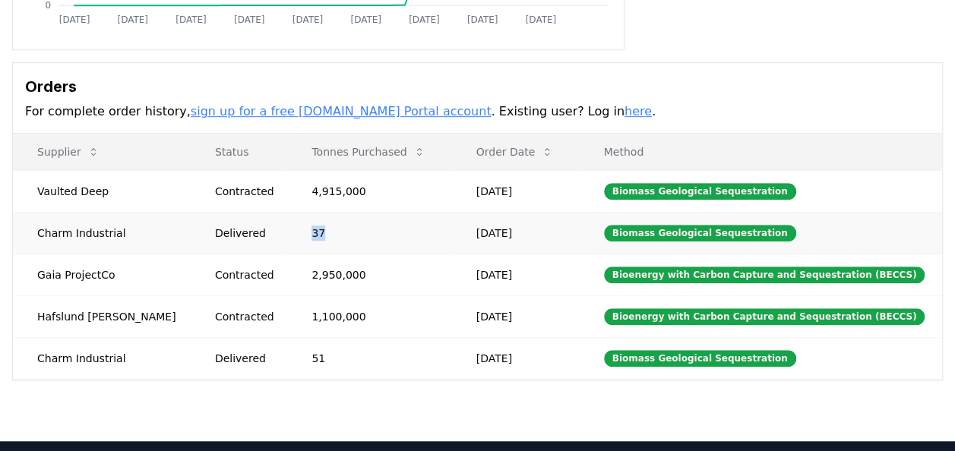
drag, startPoint x: 301, startPoint y: 228, endPoint x: 202, endPoint y: 223, distance: 98.9
click at [202, 223] on tr "Charm Industrial Delivered 37 [DATE] Biomass Geological Sequestration" at bounding box center [477, 233] width 929 height 42
drag, startPoint x: 202, startPoint y: 223, endPoint x: 175, endPoint y: 229, distance: 28.0
click at [215, 229] on div "Delivered" at bounding box center [245, 233] width 60 height 15
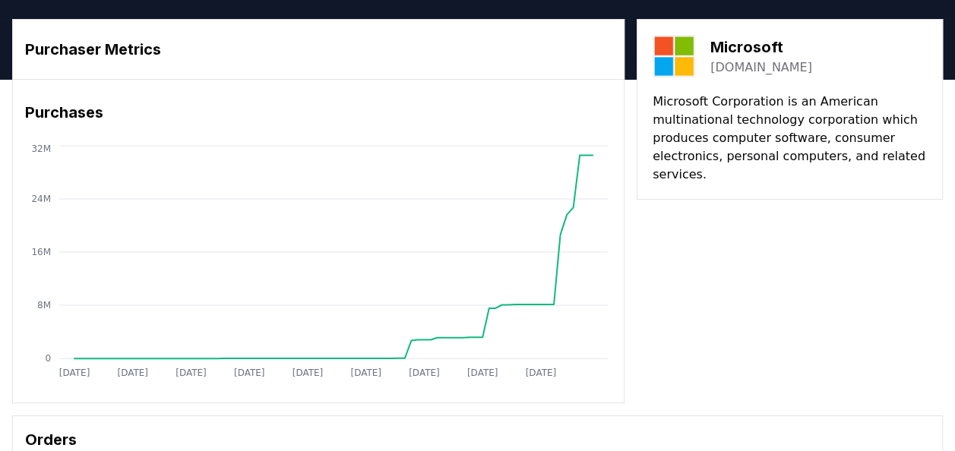
scroll to position [0, 0]
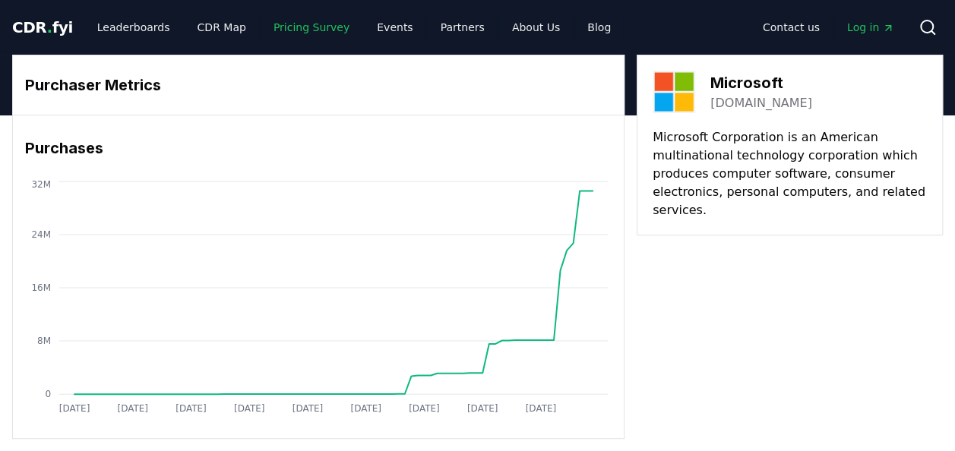
click at [289, 31] on link "Pricing Survey" at bounding box center [311, 27] width 100 height 27
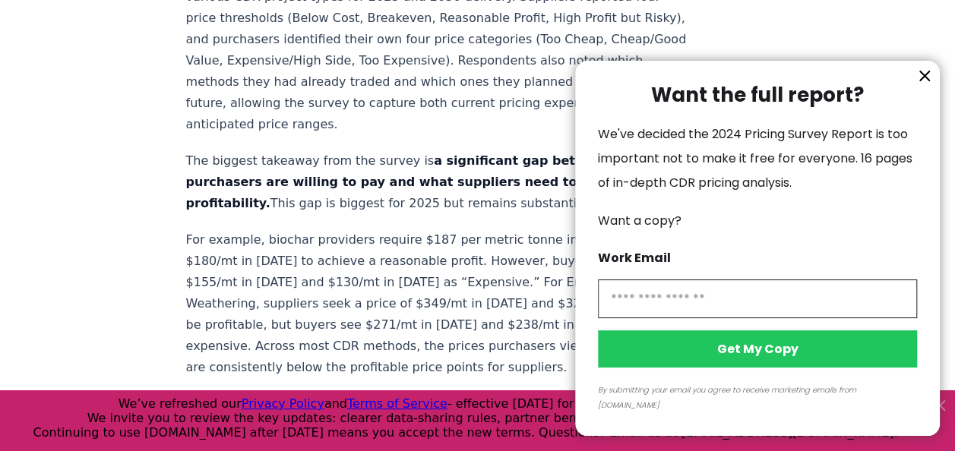
scroll to position [1168, 0]
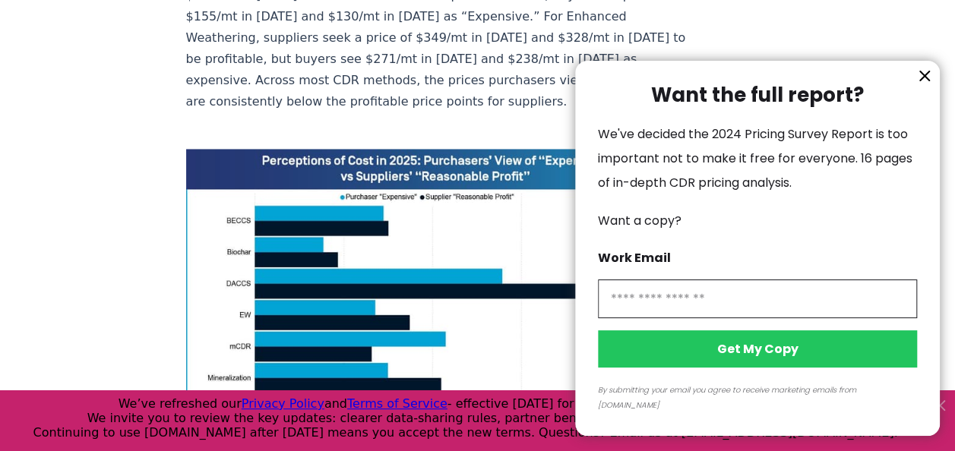
click at [922, 85] on icon "information" at bounding box center [924, 76] width 18 height 18
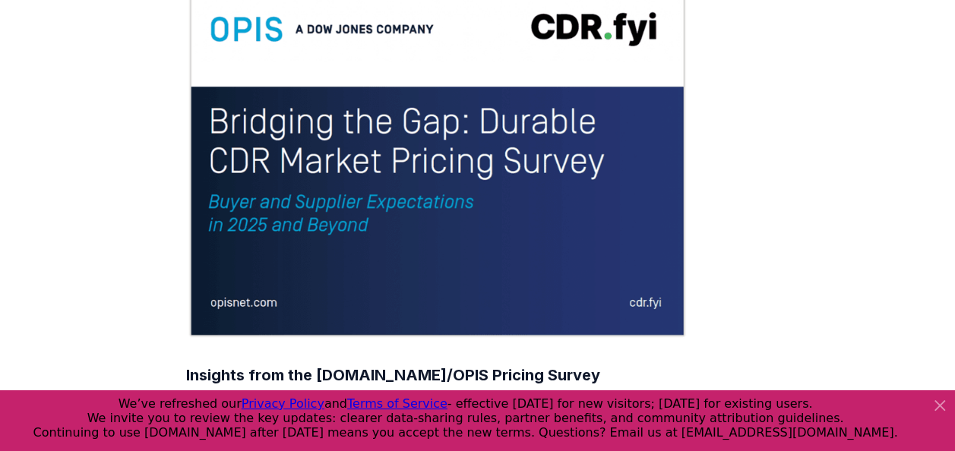
scroll to position [171, 0]
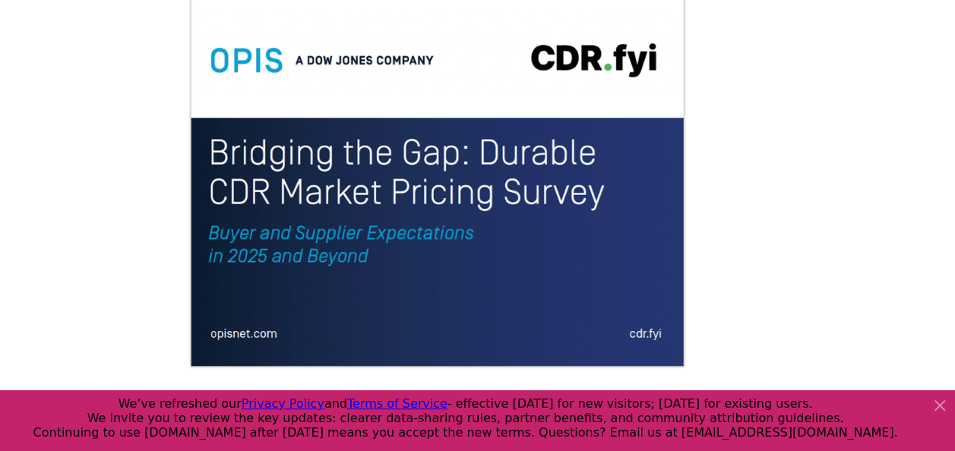
click at [428, 195] on img at bounding box center [437, 181] width 503 height 377
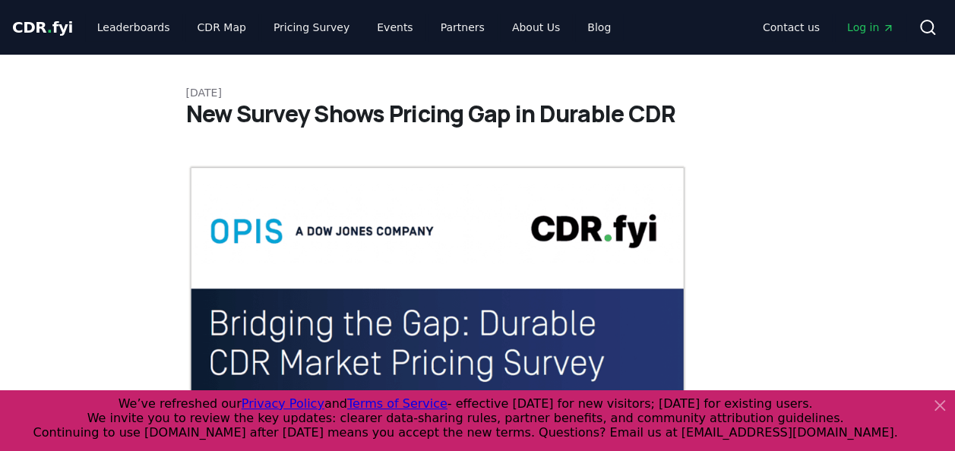
click at [330, 258] on img at bounding box center [437, 352] width 503 height 377
click at [564, 42] on div "CDR . fyi Leaderboards CDR Map Pricing Survey Events Partners About Us Blog Con…" at bounding box center [477, 27] width 931 height 55
click at [575, 27] on link "Blog" at bounding box center [599, 27] width 48 height 27
click at [940, 403] on icon at bounding box center [939, 405] width 9 height 9
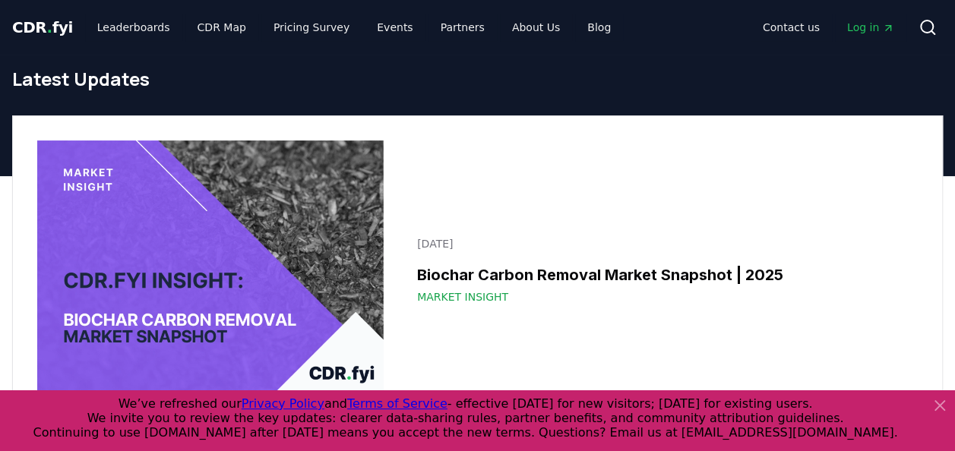
click at [934, 407] on icon at bounding box center [940, 406] width 18 height 18
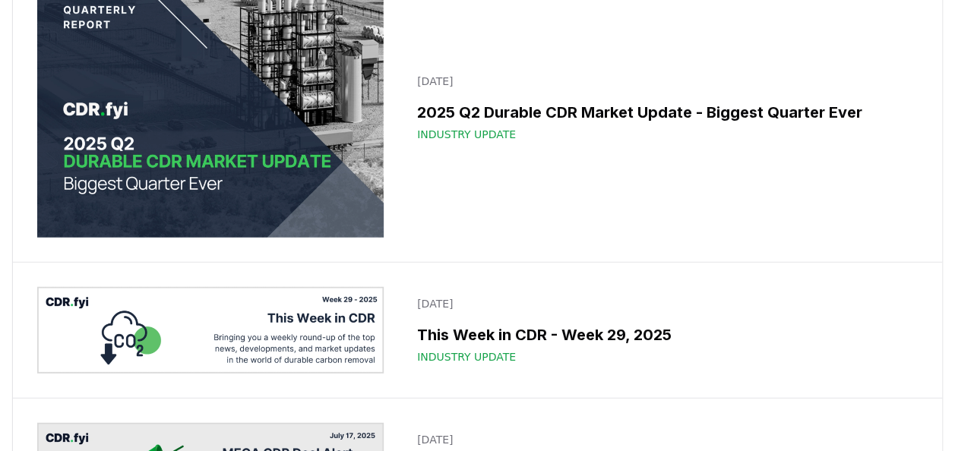
scroll to position [1834, 0]
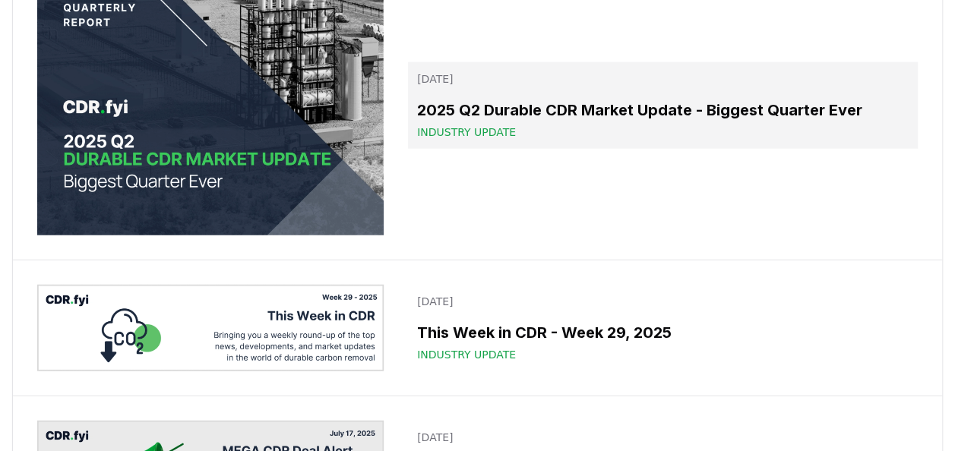
click at [567, 122] on h3 "2025 Q2 Durable CDR Market Update - Biggest Quarter Ever" at bounding box center [662, 110] width 491 height 23
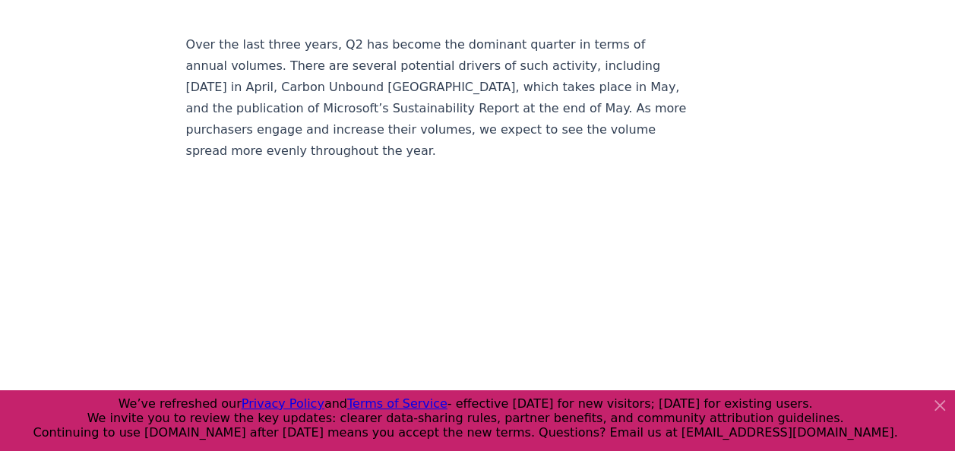
scroll to position [3071, 0]
click at [942, 412] on icon at bounding box center [940, 406] width 18 height 18
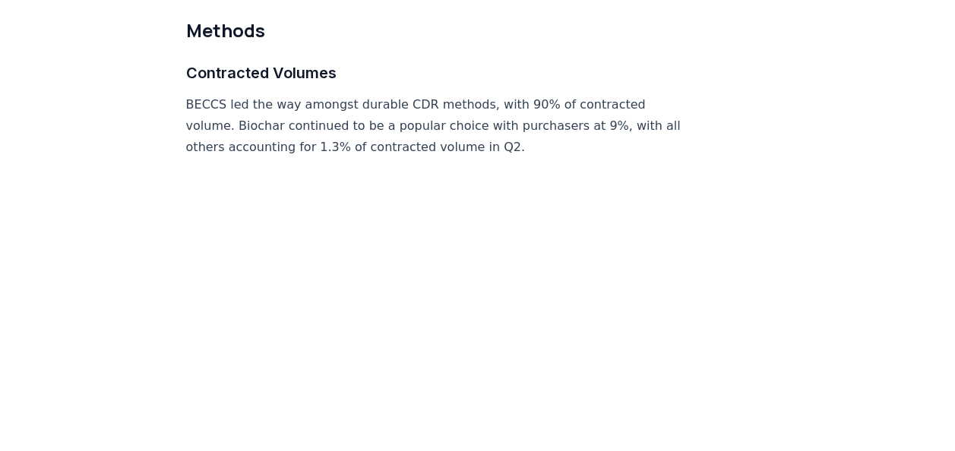
scroll to position [7177, 0]
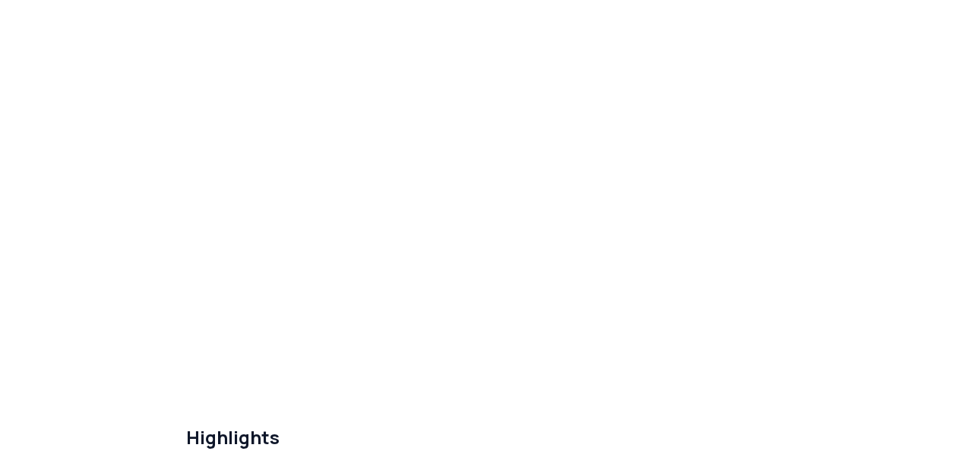
scroll to position [0, 0]
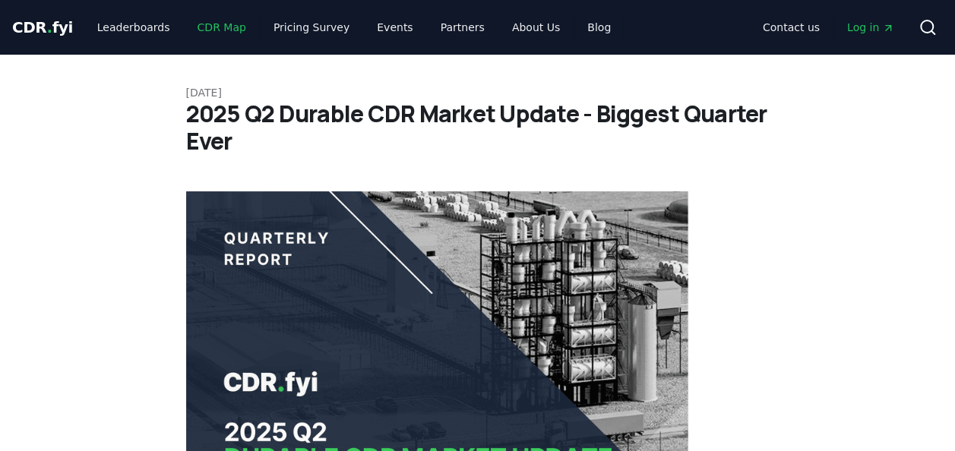
click at [217, 15] on link "CDR Map" at bounding box center [221, 27] width 73 height 27
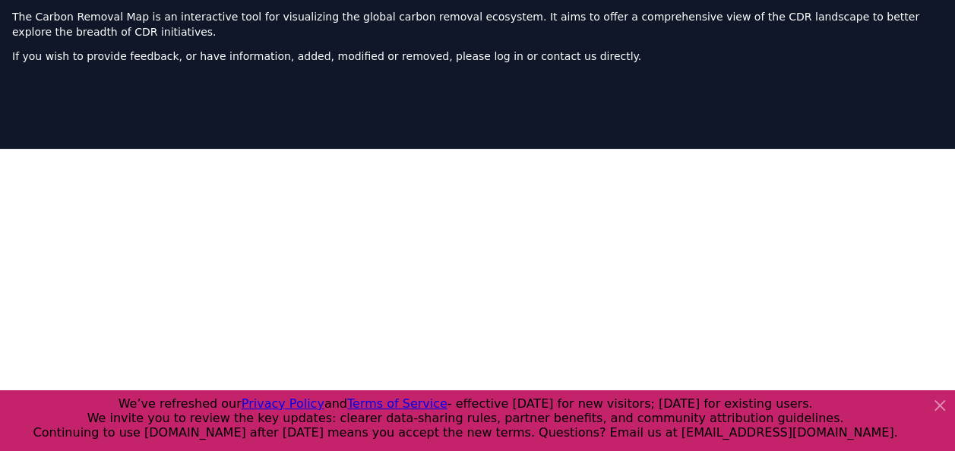
scroll to position [483, 0]
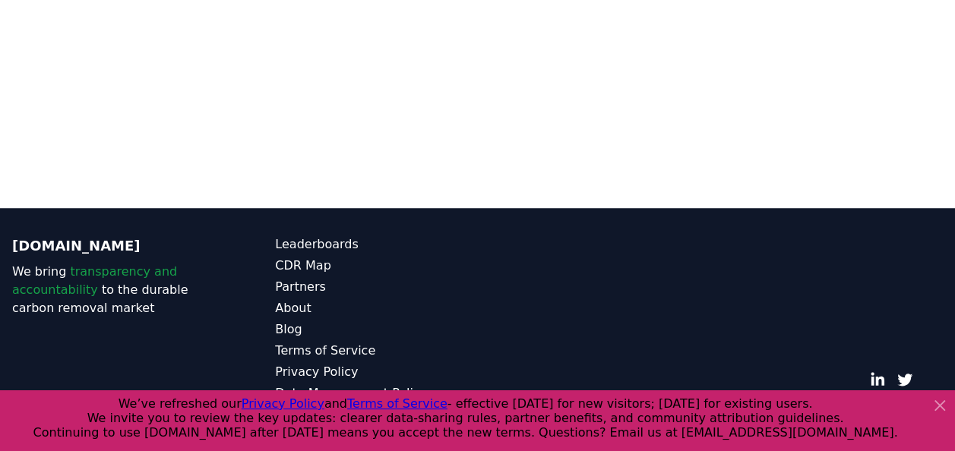
click at [939, 406] on icon at bounding box center [939, 405] width 9 height 9
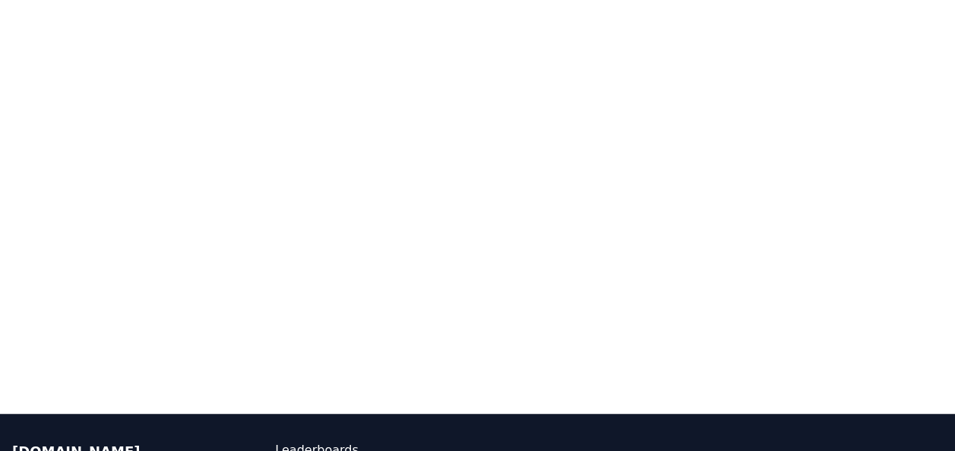
scroll to position [0, 0]
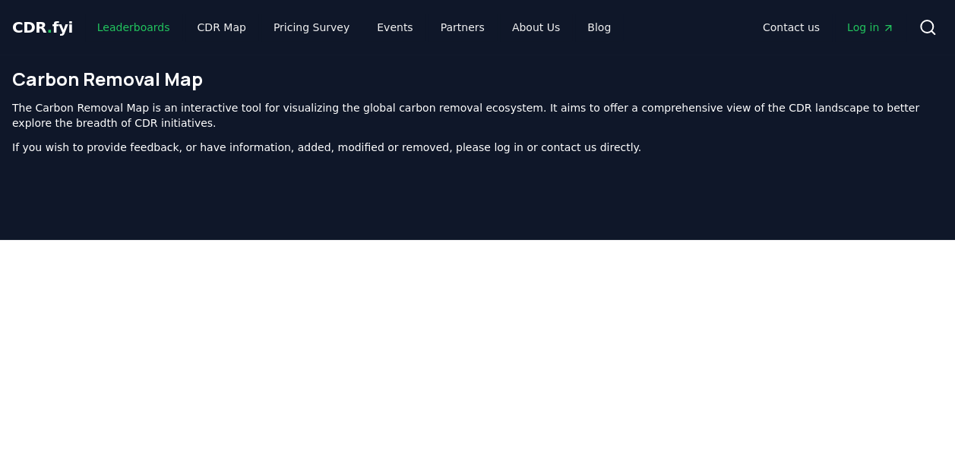
click at [119, 16] on link "Leaderboards" at bounding box center [133, 27] width 97 height 27
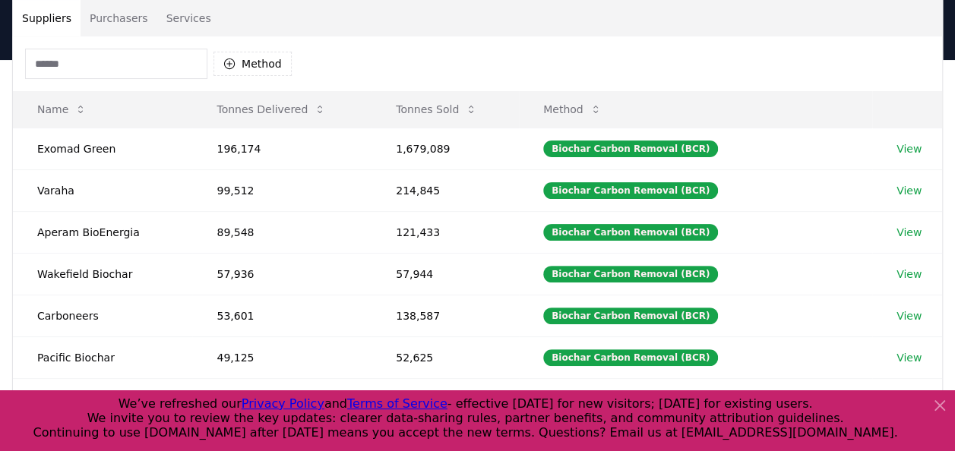
scroll to position [116, 0]
click at [602, 97] on button "Method" at bounding box center [572, 109] width 83 height 30
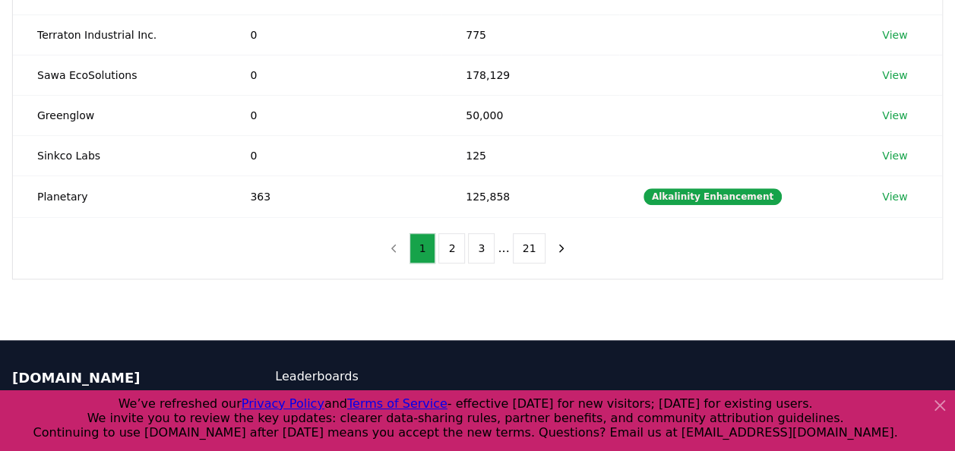
scroll to position [430, 0]
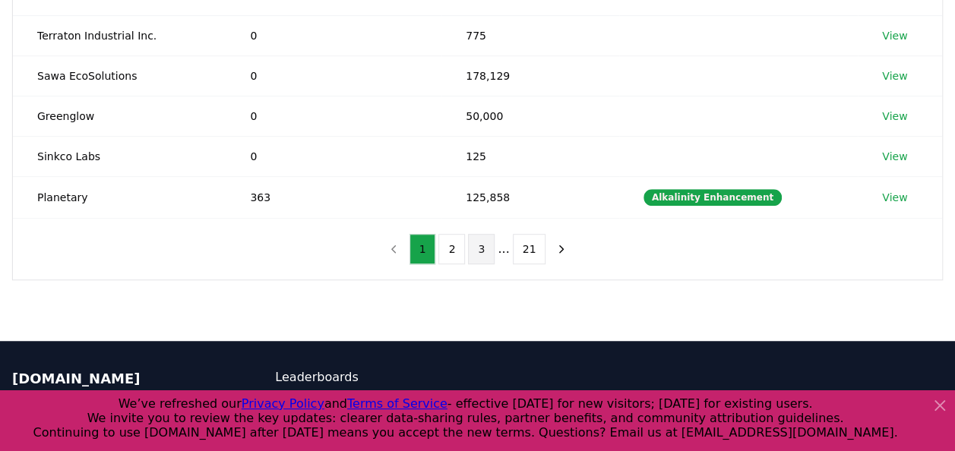
click at [476, 242] on button "3" at bounding box center [481, 249] width 27 height 30
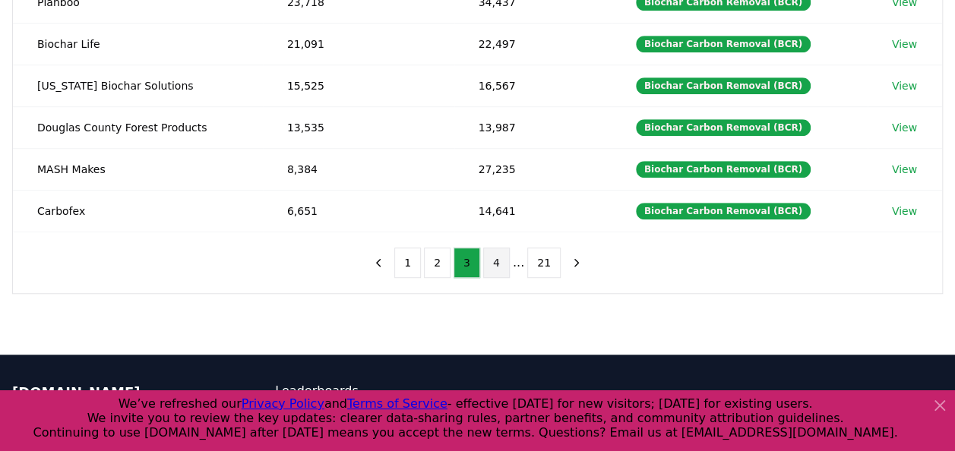
click at [497, 254] on button "4" at bounding box center [496, 263] width 27 height 30
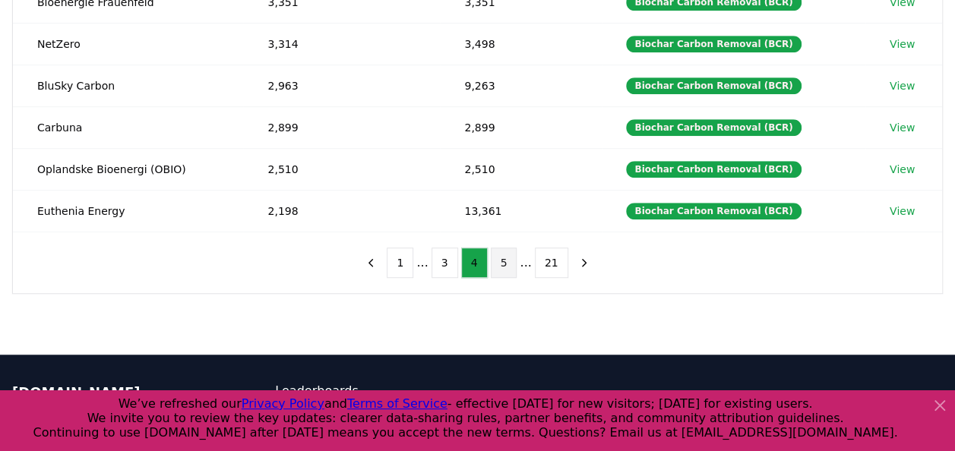
click at [505, 258] on button "5" at bounding box center [504, 263] width 27 height 30
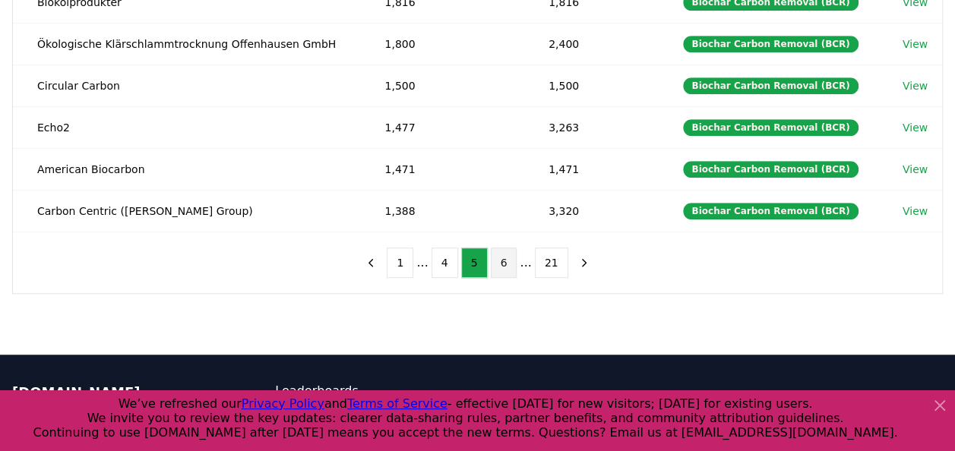
click at [507, 257] on button "6" at bounding box center [504, 263] width 27 height 30
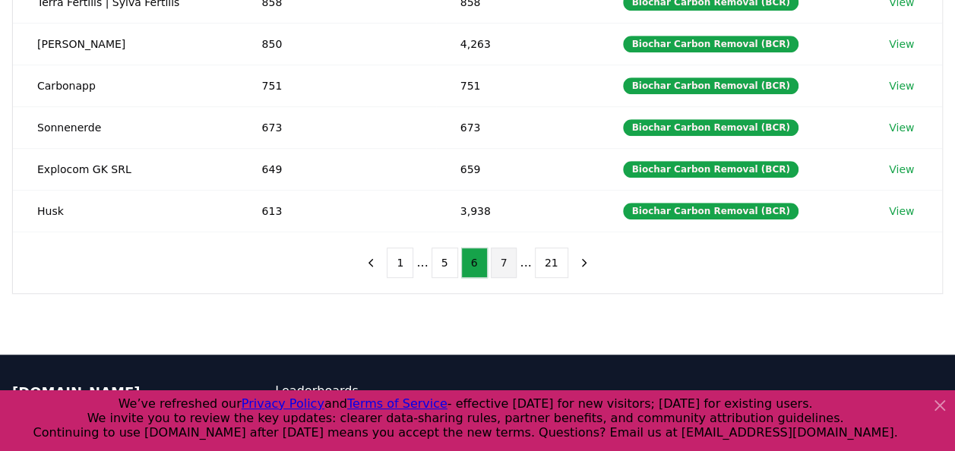
click at [504, 256] on button "7" at bounding box center [504, 263] width 27 height 30
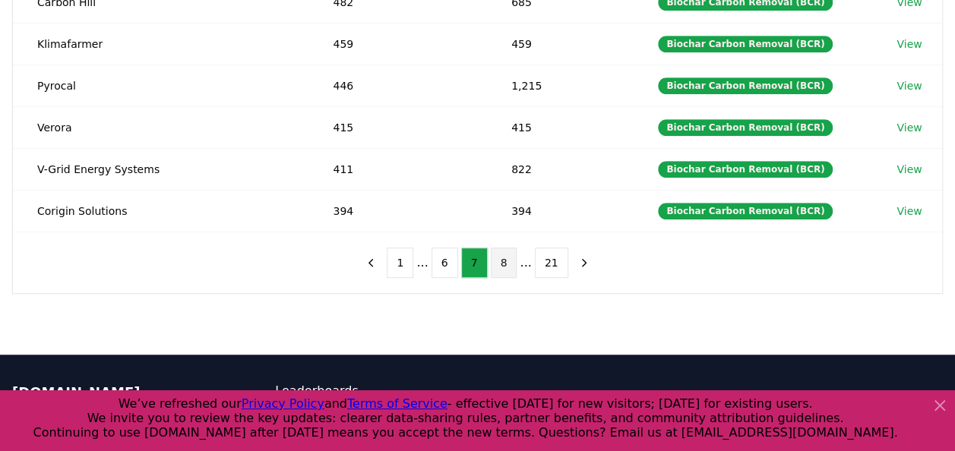
click at [509, 256] on button "8" at bounding box center [504, 263] width 27 height 30
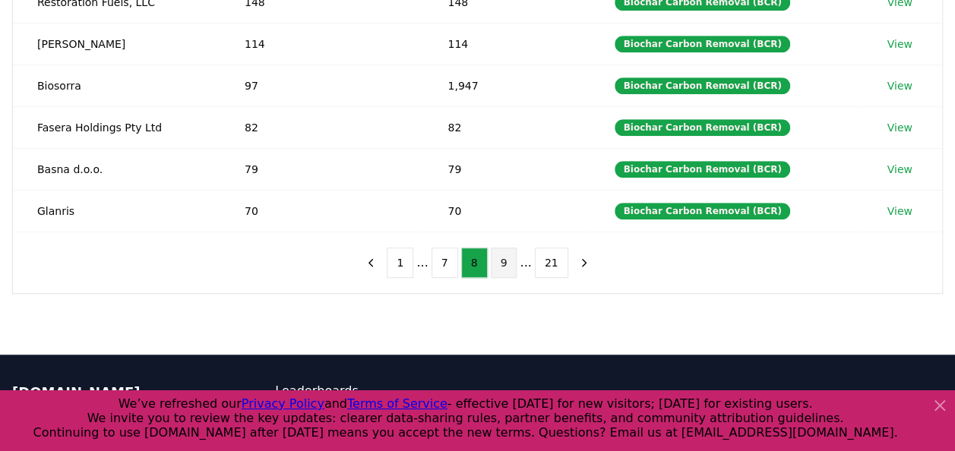
click at [512, 256] on button "9" at bounding box center [504, 263] width 27 height 30
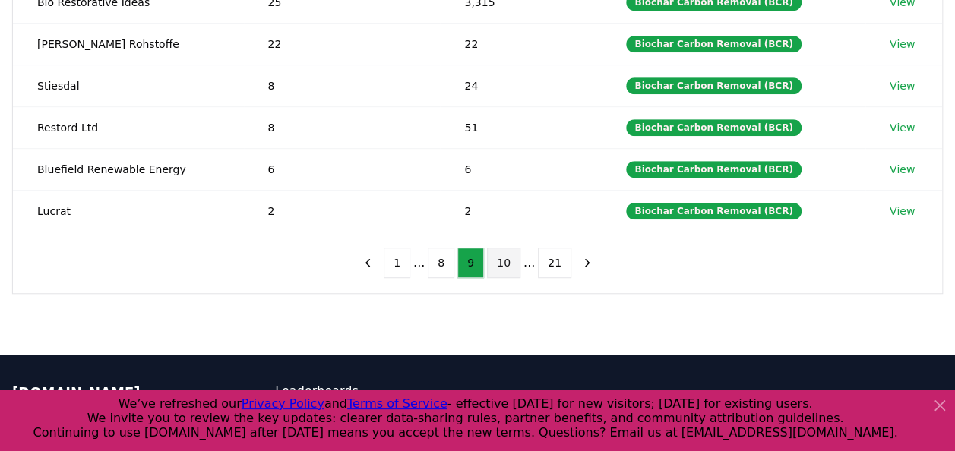
click at [512, 256] on button "10" at bounding box center [503, 263] width 33 height 30
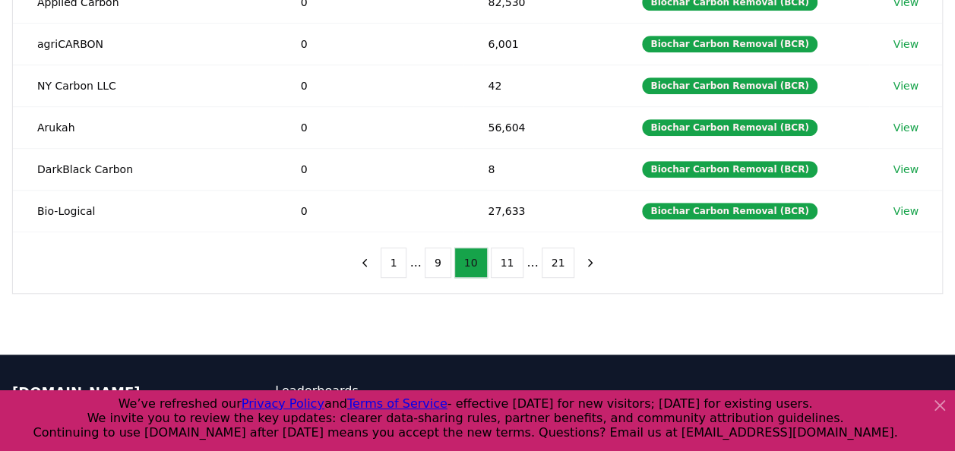
click at [512, 256] on button "11" at bounding box center [507, 263] width 33 height 30
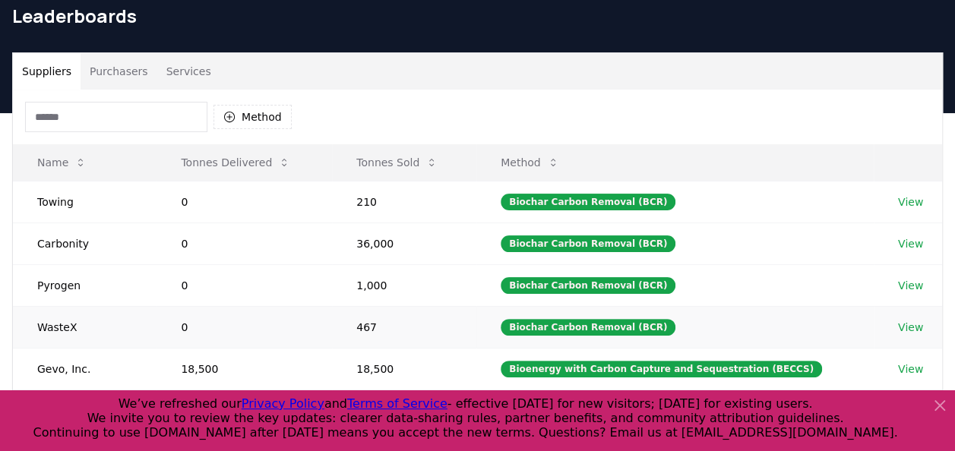
scroll to position [62, 0]
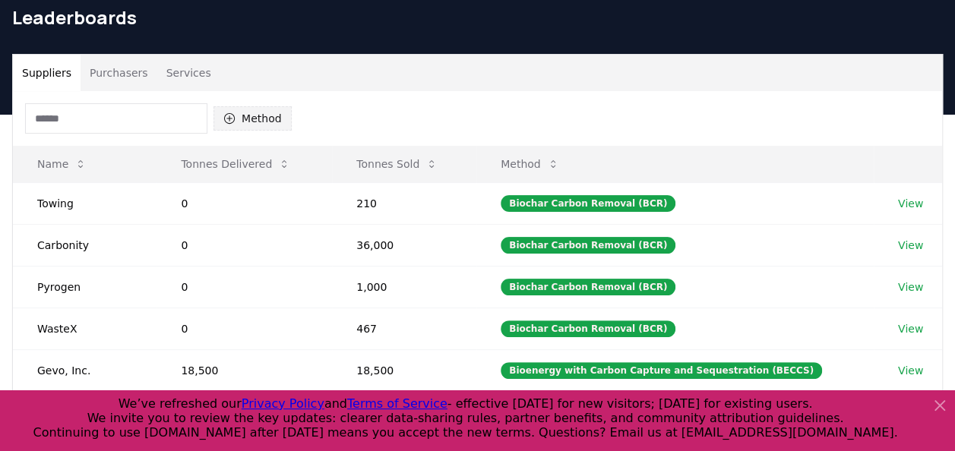
click at [235, 117] on button "Method" at bounding box center [252, 118] width 78 height 24
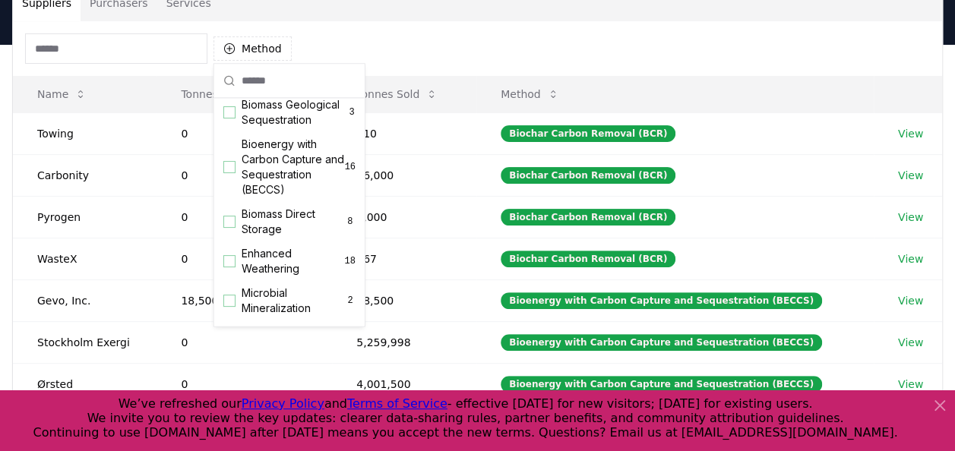
scroll to position [134, 0]
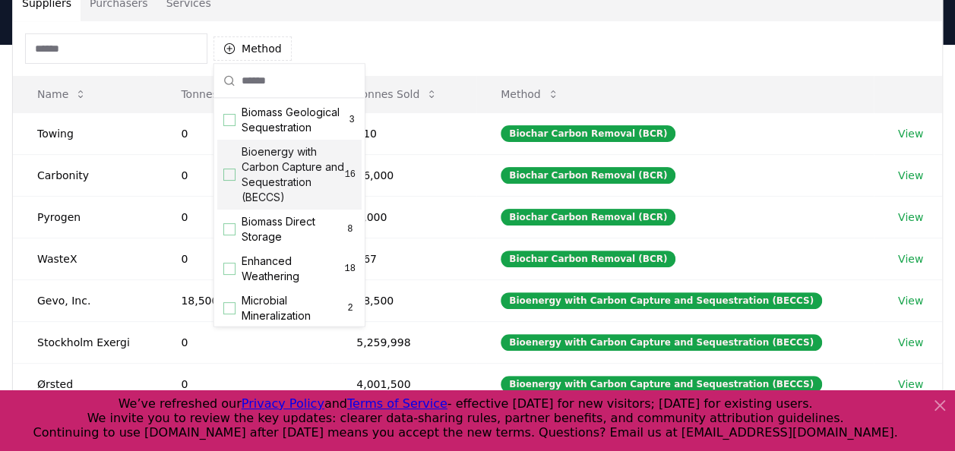
click at [224, 181] on div "Suggestions" at bounding box center [229, 175] width 12 height 12
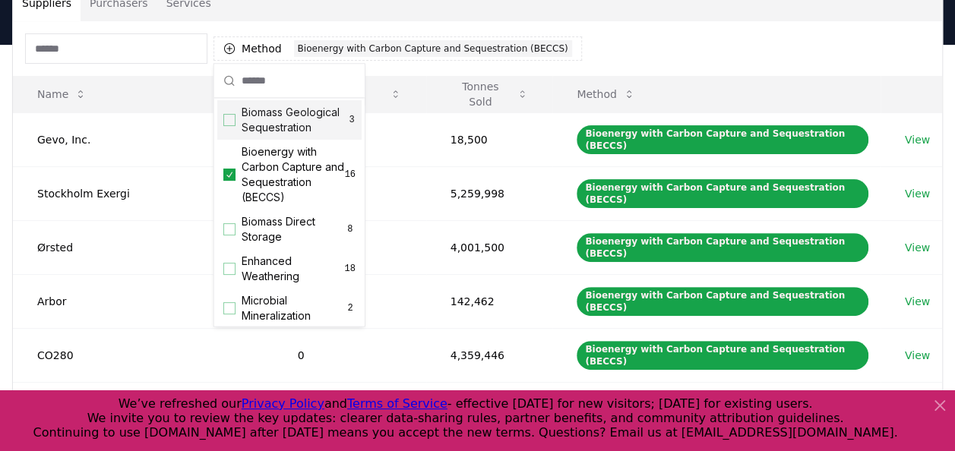
click at [589, 13] on div "Suppliers Purchasers Services" at bounding box center [477, 3] width 929 height 36
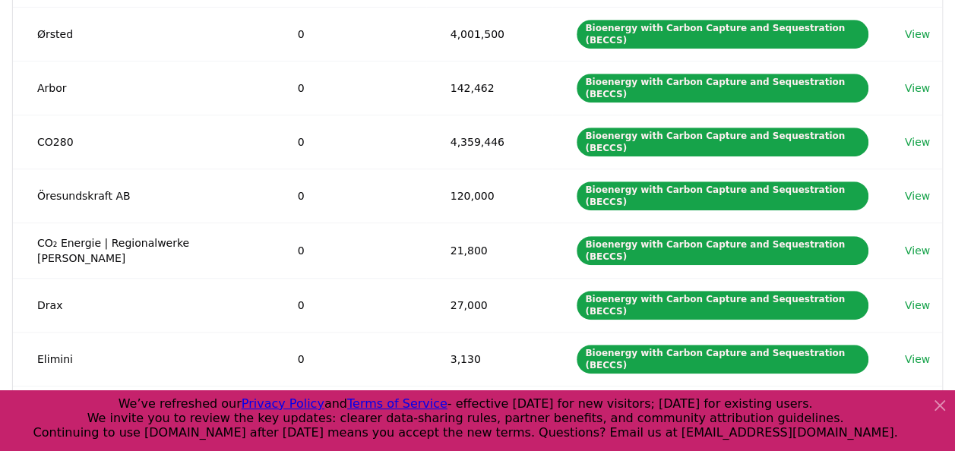
scroll to position [347, 0]
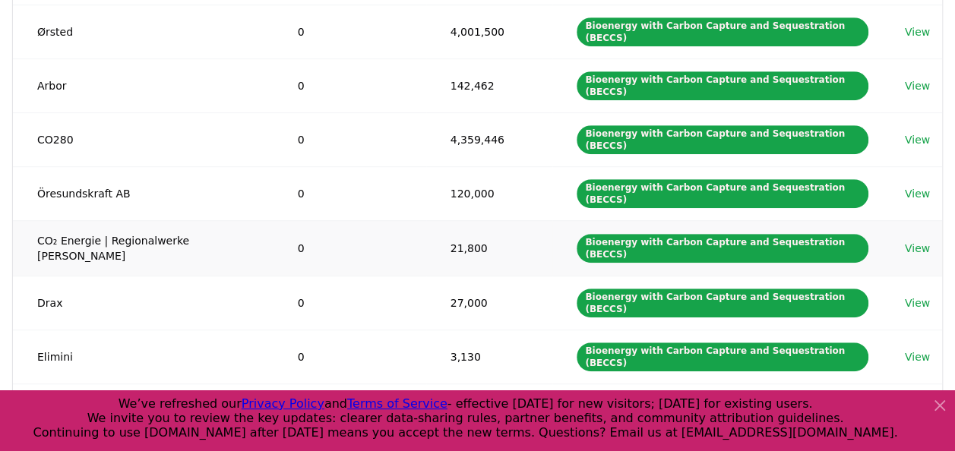
click at [466, 220] on td "21,800" at bounding box center [489, 247] width 127 height 55
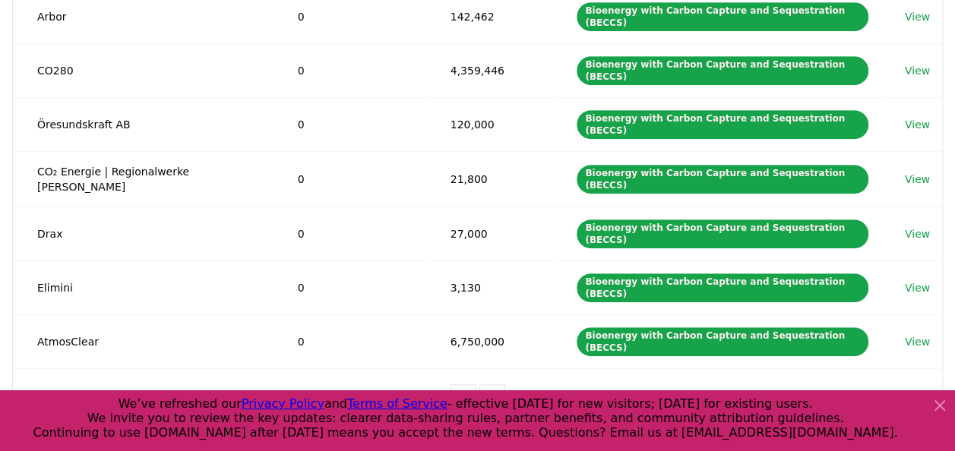
scroll to position [416, 0]
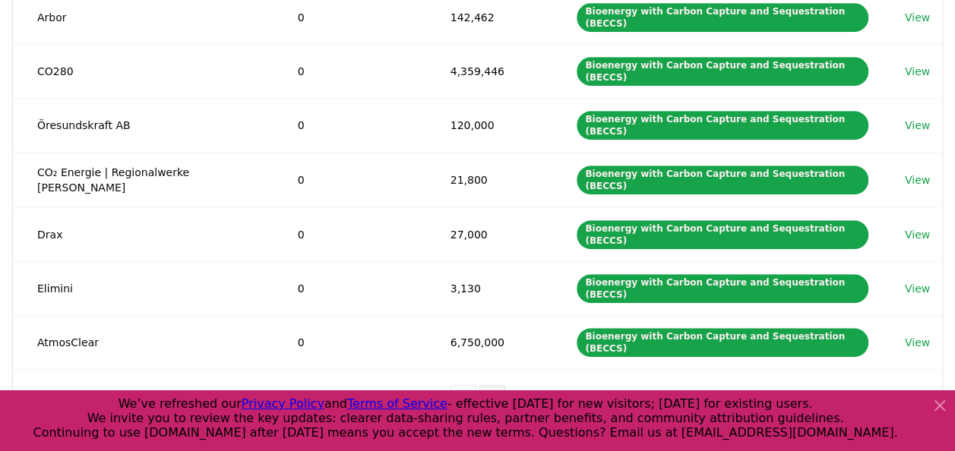
click at [489, 385] on button "2" at bounding box center [492, 400] width 27 height 30
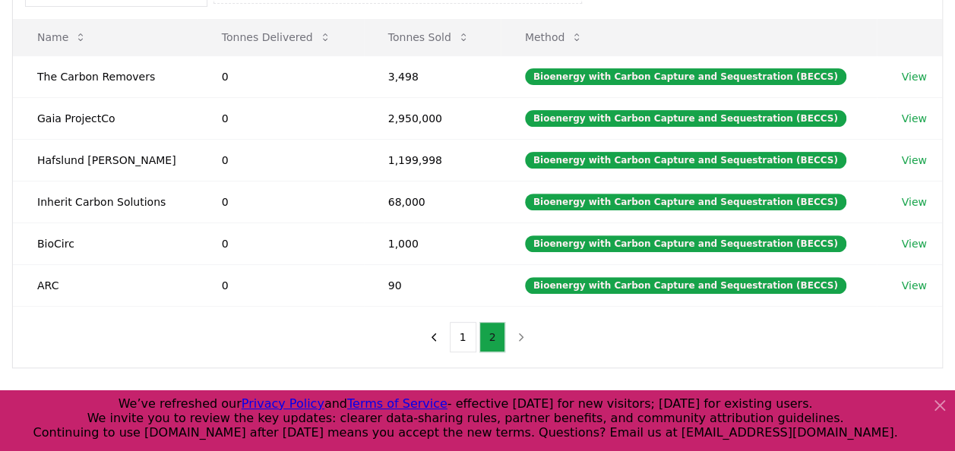
scroll to position [187, 0]
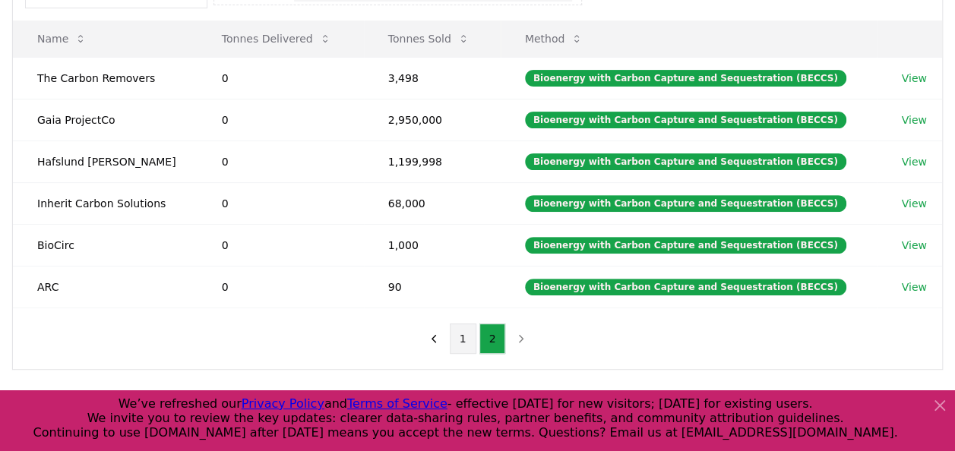
click at [464, 326] on button "1" at bounding box center [463, 339] width 27 height 30
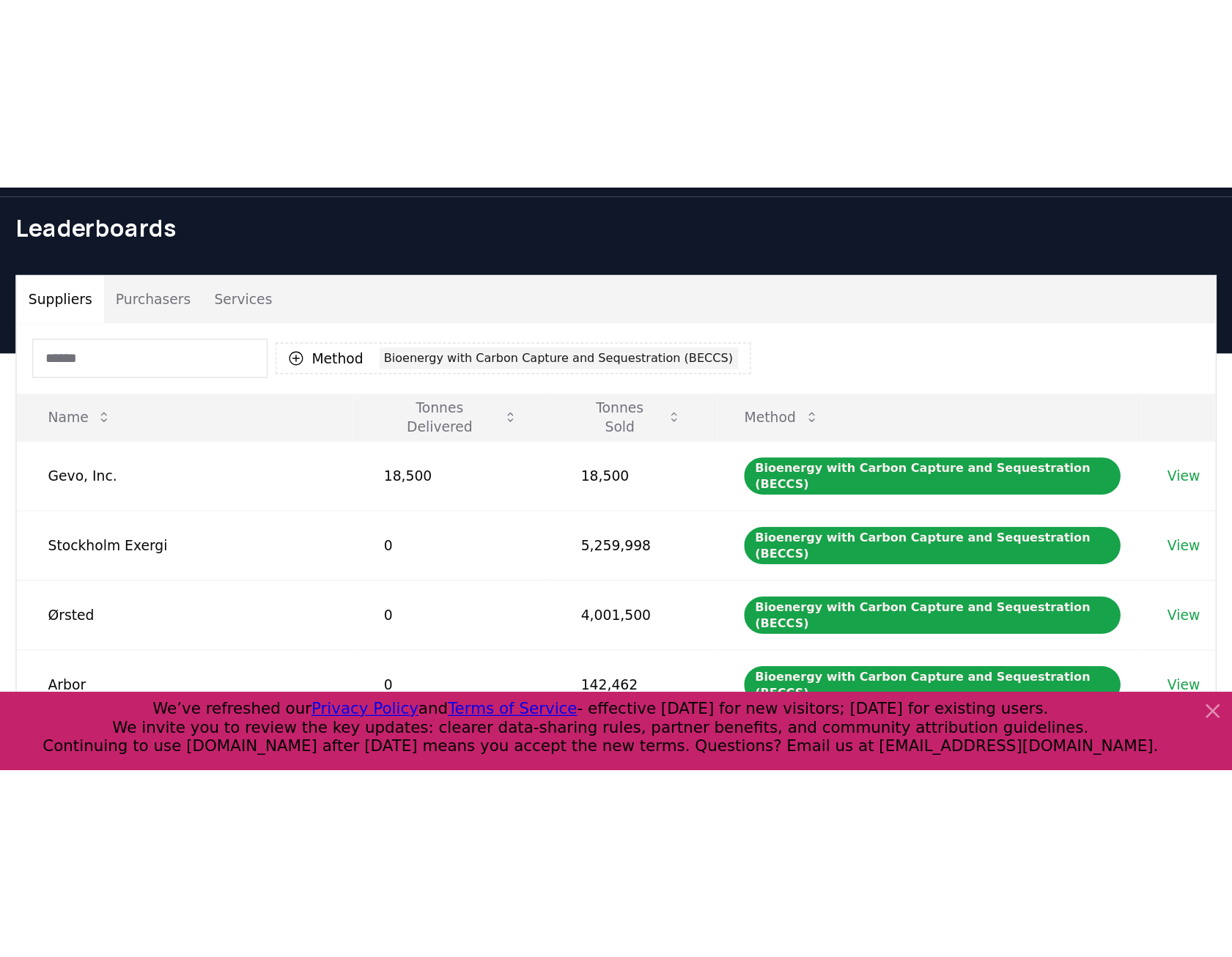
scroll to position [0, 0]
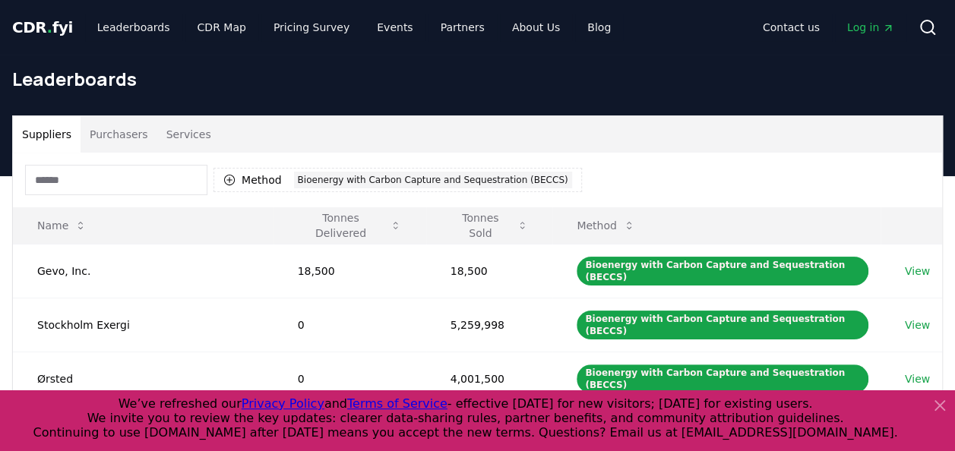
click at [942, 398] on icon at bounding box center [940, 406] width 18 height 18
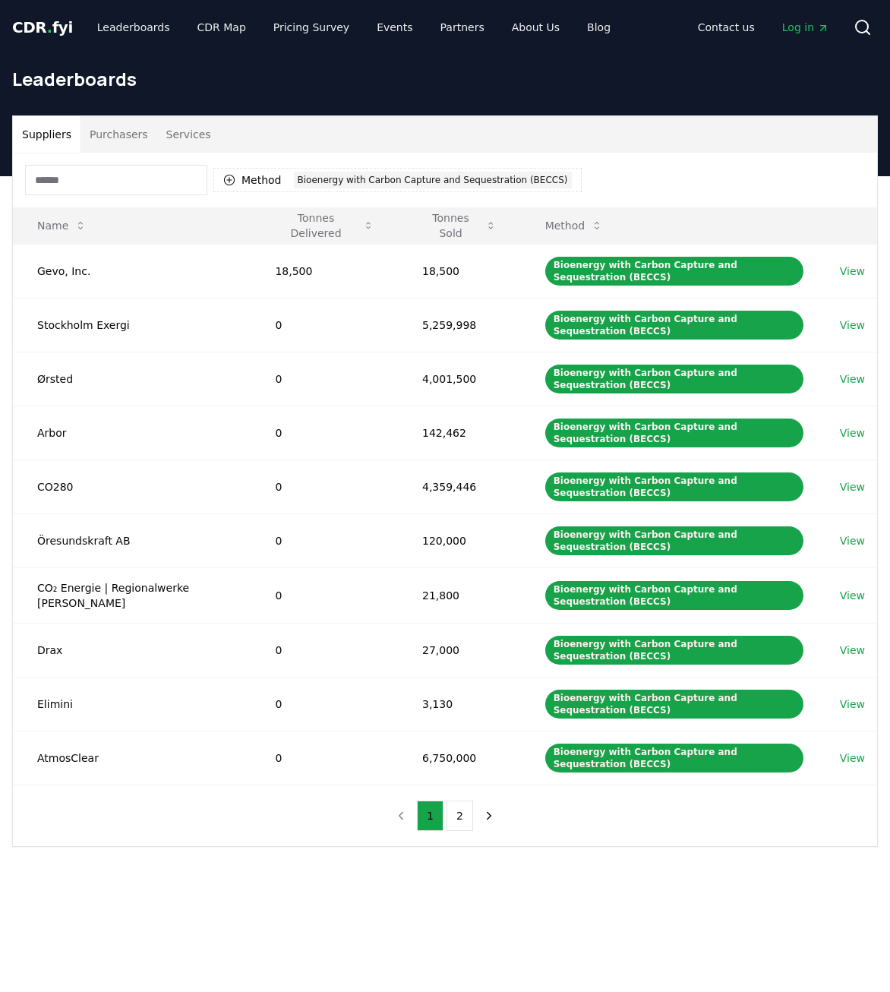
click at [41, 25] on span "CDR . fyi" at bounding box center [42, 27] width 61 height 18
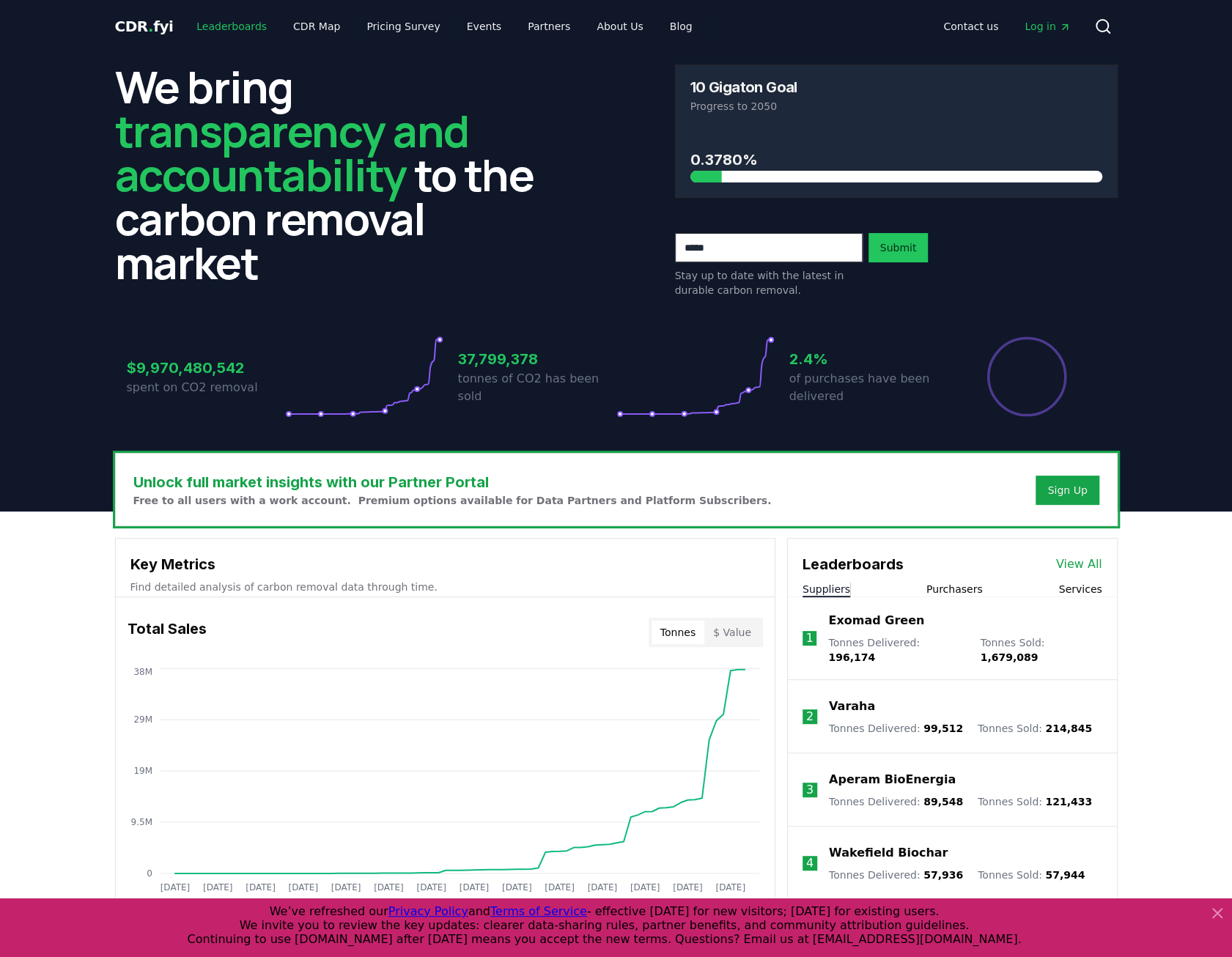
click at [212, 21] on link "Leaderboards" at bounding box center [231, 26] width 94 height 26
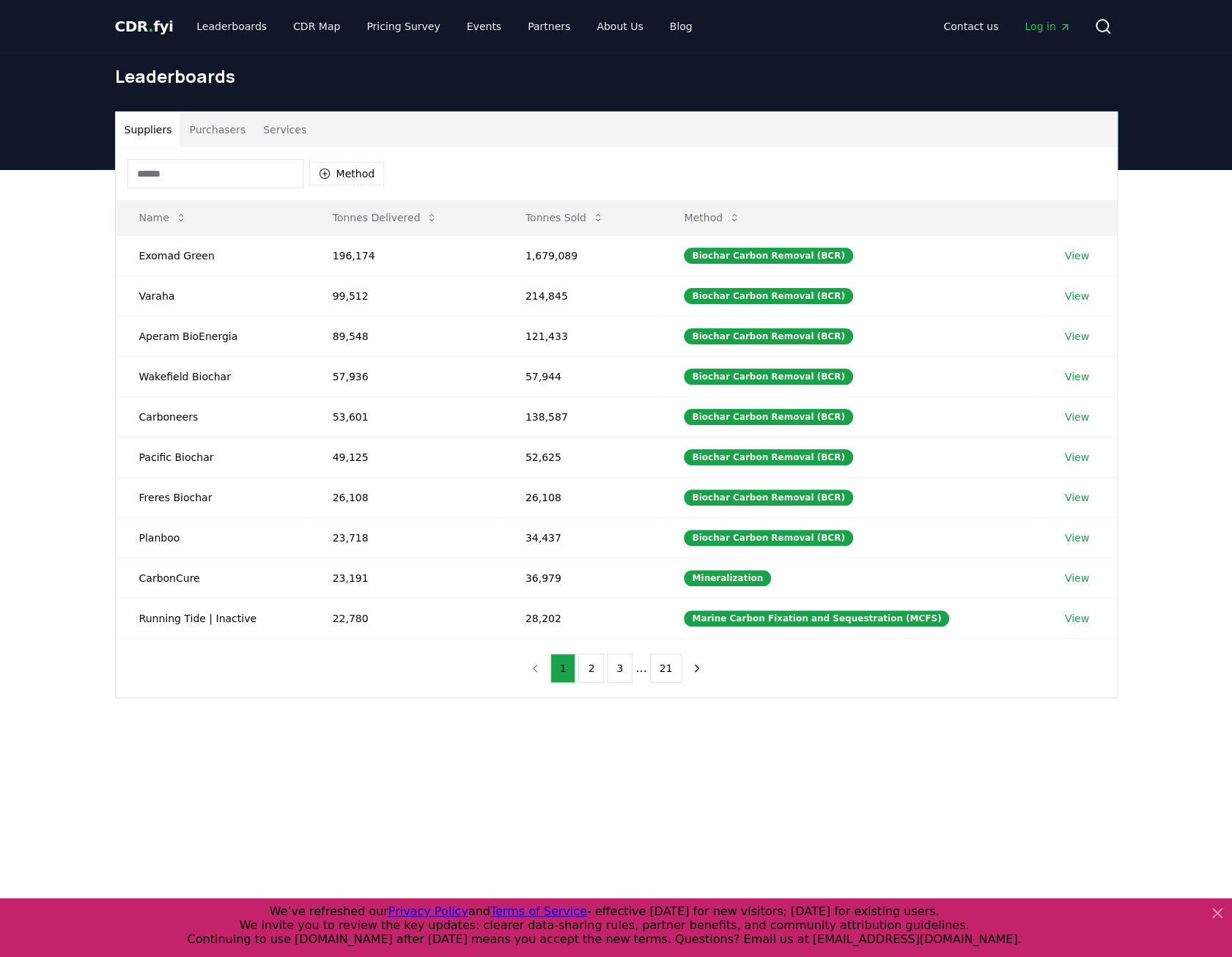
click at [212, 129] on button "Purchasers" at bounding box center [217, 129] width 74 height 35
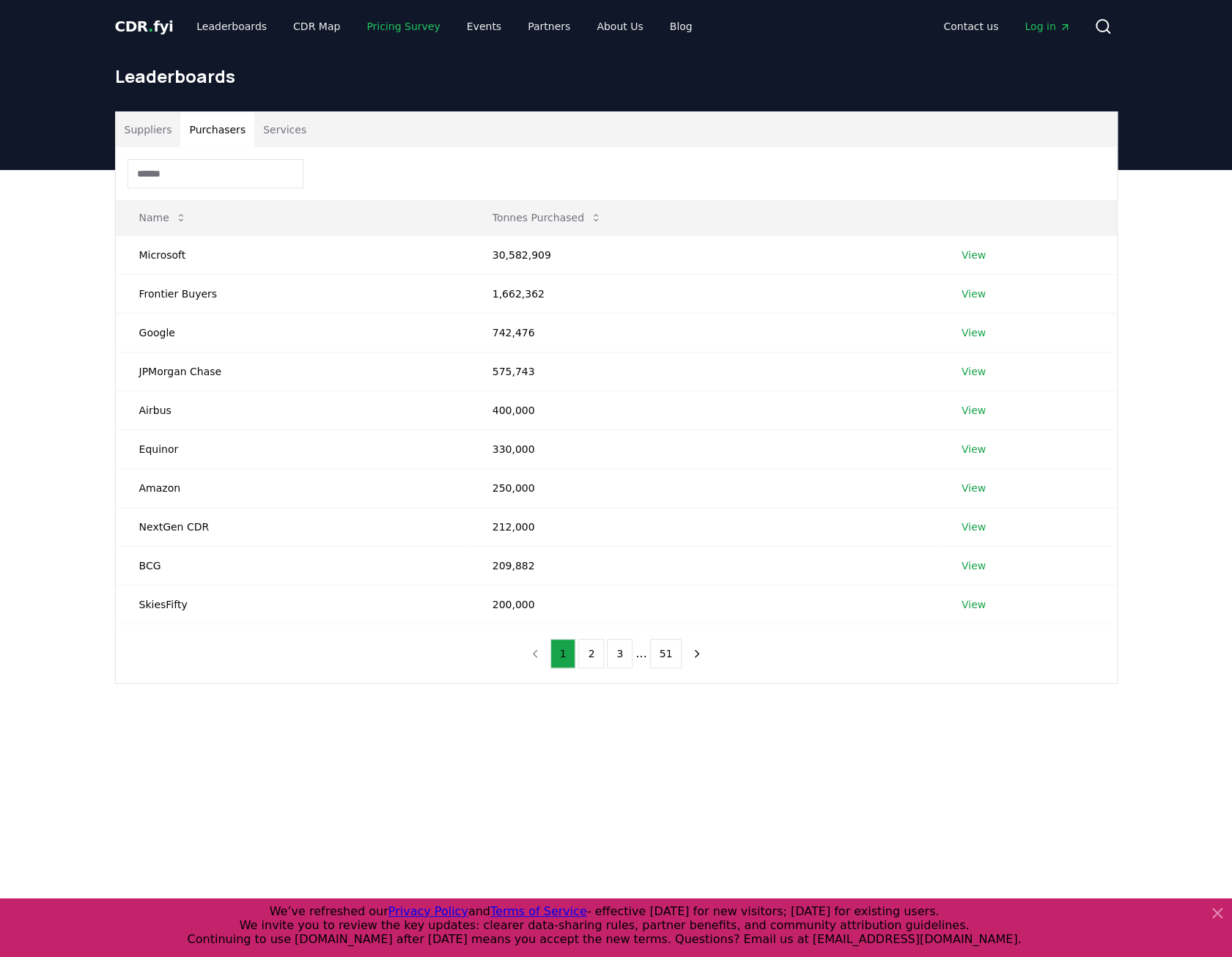
click at [395, 29] on link "Pricing Survey" at bounding box center [403, 26] width 96 height 26
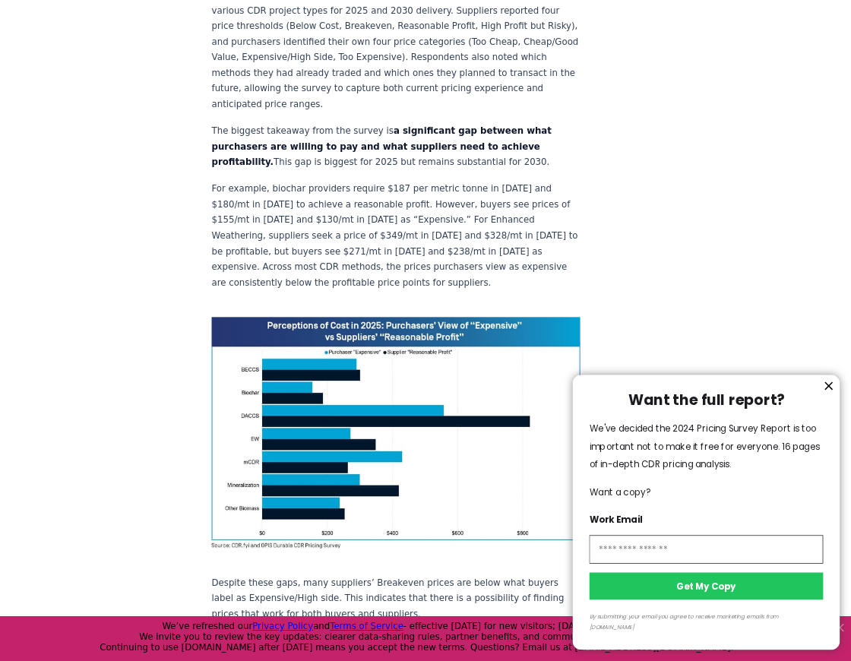
scroll to position [760, 0]
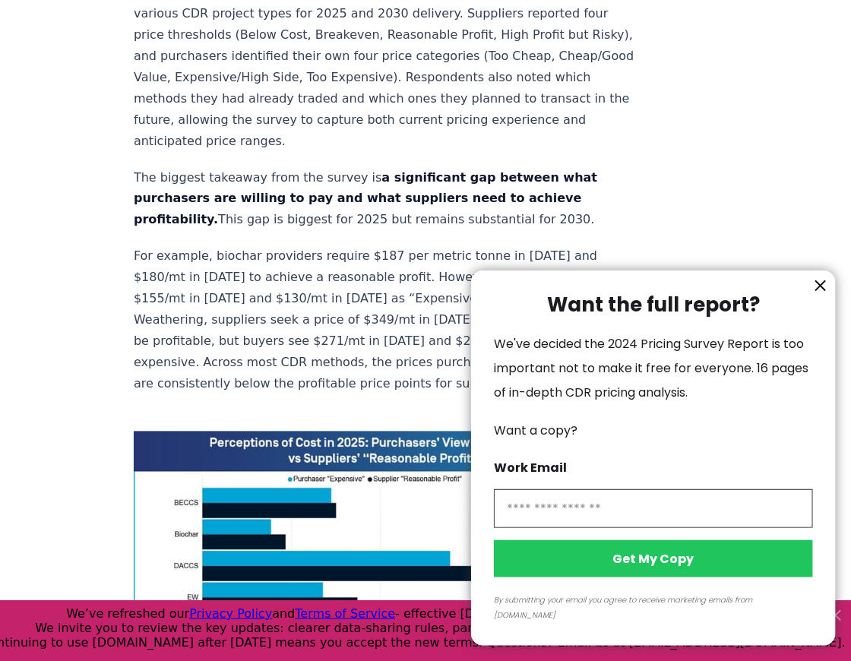
drag, startPoint x: 1243, startPoint y: 1, endPoint x: 384, endPoint y: 257, distance: 896.5
click at [384, 257] on div at bounding box center [425, 330] width 851 height 661
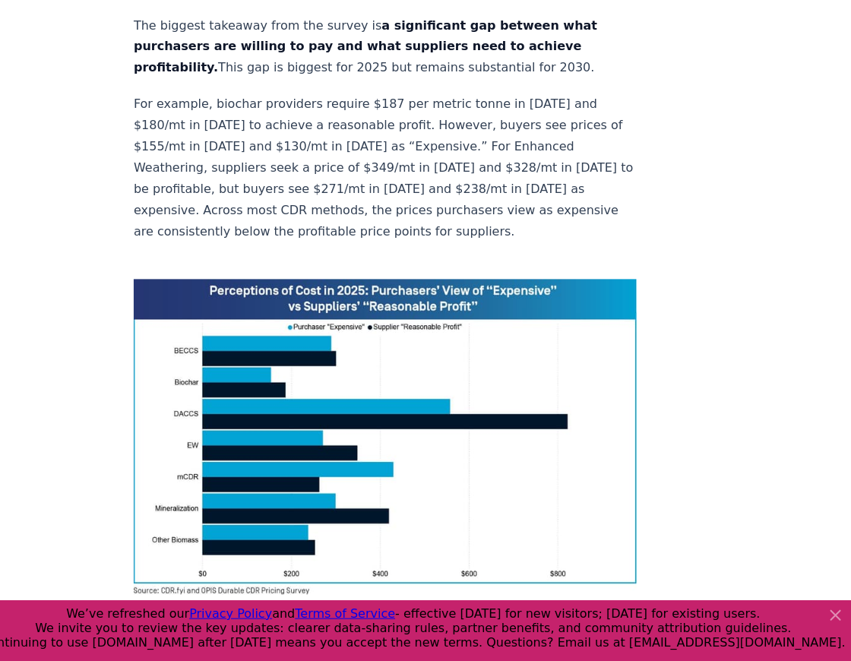
scroll to position [861, 0]
